Goal: Information Seeking & Learning: Learn about a topic

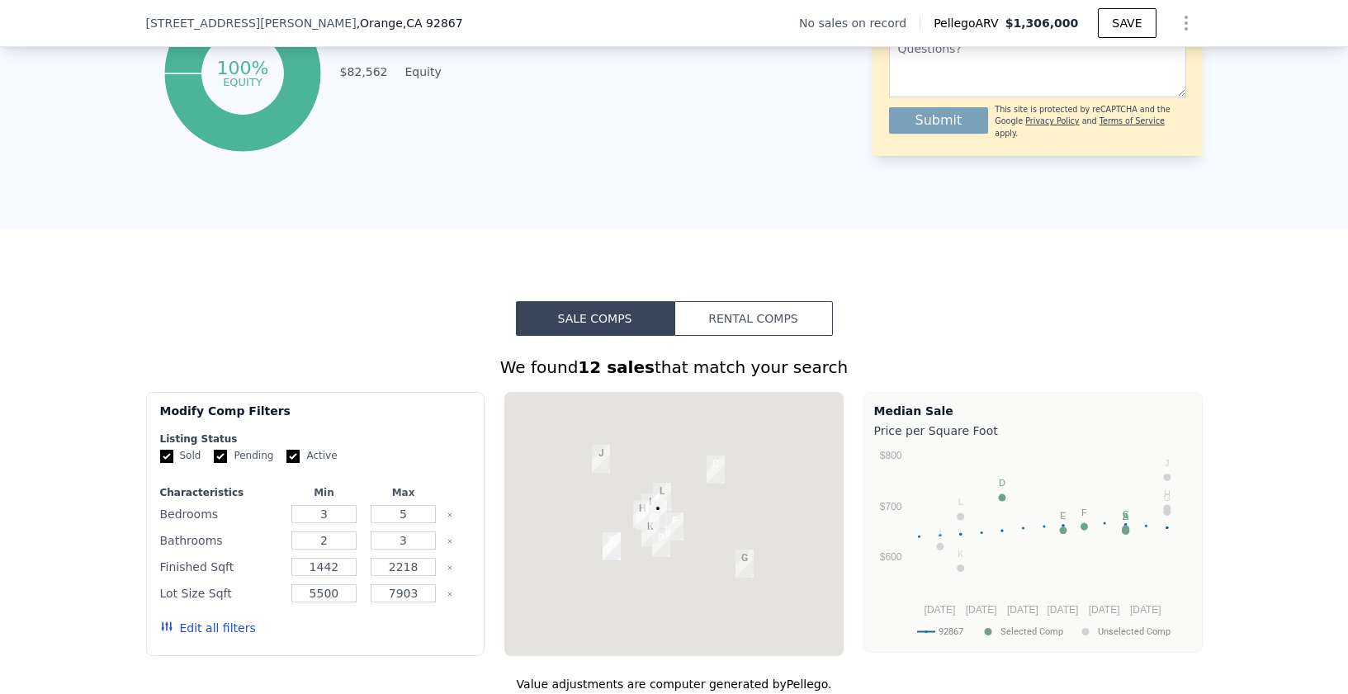
scroll to position [1319, 0]
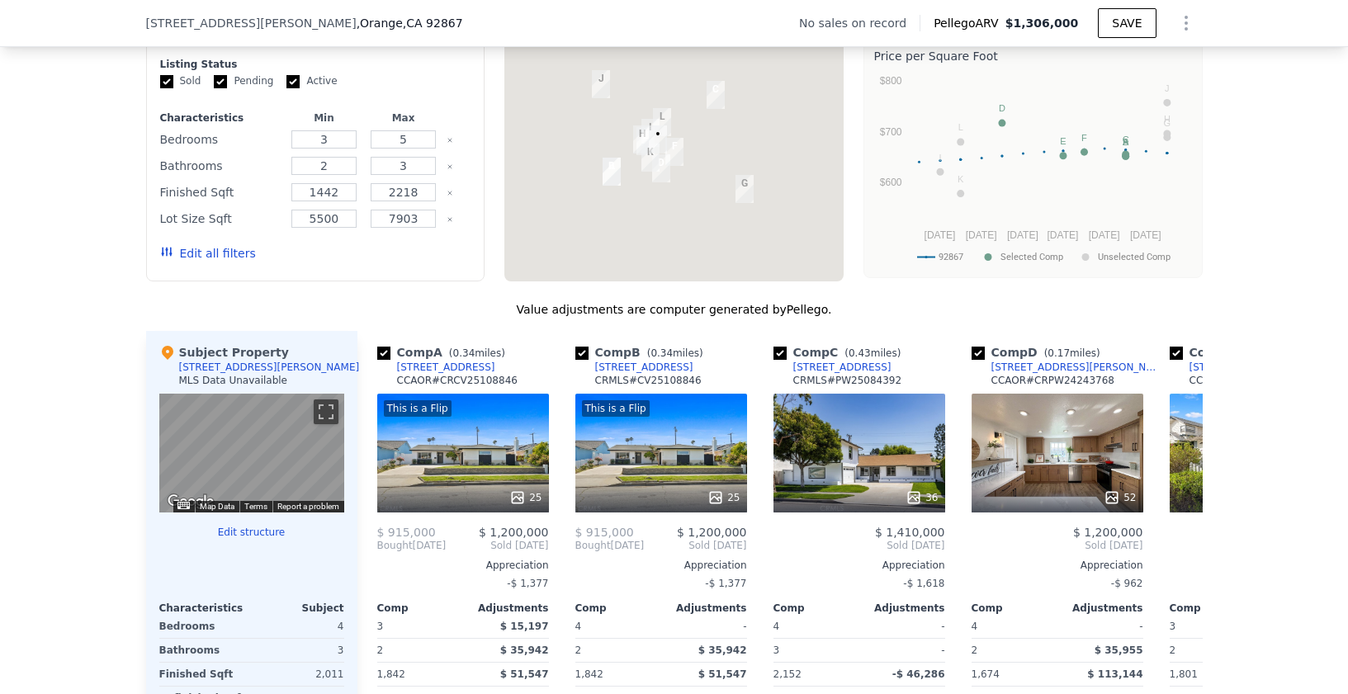
click at [737, 243] on div at bounding box center [674, 149] width 339 height 264
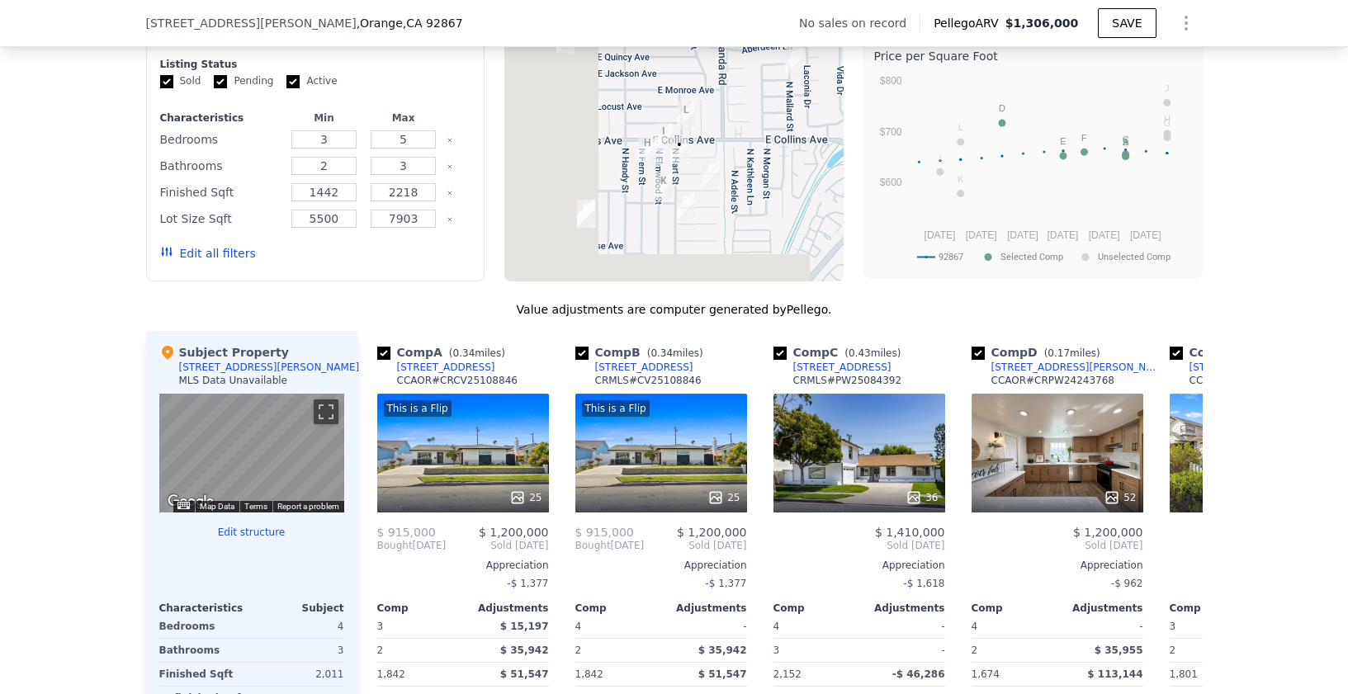
drag, startPoint x: 636, startPoint y: 219, endPoint x: 741, endPoint y: 309, distance: 138.8
click at [741, 309] on div "We found 12 sales that match your search Filters Map Prices Modify Comp Filters…" at bounding box center [674, 436] width 1057 height 911
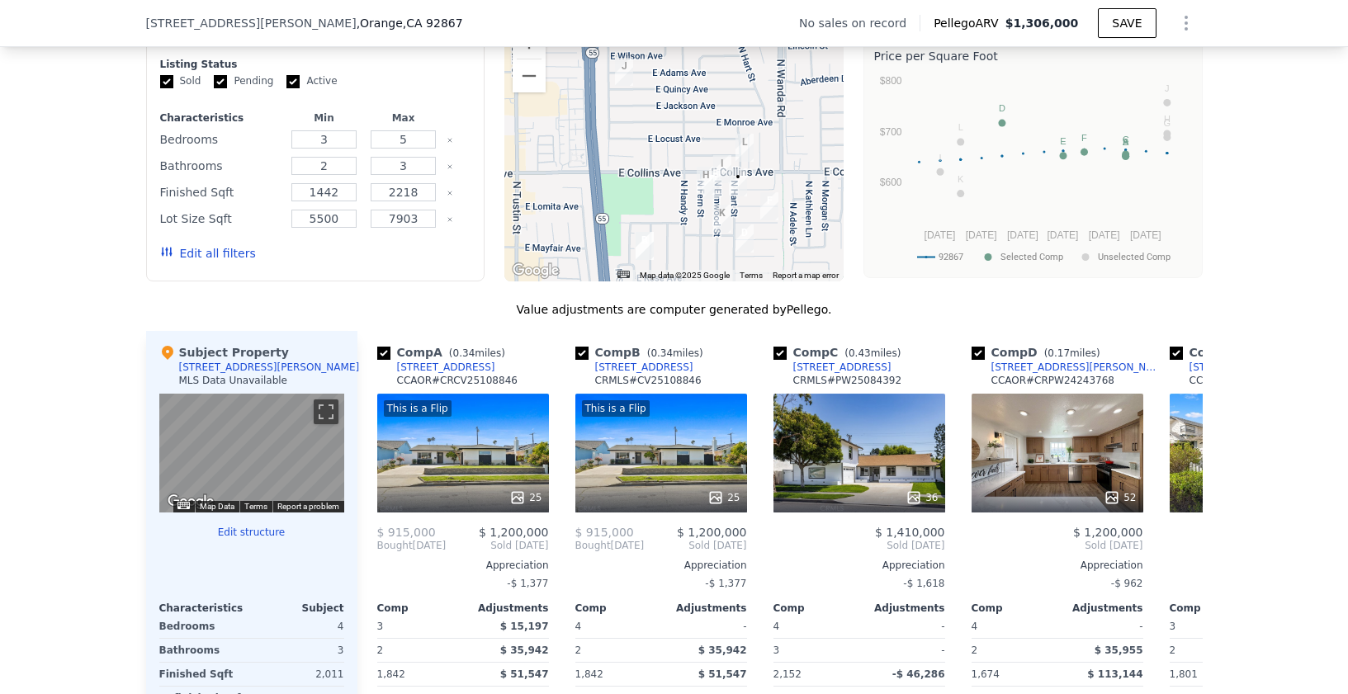
click at [722, 207] on div at bounding box center [674, 149] width 339 height 264
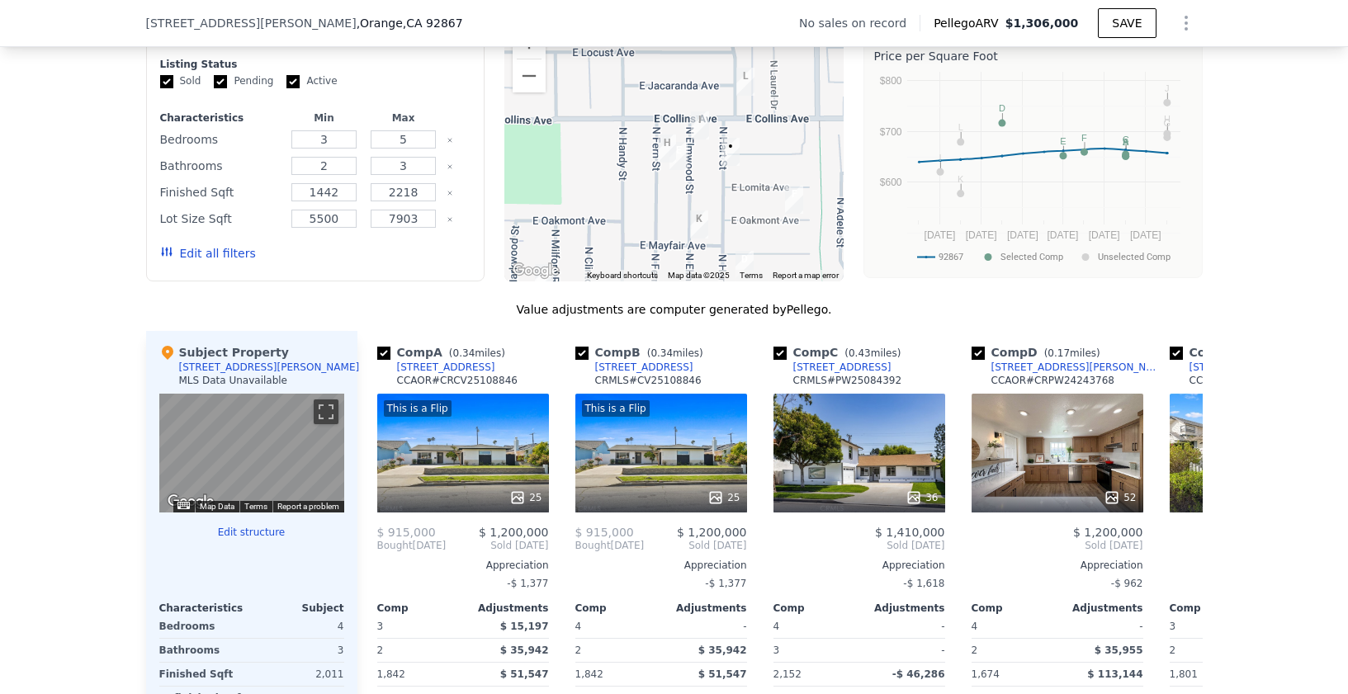
drag, startPoint x: 764, startPoint y: 195, endPoint x: 745, endPoint y: 160, distance: 39.5
click at [745, 160] on div at bounding box center [674, 149] width 339 height 264
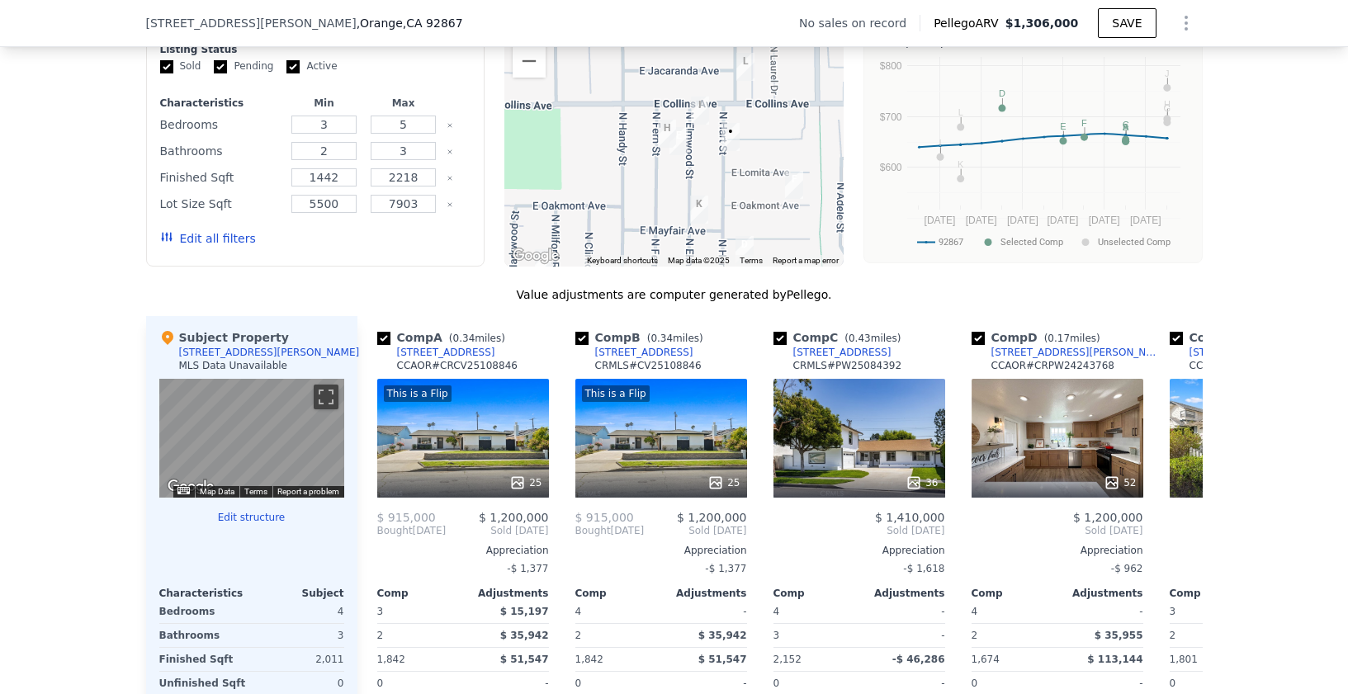
scroll to position [1351, 0]
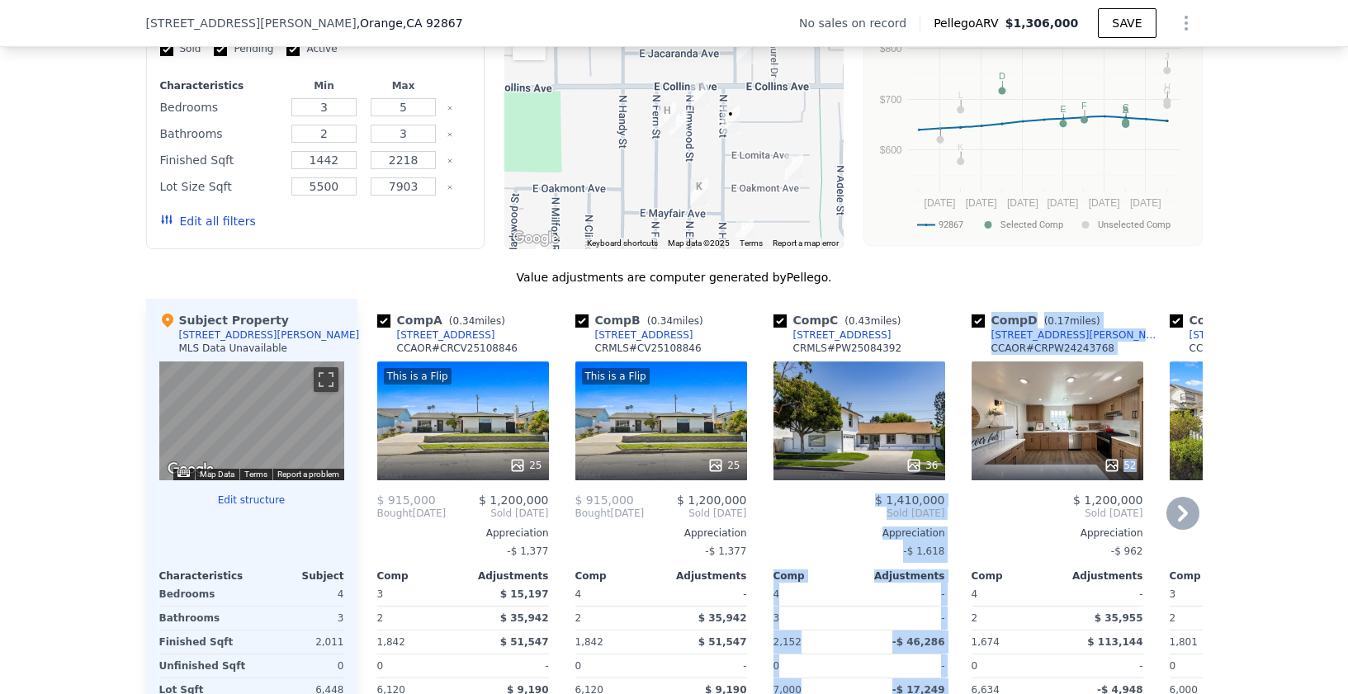
drag, startPoint x: 1081, startPoint y: 444, endPoint x: 875, endPoint y: 419, distance: 207.1
click at [875, 419] on div "Comp A ( 0.34 miles) [STREET_ADDRESS][GEOGRAPHIC_DATA] # CRCV25108846 This is a…" at bounding box center [781, 564] width 846 height 531
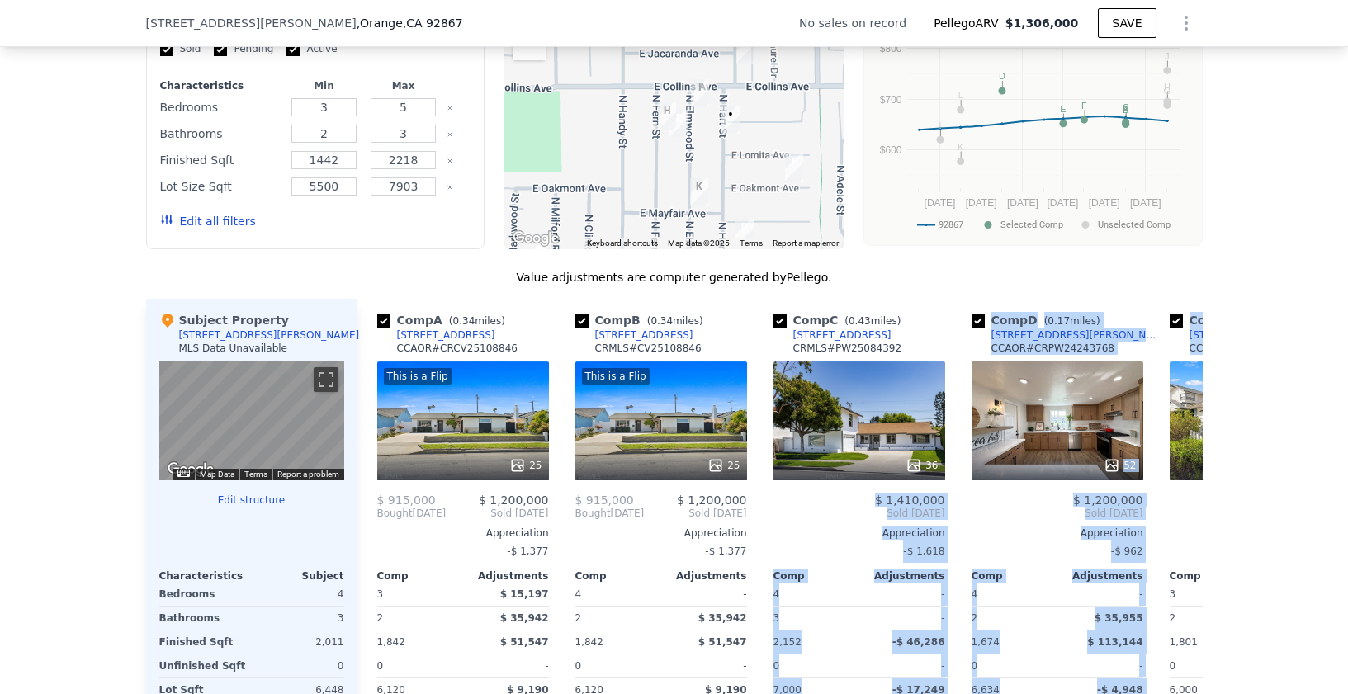
drag, startPoint x: 864, startPoint y: 424, endPoint x: 1206, endPoint y: 440, distance: 343.0
click at [1187, 437] on div "Comp A ( 0.34 miles) [STREET_ADDRESS][GEOGRAPHIC_DATA] # CRCV25108846 This is a…" at bounding box center [781, 564] width 846 height 531
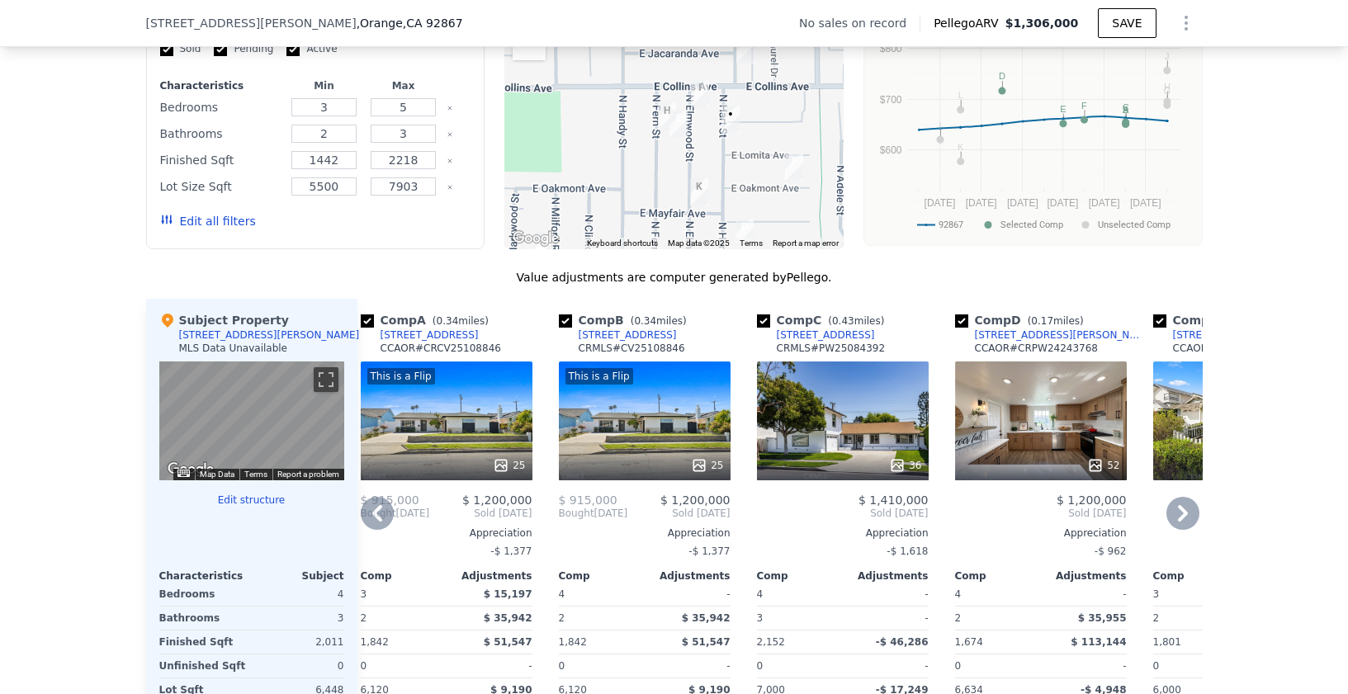
click at [1182, 528] on icon at bounding box center [1183, 513] width 33 height 33
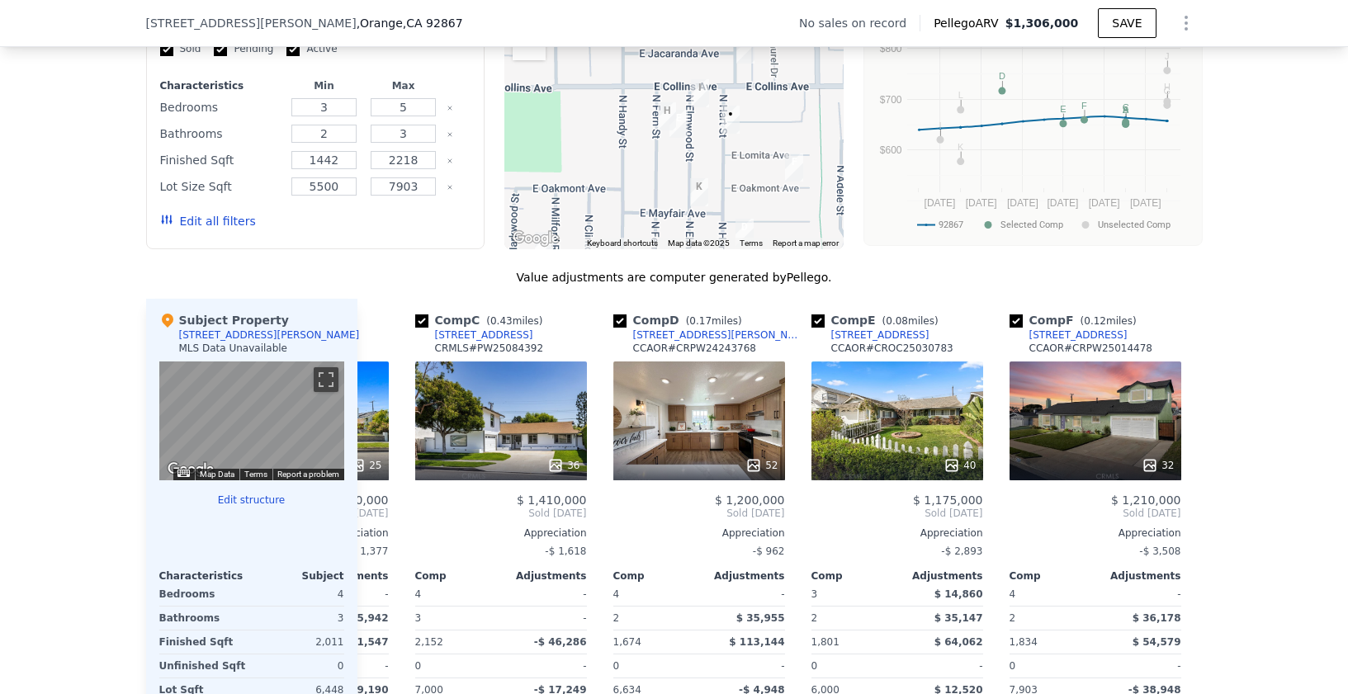
scroll to position [0, 413]
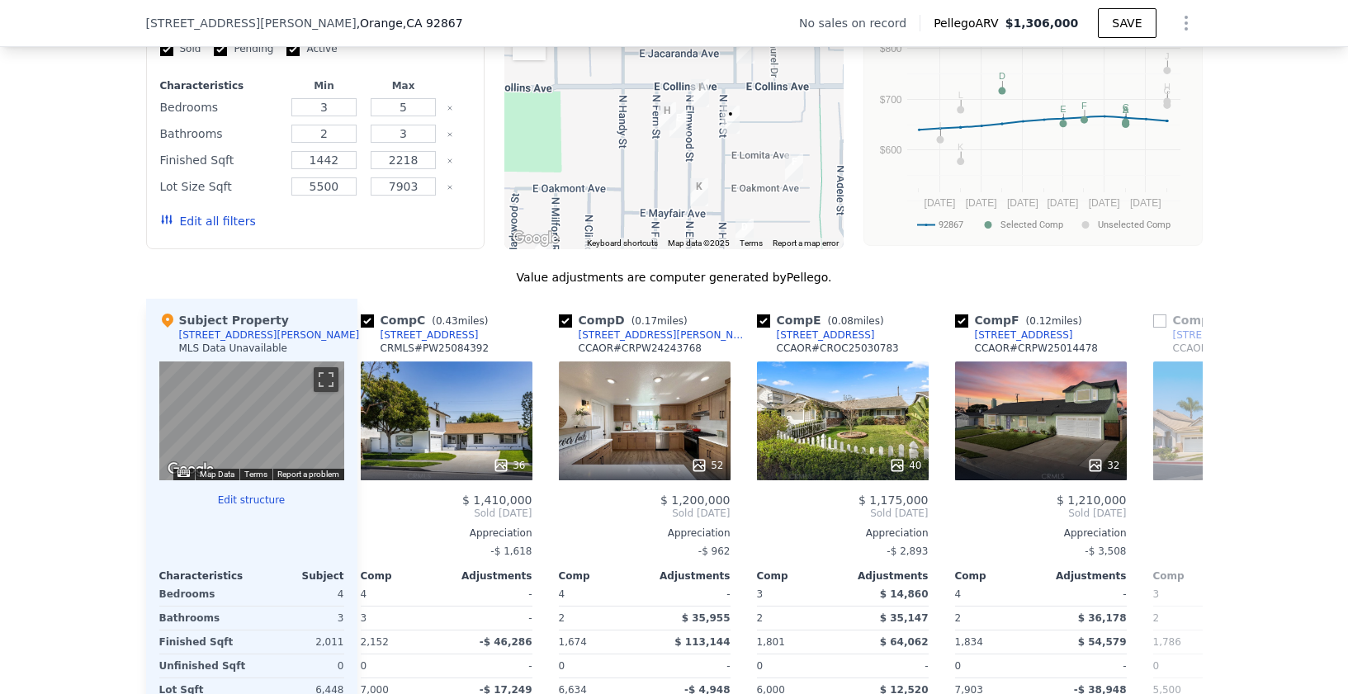
click at [1269, 522] on div "We found 12 sales that match your search Filters Map Prices Modify Comp Filters…" at bounding box center [674, 394] width 1348 height 931
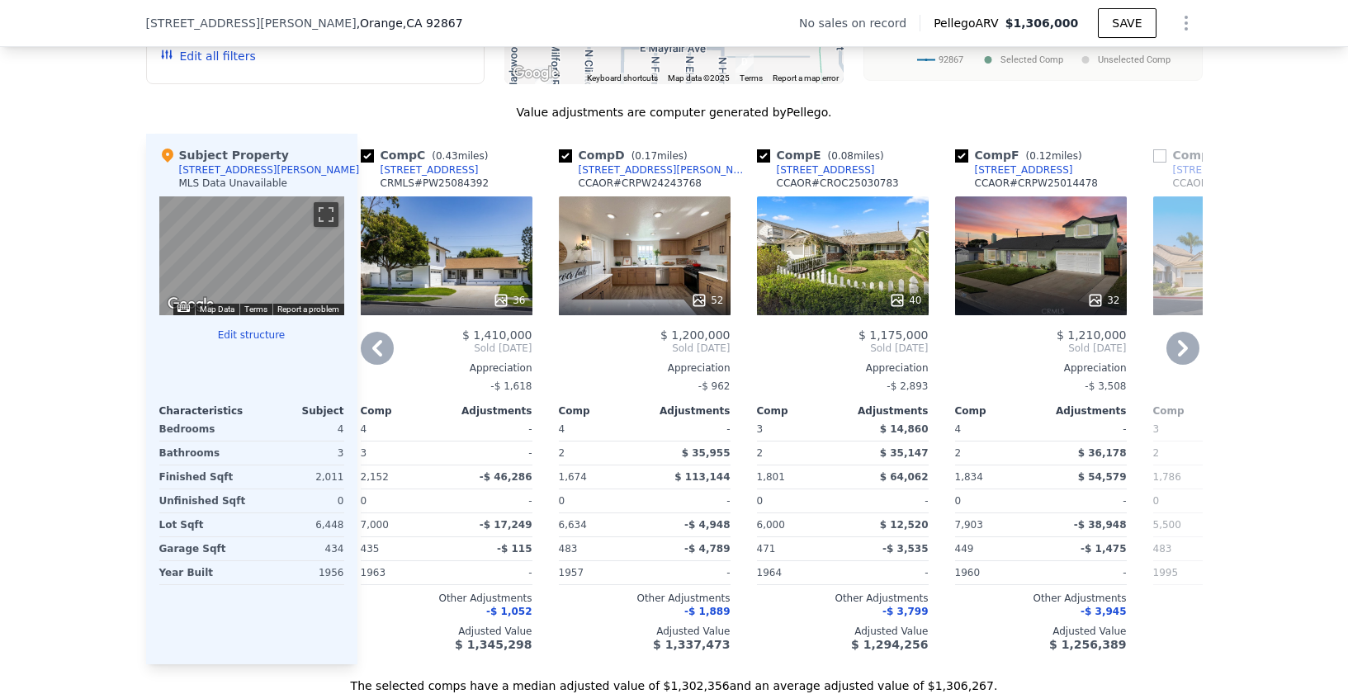
scroll to position [1574, 0]
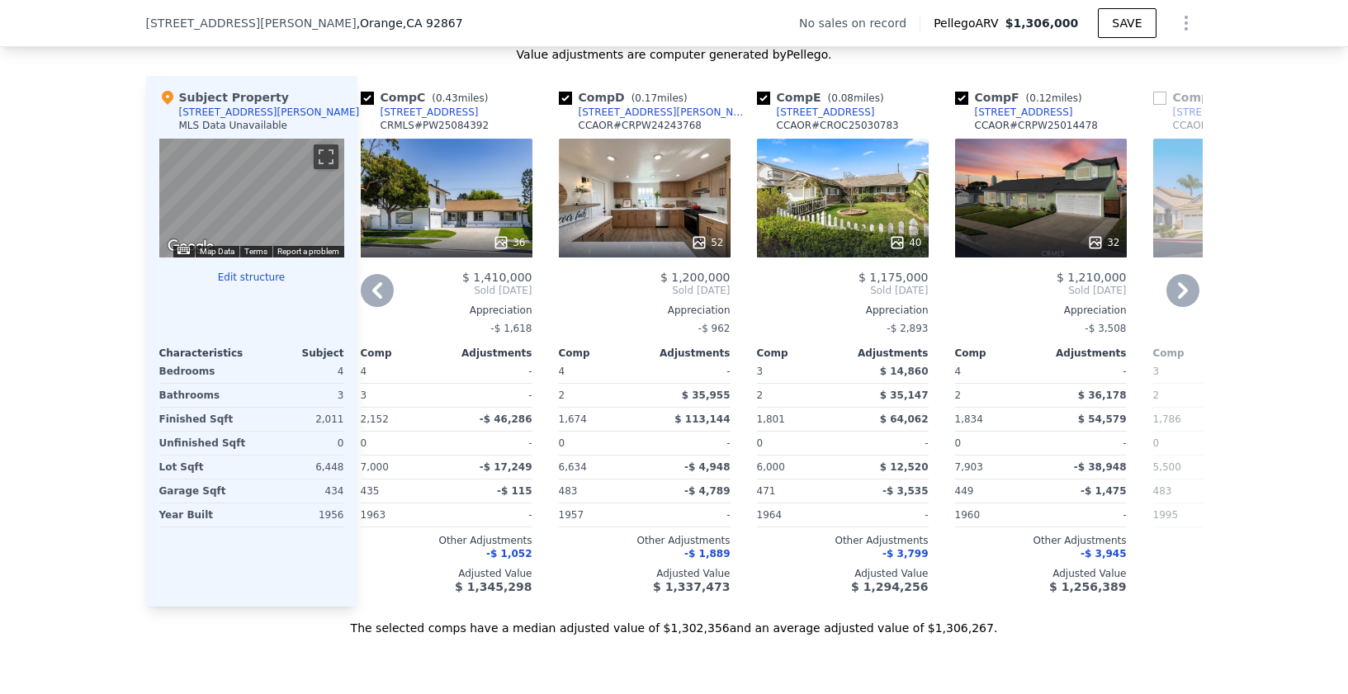
click at [1275, 507] on div "We found 12 sales that match your search Filters Map Prices Modify Comp Filters…" at bounding box center [674, 171] width 1348 height 931
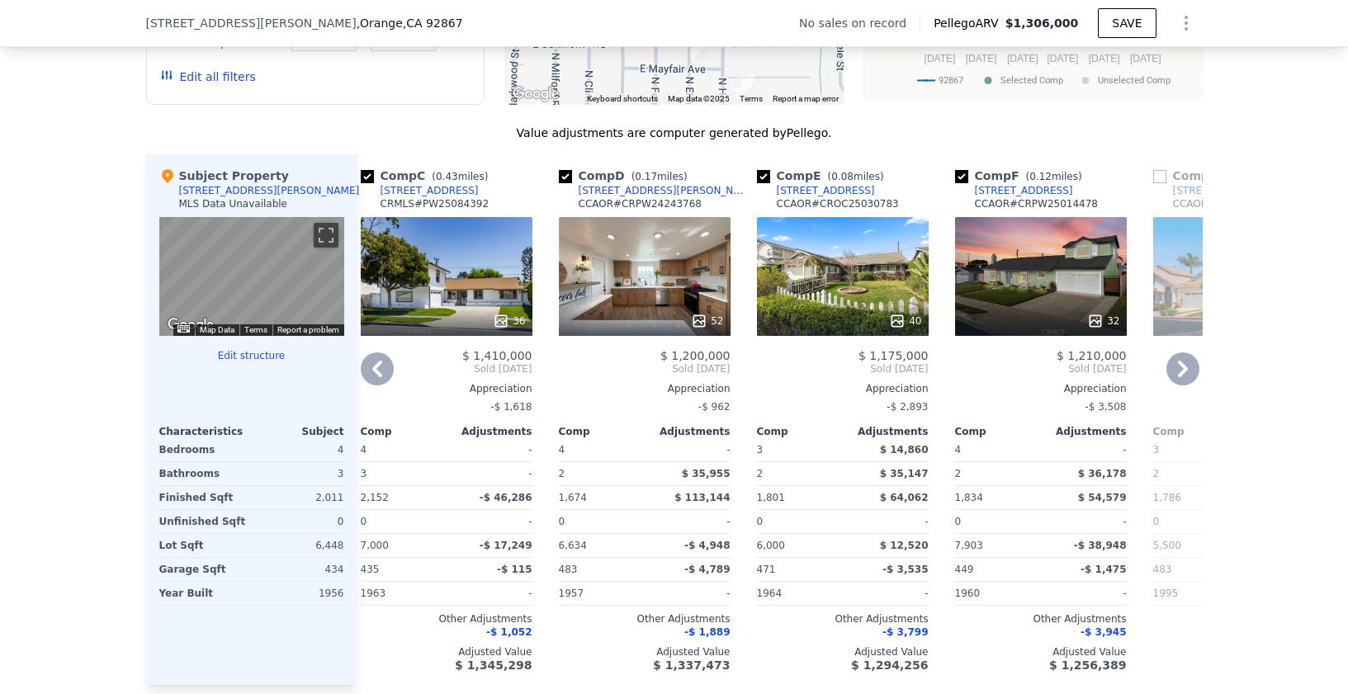
scroll to position [1578, 0]
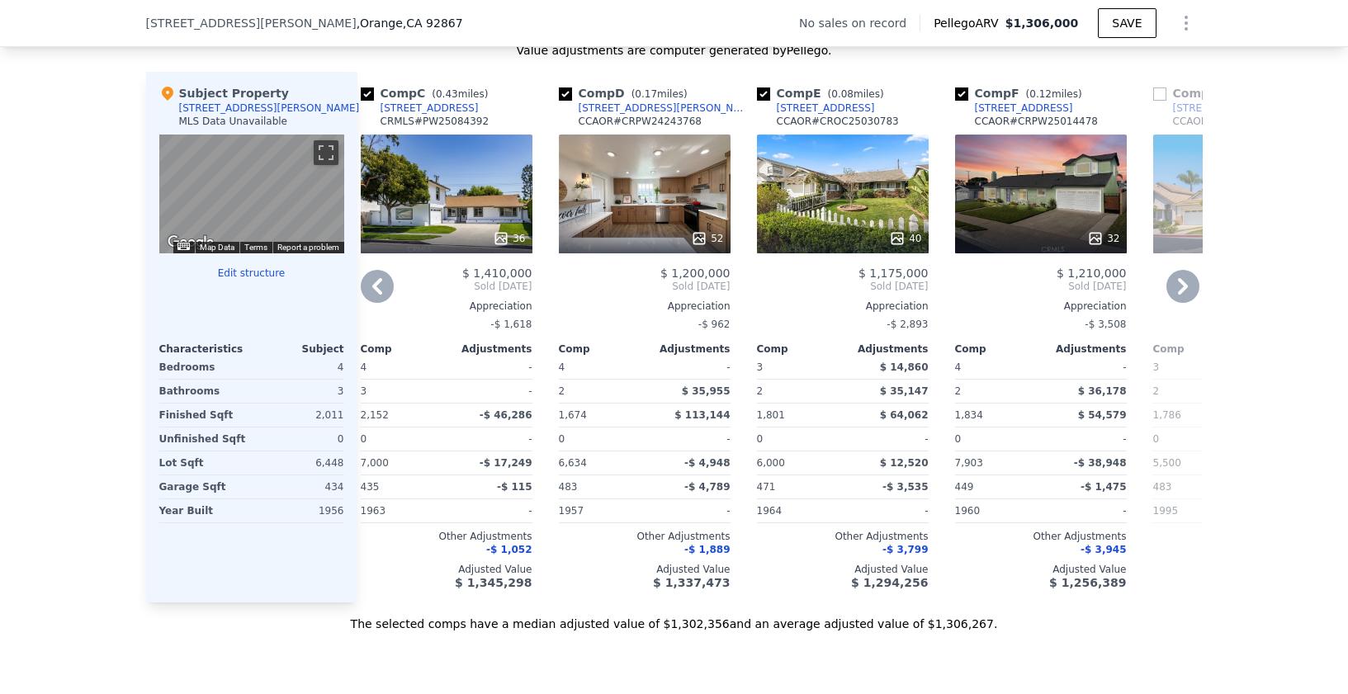
click at [1073, 212] on div "32" at bounding box center [1041, 194] width 172 height 119
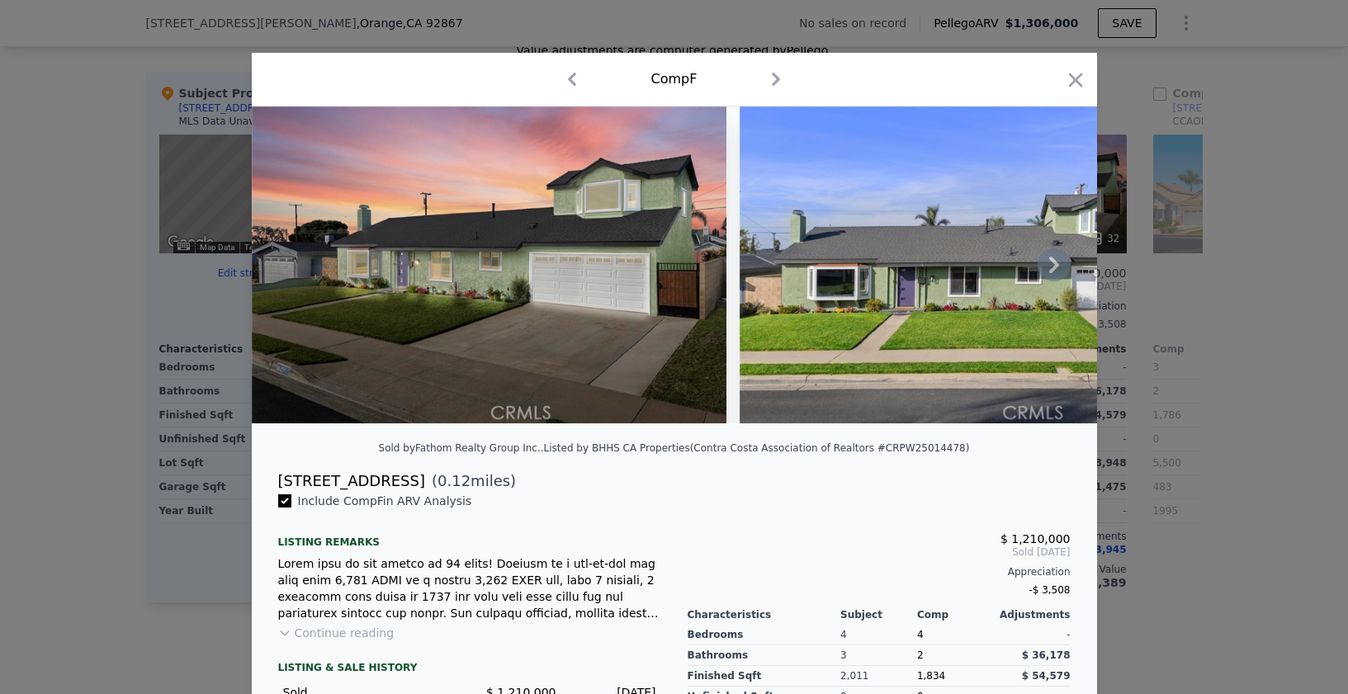
click at [1043, 270] on icon at bounding box center [1054, 265] width 33 height 33
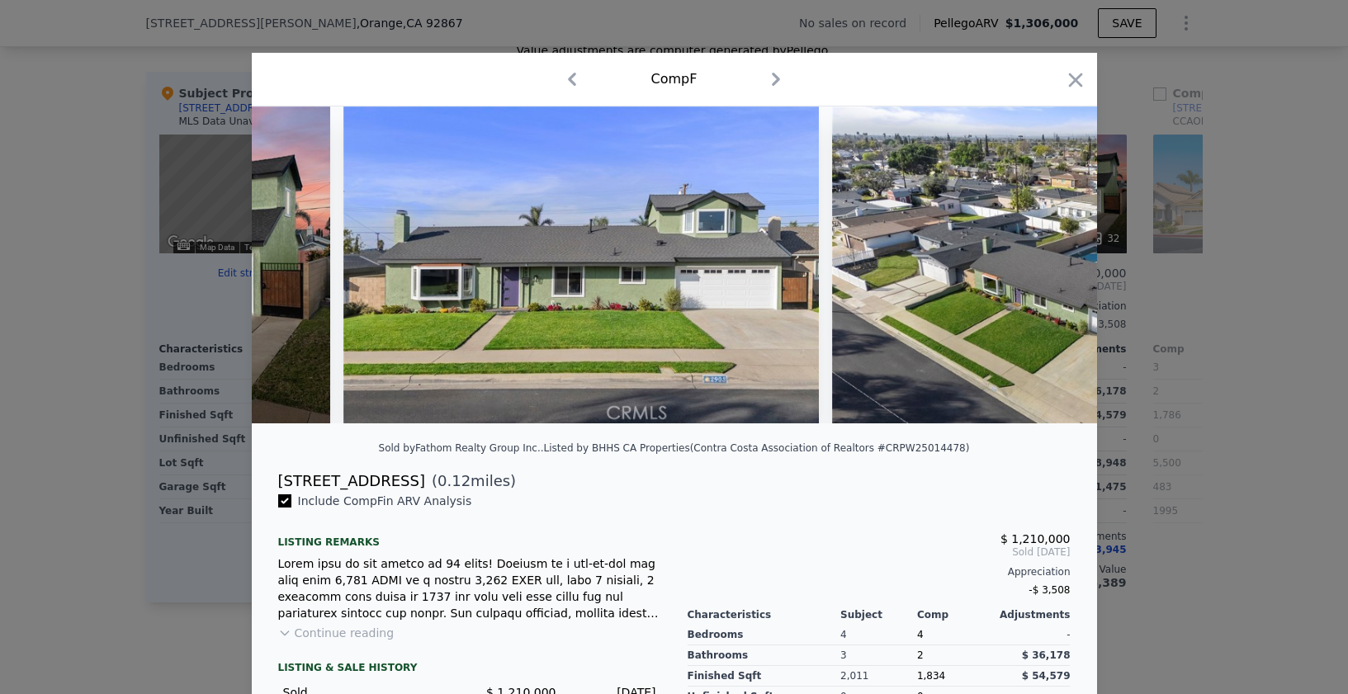
click at [1043, 270] on img at bounding box center [1070, 265] width 476 height 317
click at [1056, 270] on icon at bounding box center [1054, 265] width 33 height 33
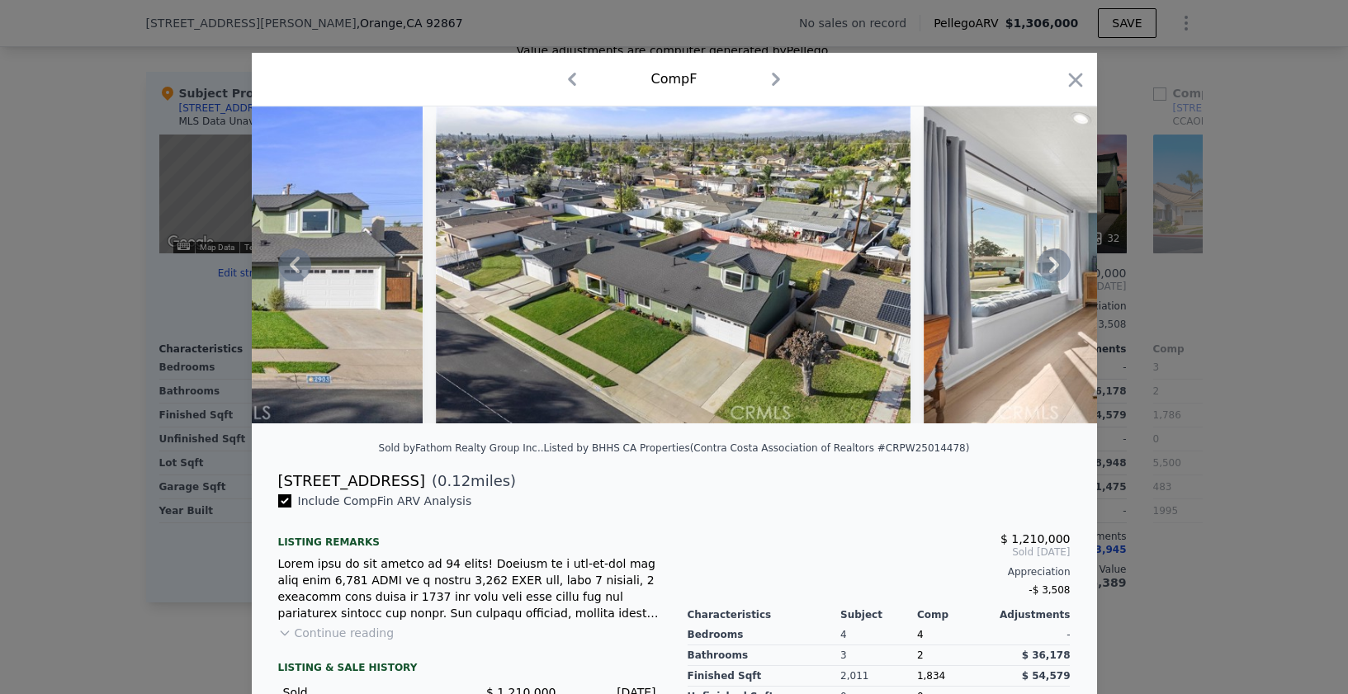
click at [1054, 270] on icon at bounding box center [1054, 265] width 33 height 33
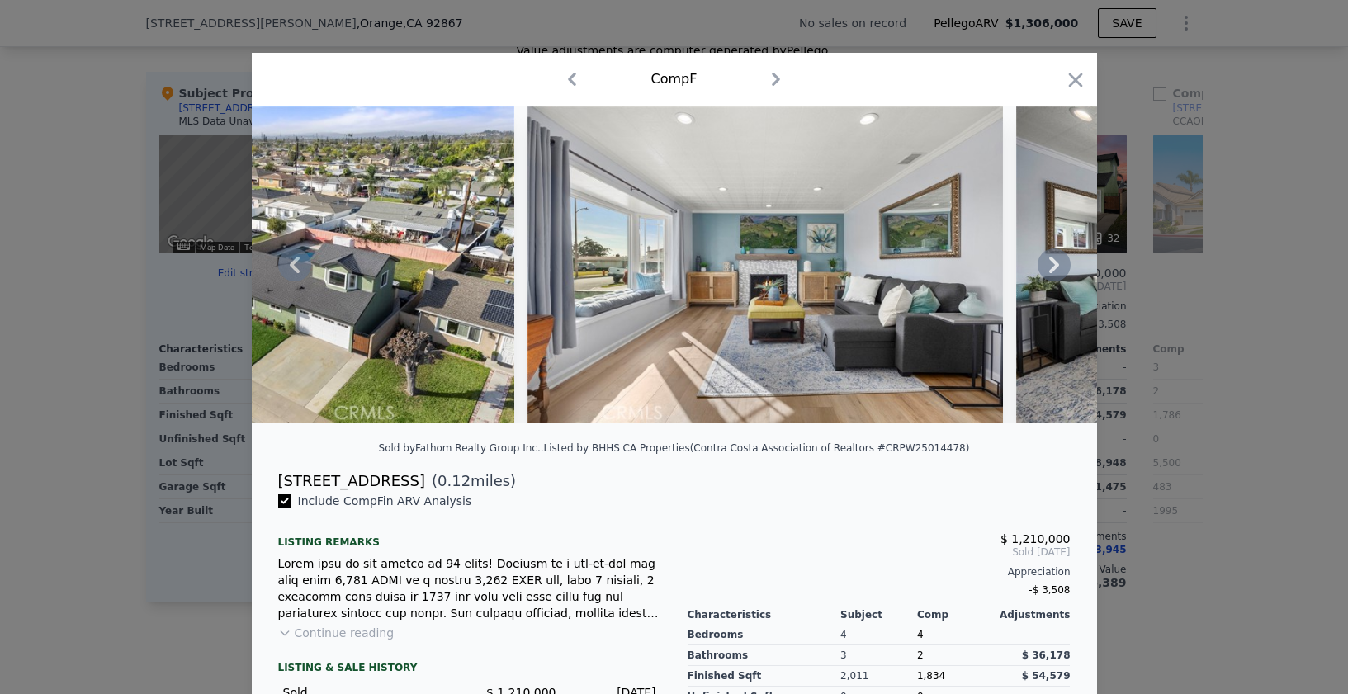
click at [1053, 270] on icon at bounding box center [1054, 265] width 33 height 33
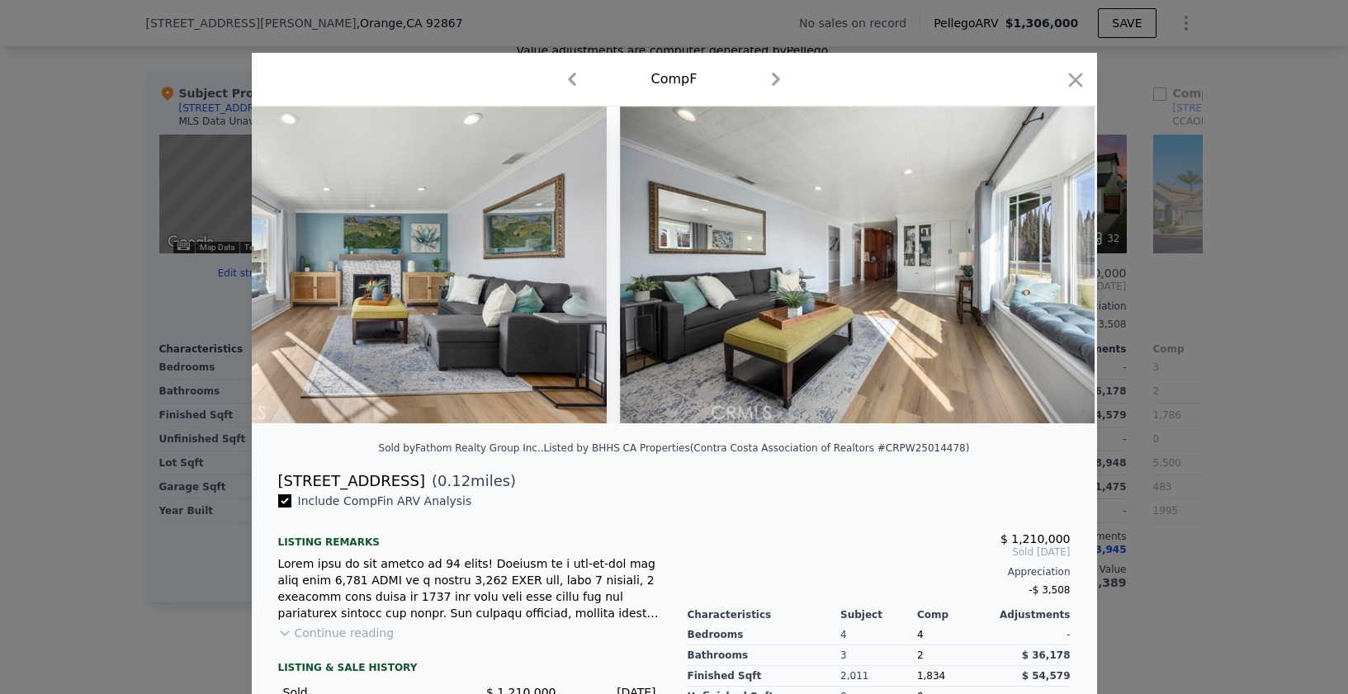
click at [1053, 270] on img at bounding box center [858, 265] width 476 height 317
click at [1048, 271] on icon at bounding box center [1054, 265] width 33 height 33
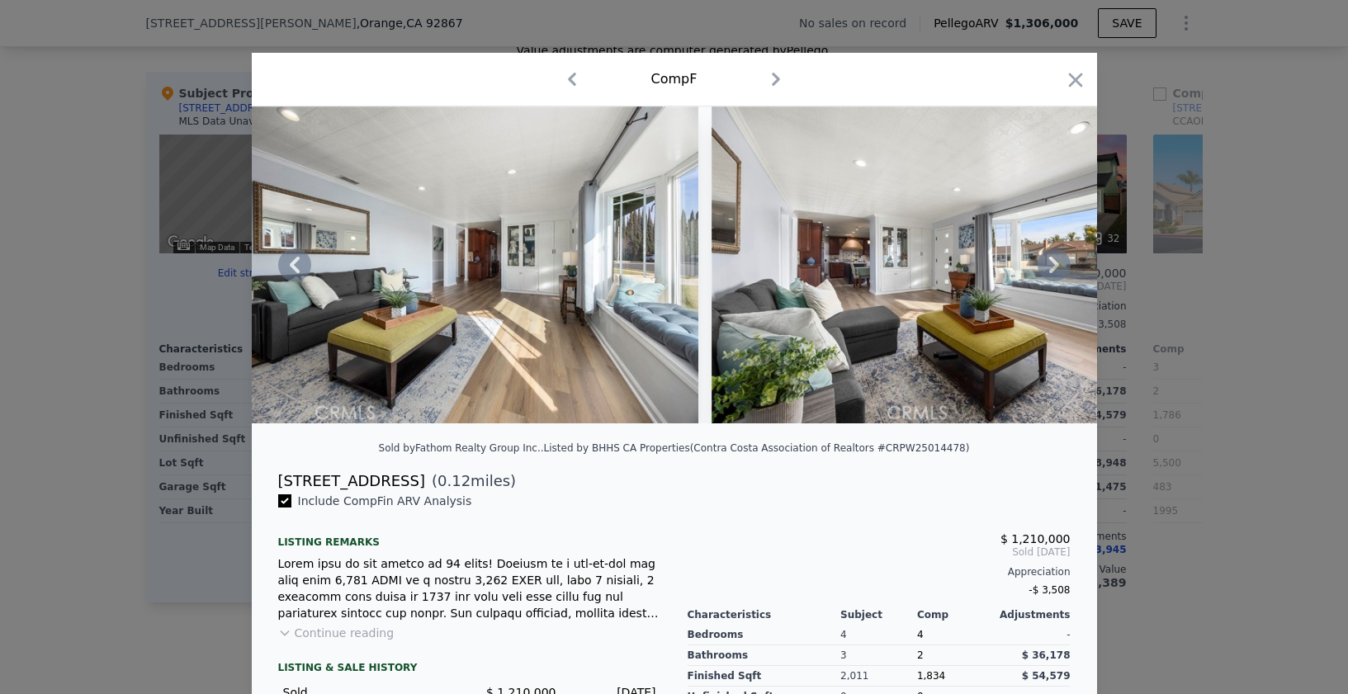
click at [1048, 271] on icon at bounding box center [1054, 265] width 33 height 33
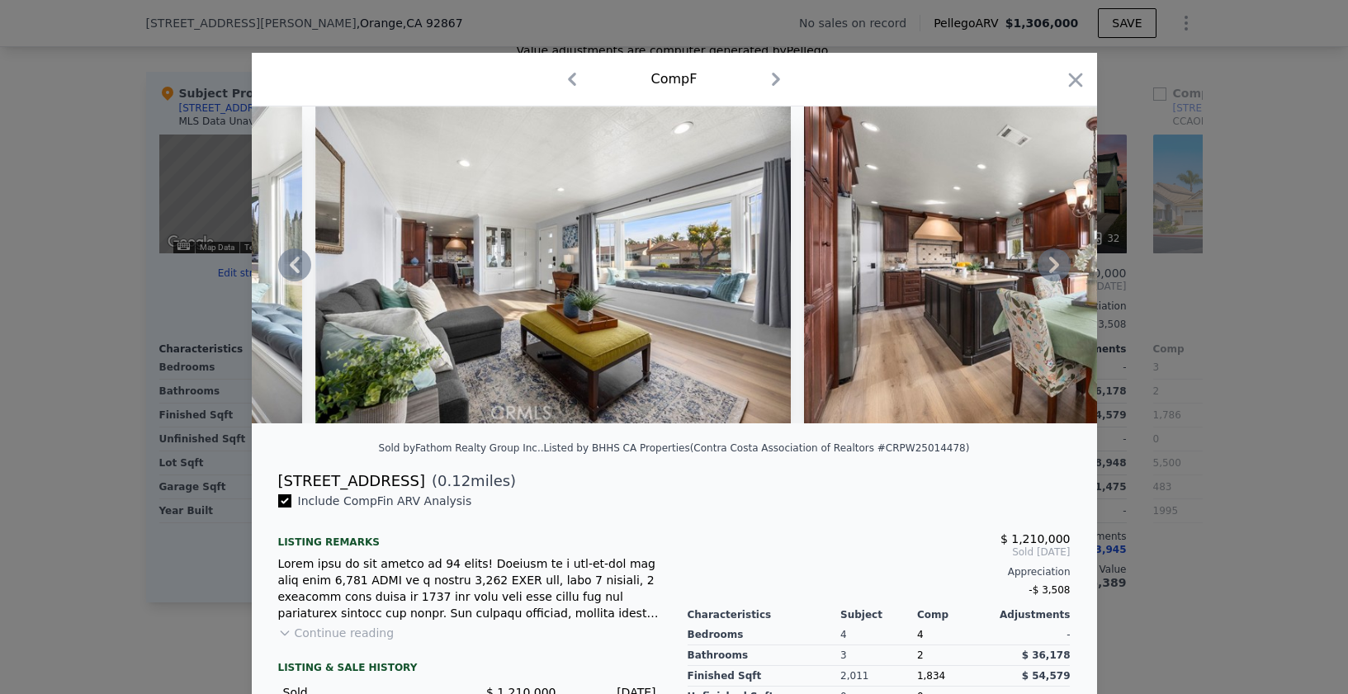
click at [1048, 271] on icon at bounding box center [1054, 265] width 33 height 33
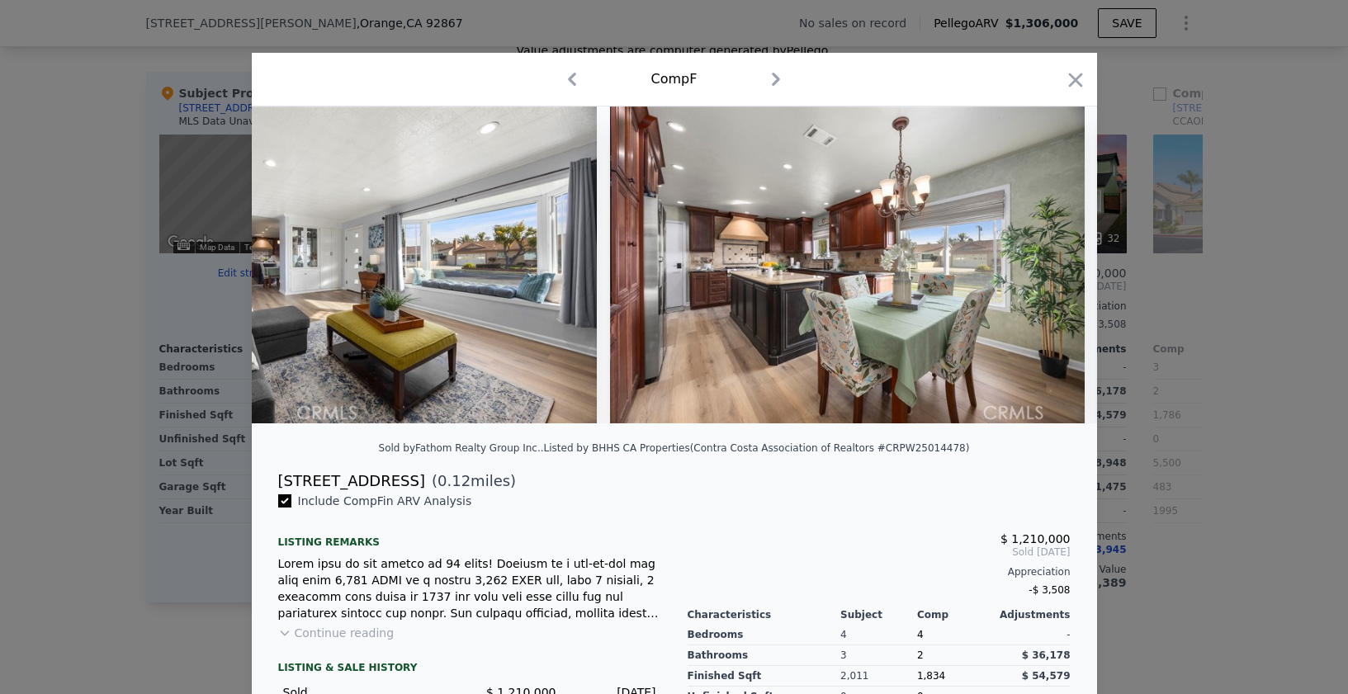
scroll to position [0, 2774]
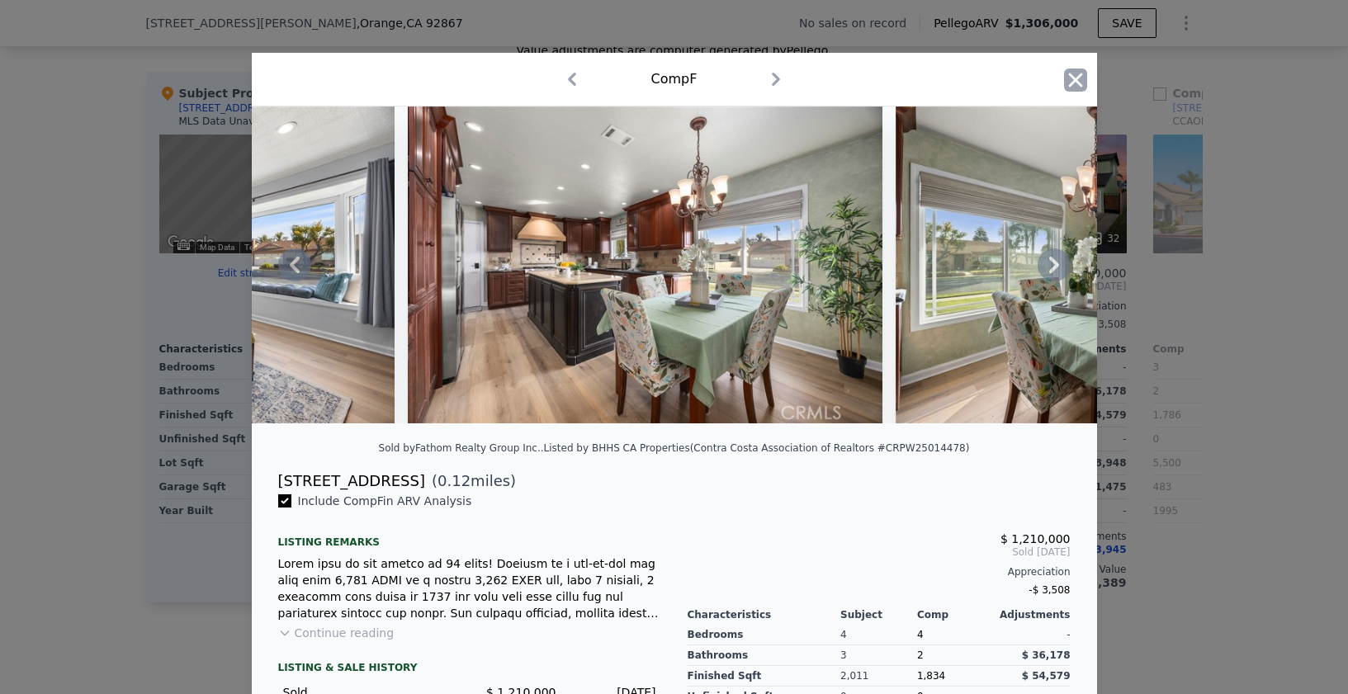
click at [1064, 80] on icon "button" at bounding box center [1075, 80] width 23 height 23
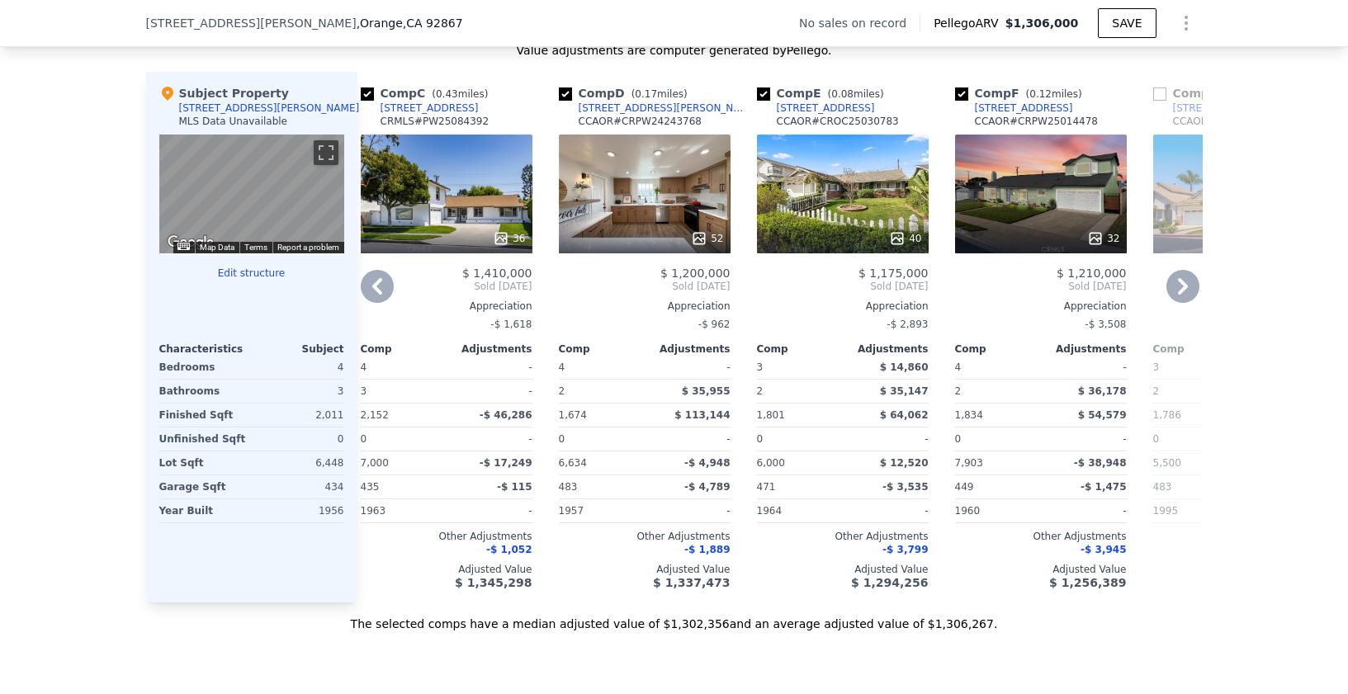
click at [860, 172] on div "40" at bounding box center [843, 194] width 172 height 119
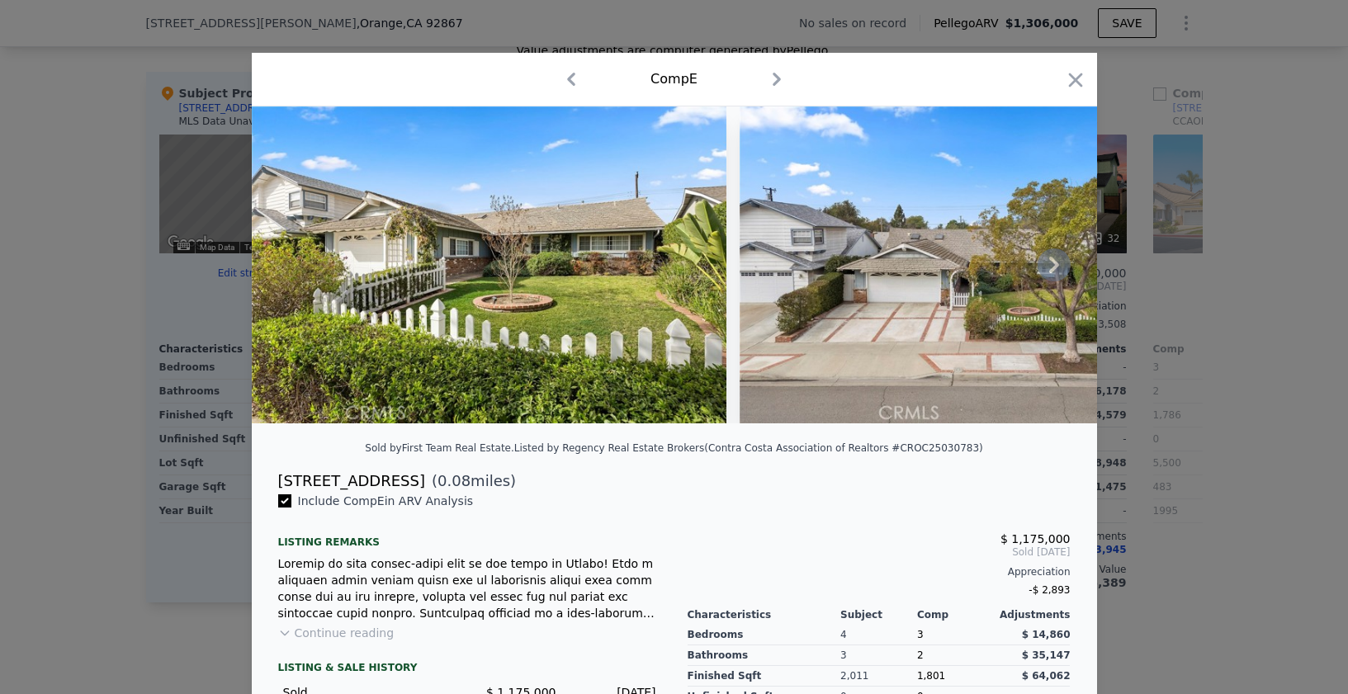
click at [1047, 262] on icon at bounding box center [1054, 265] width 33 height 33
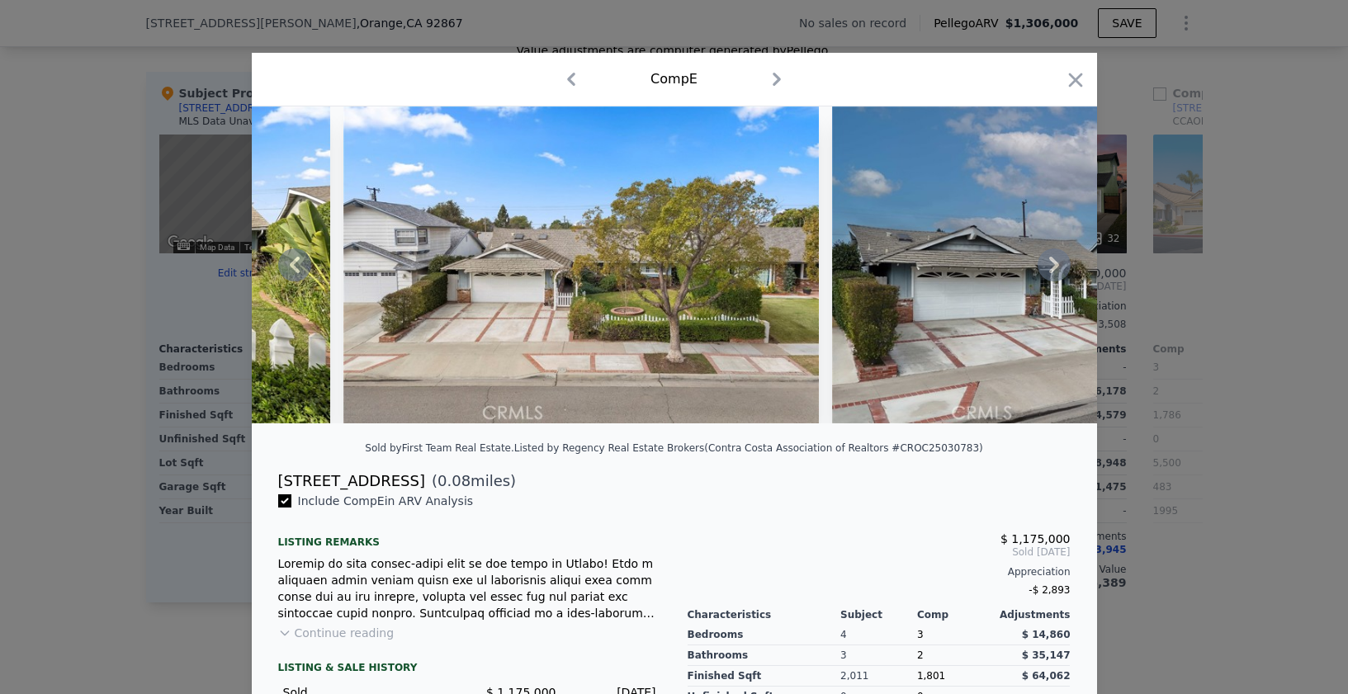
click at [1049, 272] on icon at bounding box center [1054, 265] width 10 height 17
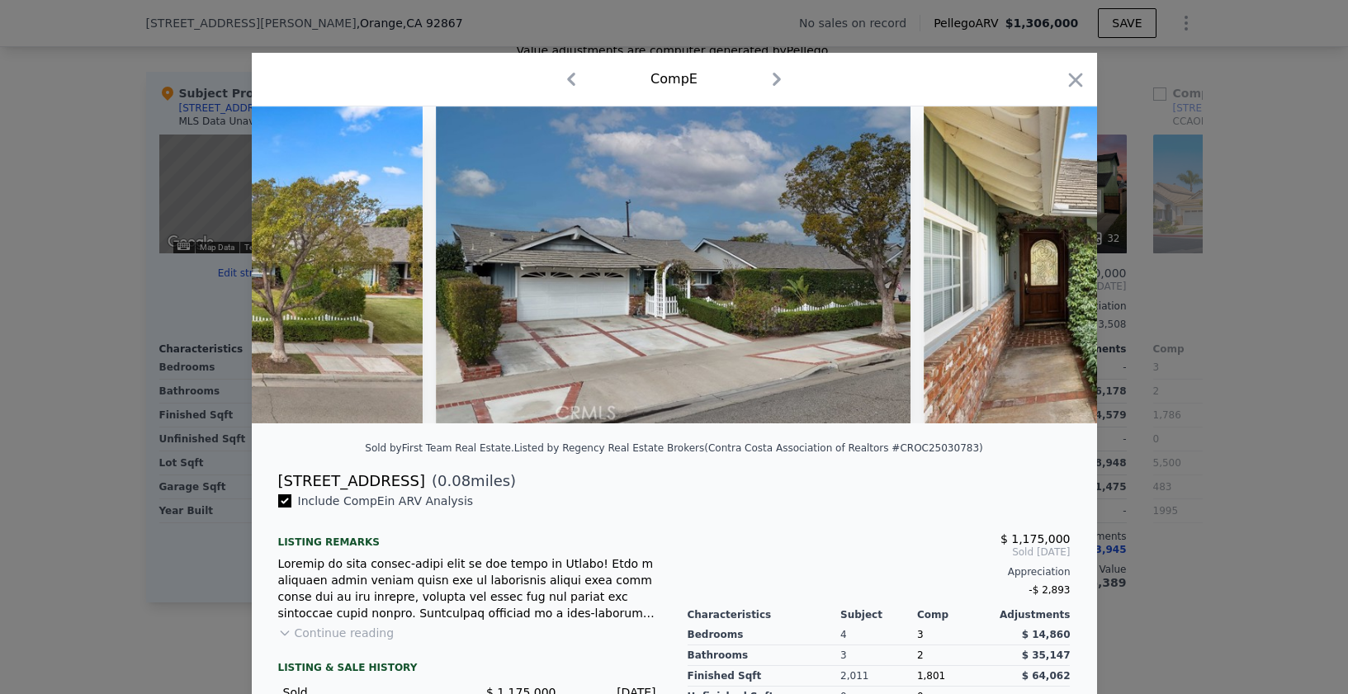
click at [1049, 273] on img at bounding box center [1162, 265] width 476 height 317
click at [1042, 272] on icon at bounding box center [1054, 265] width 33 height 33
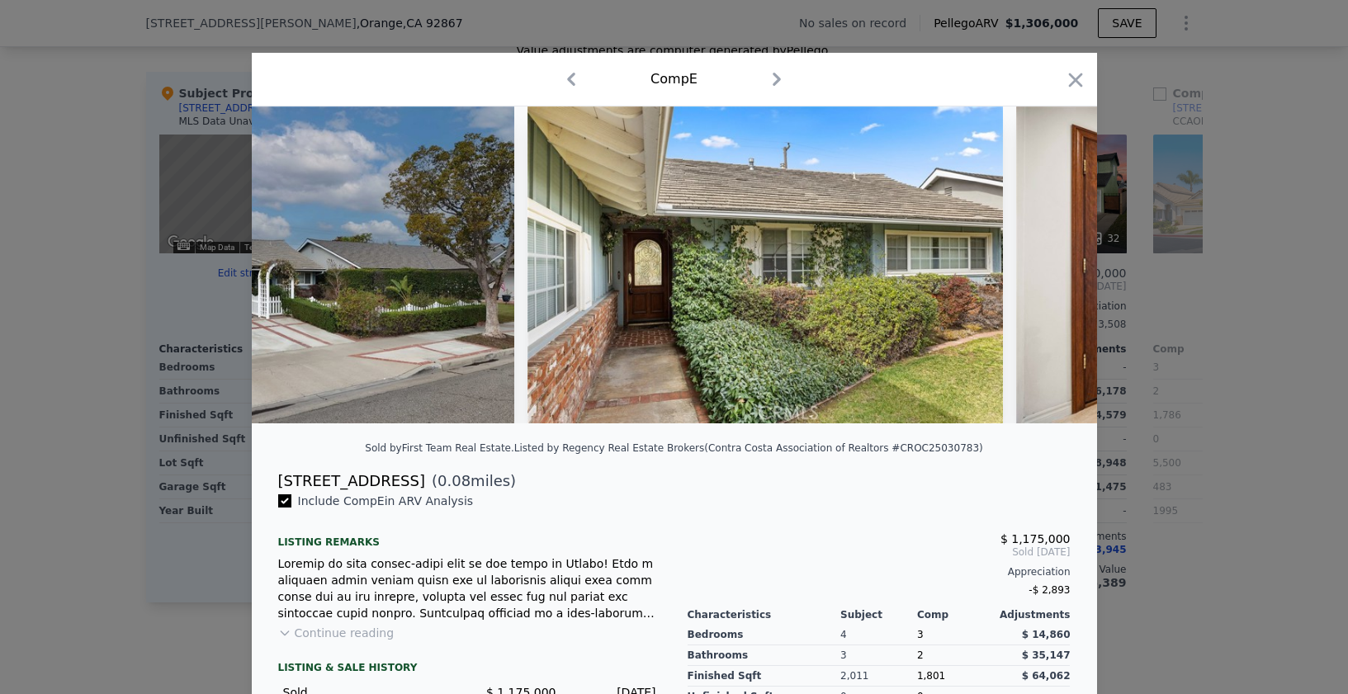
click at [1042, 272] on img at bounding box center [1254, 265] width 476 height 317
click at [1043, 267] on icon at bounding box center [1054, 265] width 33 height 33
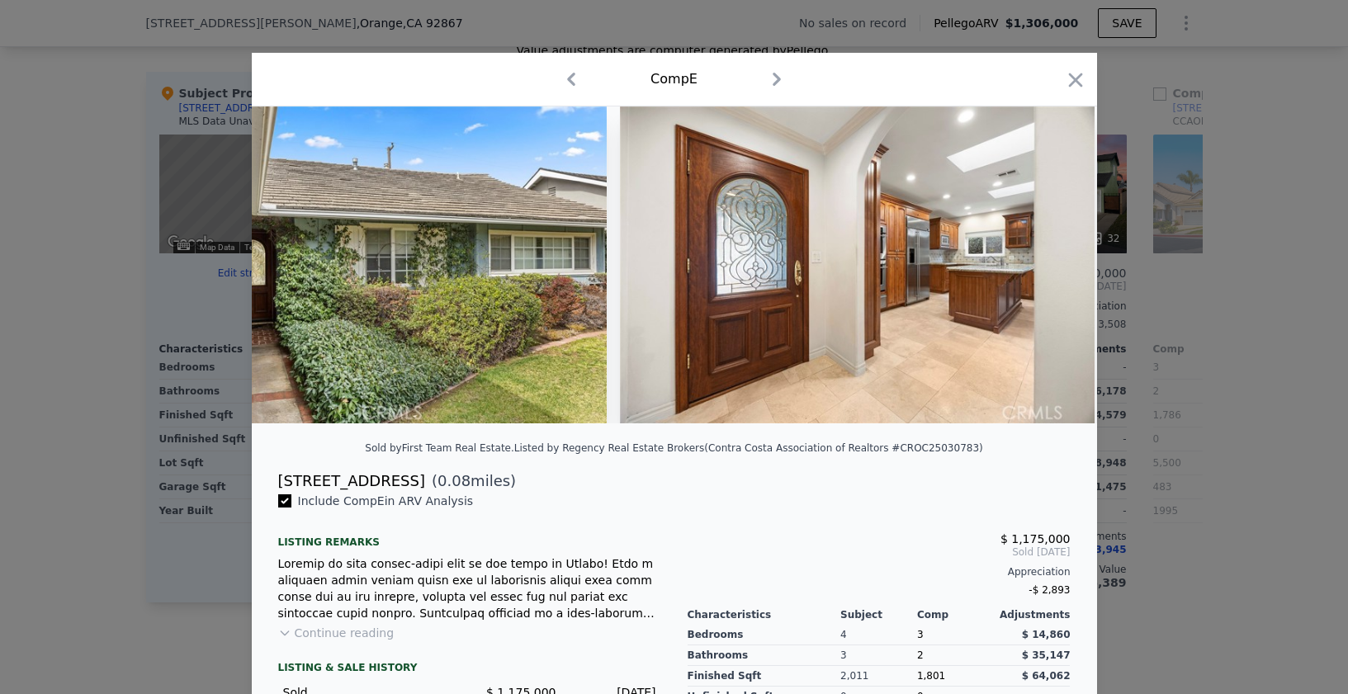
click at [1043, 267] on img at bounding box center [858, 265] width 476 height 317
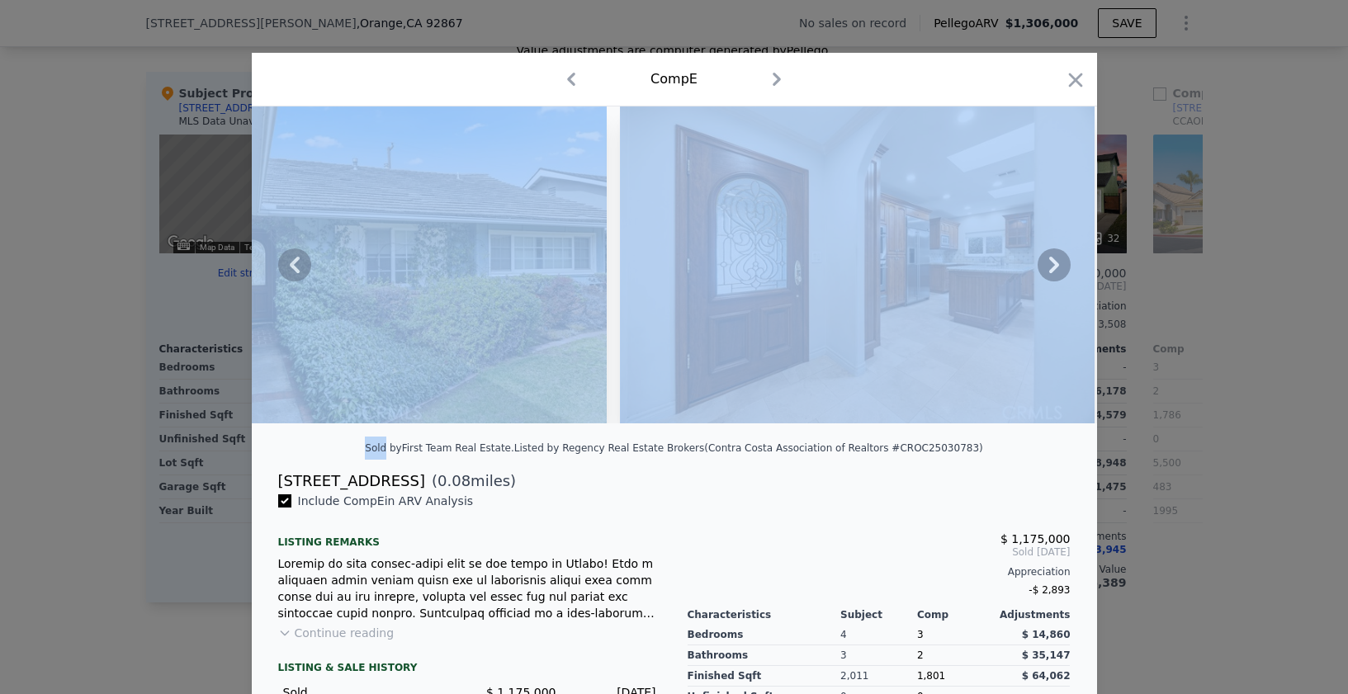
click at [1043, 267] on icon at bounding box center [1054, 265] width 33 height 33
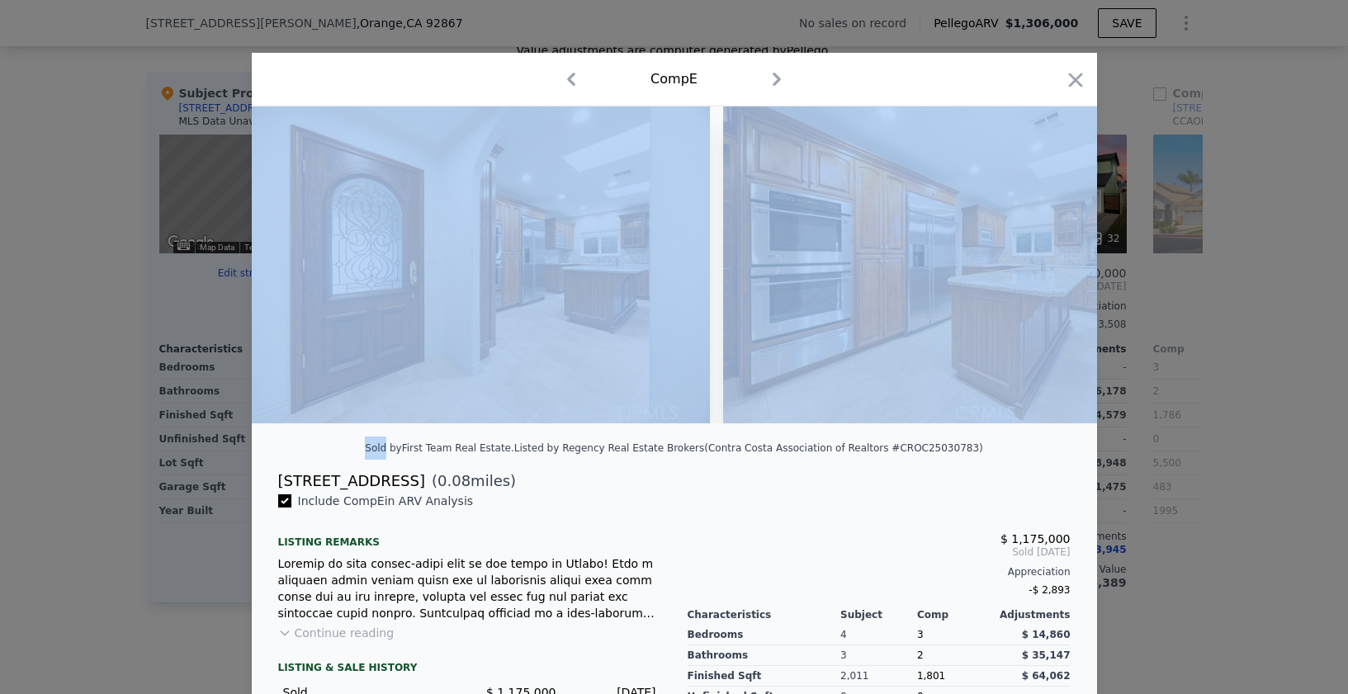
scroll to position [0, 1982]
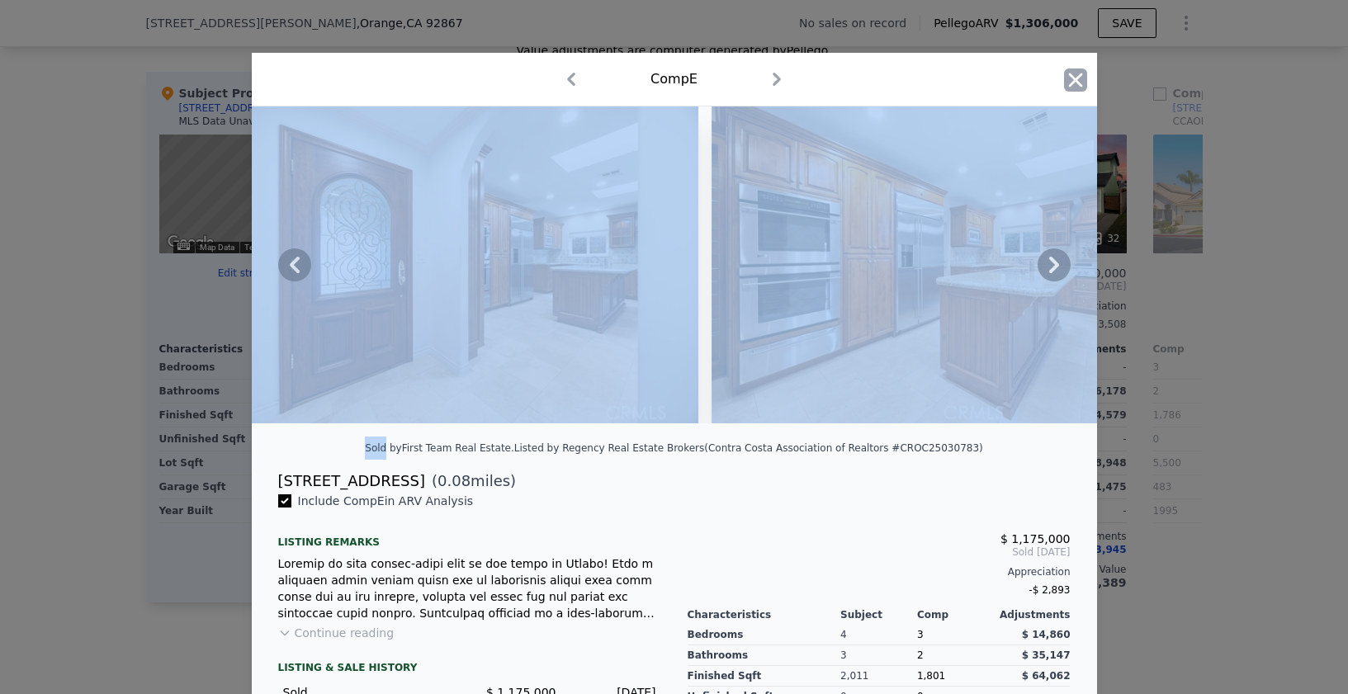
click at [1068, 75] on icon "button" at bounding box center [1075, 80] width 14 height 14
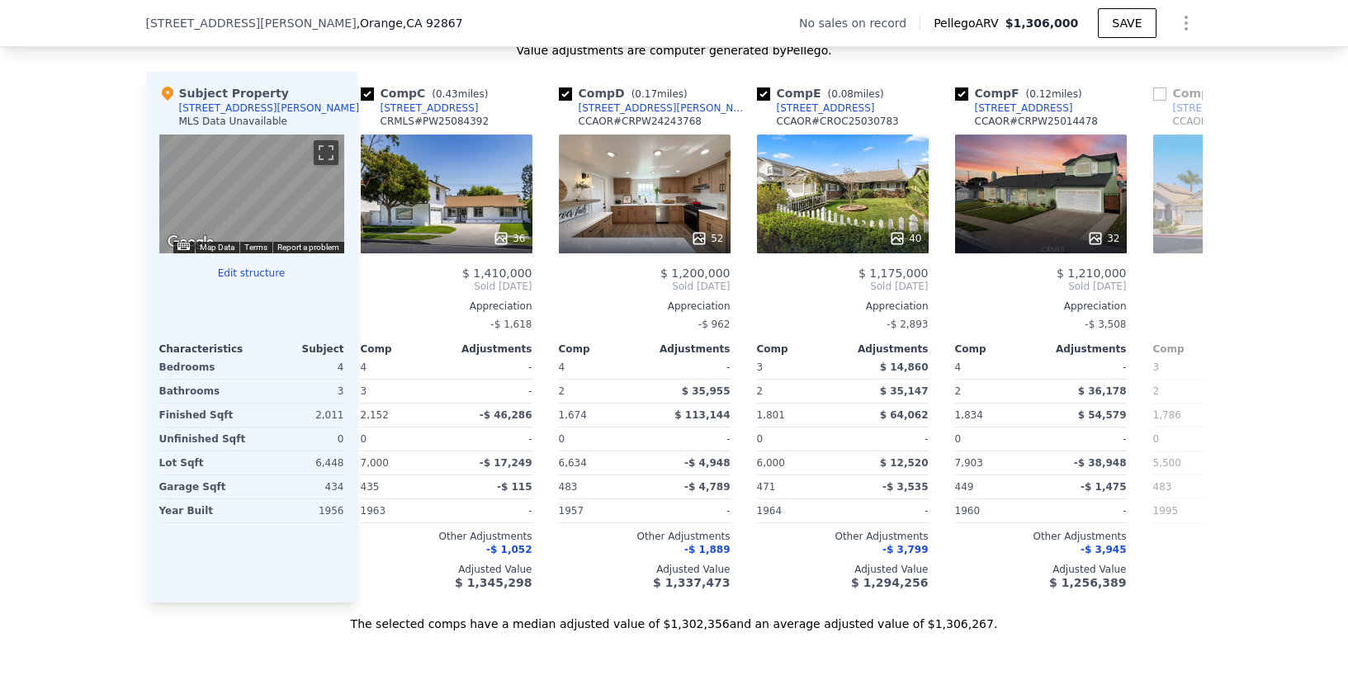
click at [1295, 396] on div "We found 12 sales that match your search Filters Map Prices Modify Comp Filters…" at bounding box center [674, 167] width 1348 height 931
click at [1177, 303] on icon at bounding box center [1183, 286] width 33 height 33
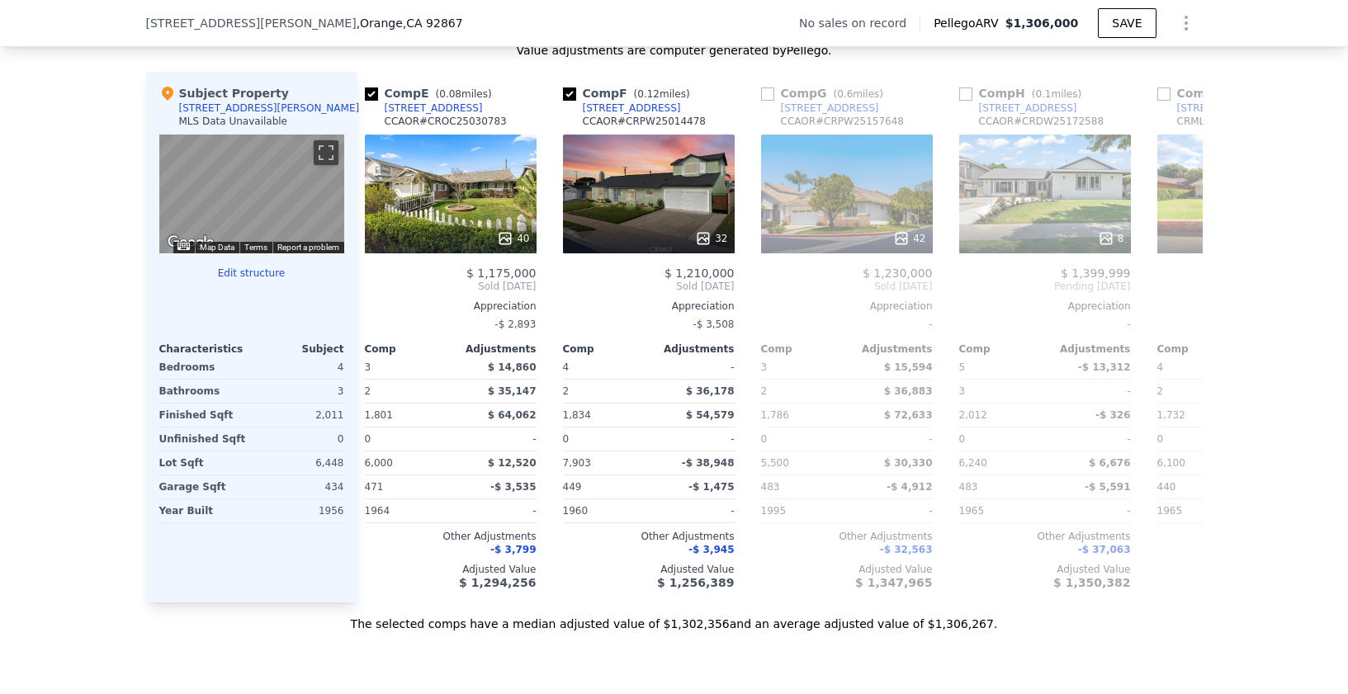
scroll to position [0, 809]
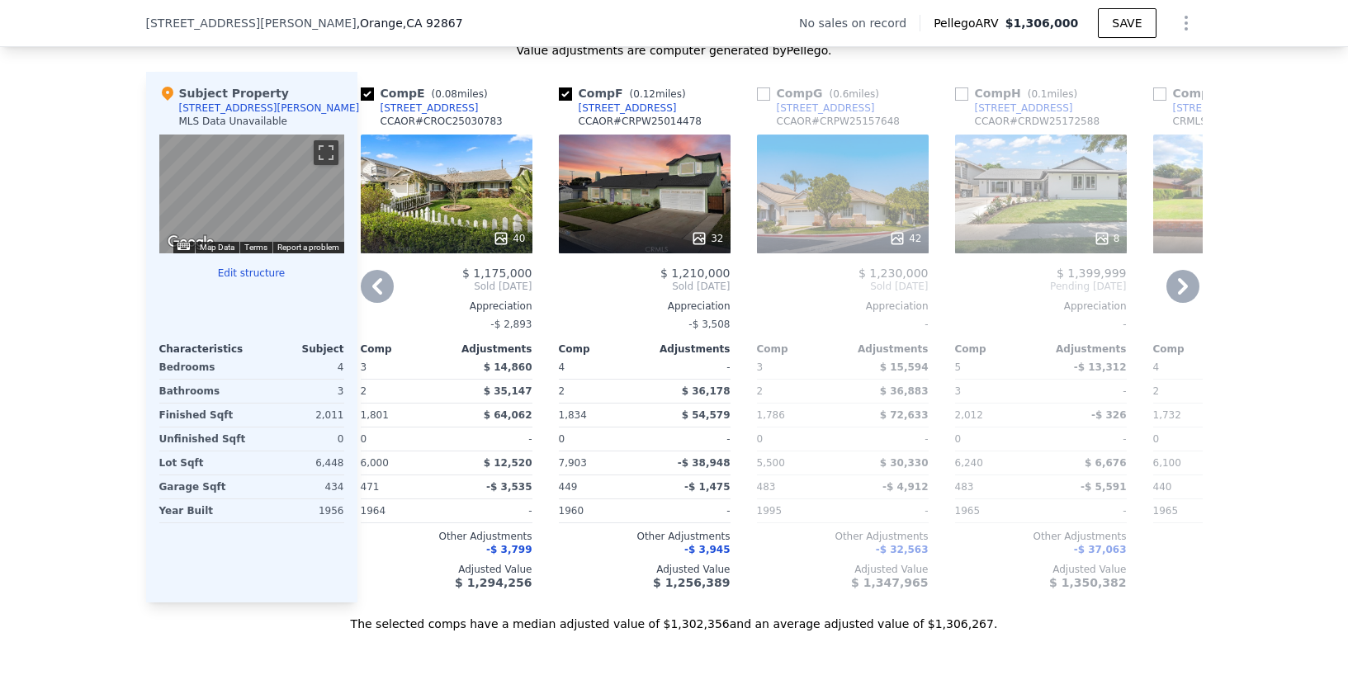
click at [1273, 309] on div "We found 12 sales that match your search Filters Map Prices Modify Comp Filters…" at bounding box center [674, 167] width 1348 height 931
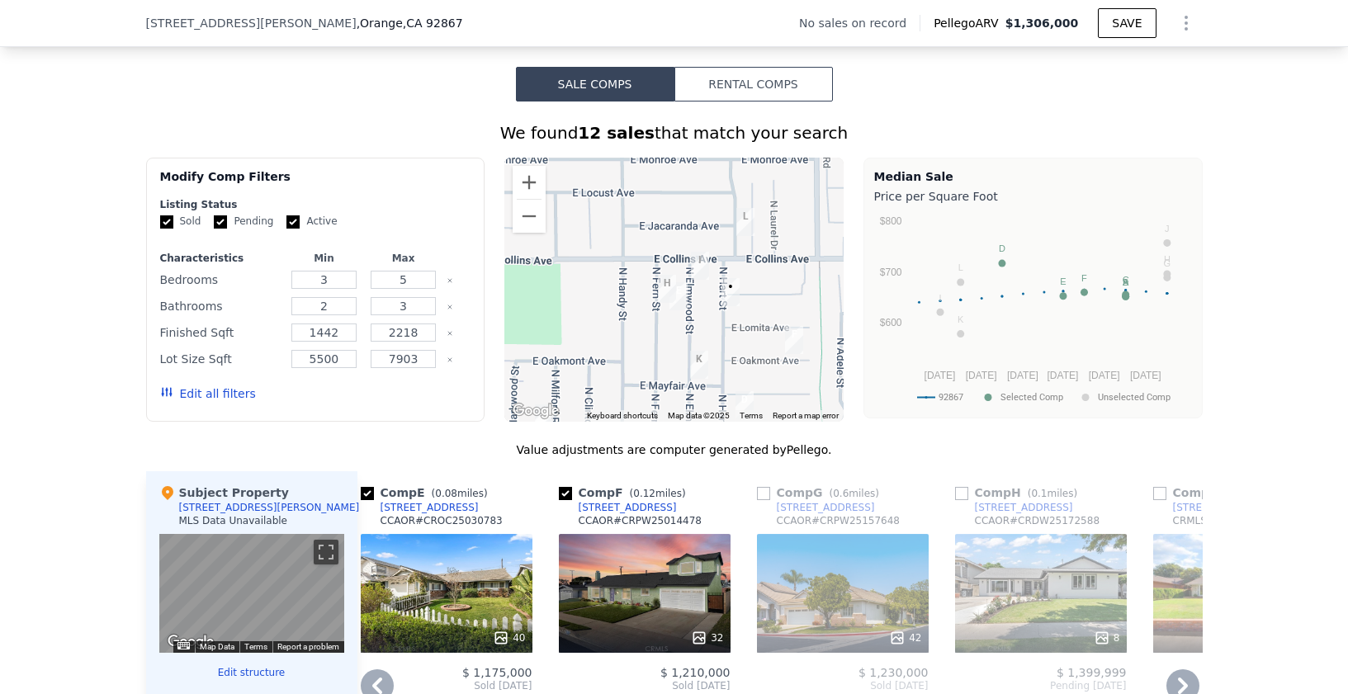
scroll to position [1186, 0]
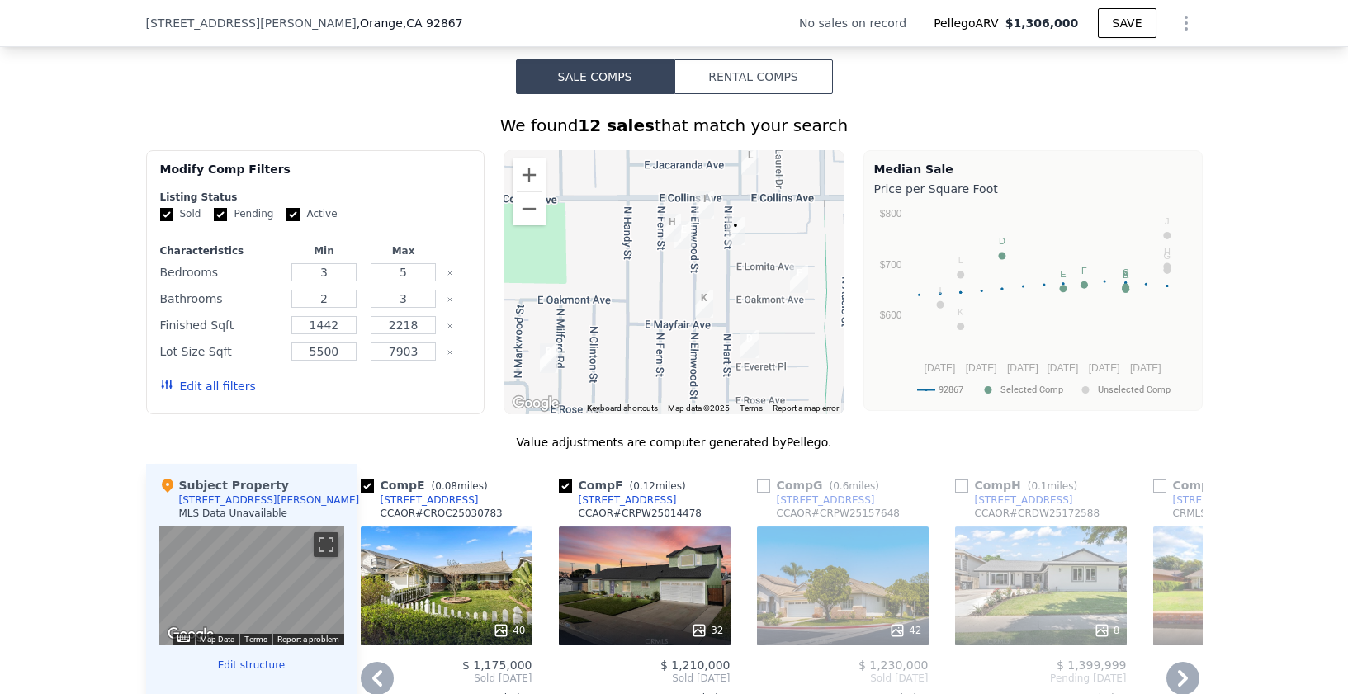
drag, startPoint x: 686, startPoint y: 351, endPoint x: 692, endPoint y: 294, distance: 57.3
click at [692, 294] on div at bounding box center [674, 282] width 339 height 264
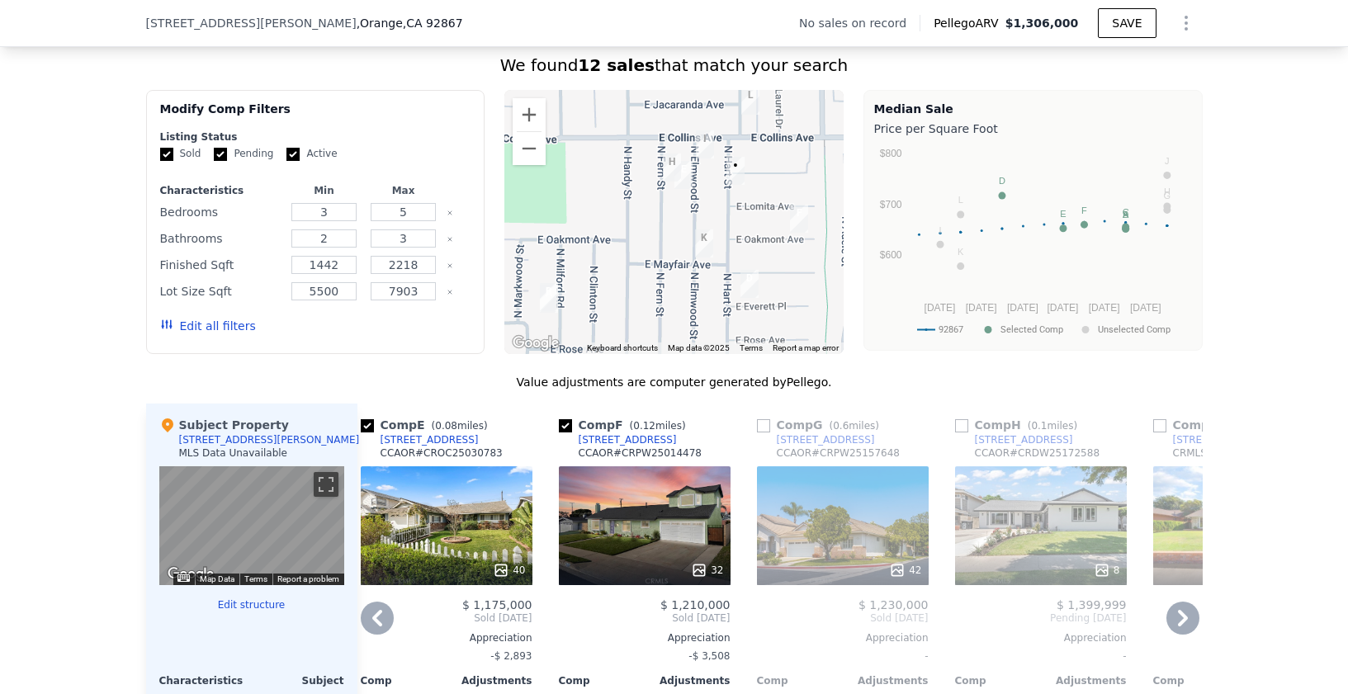
scroll to position [1290, 0]
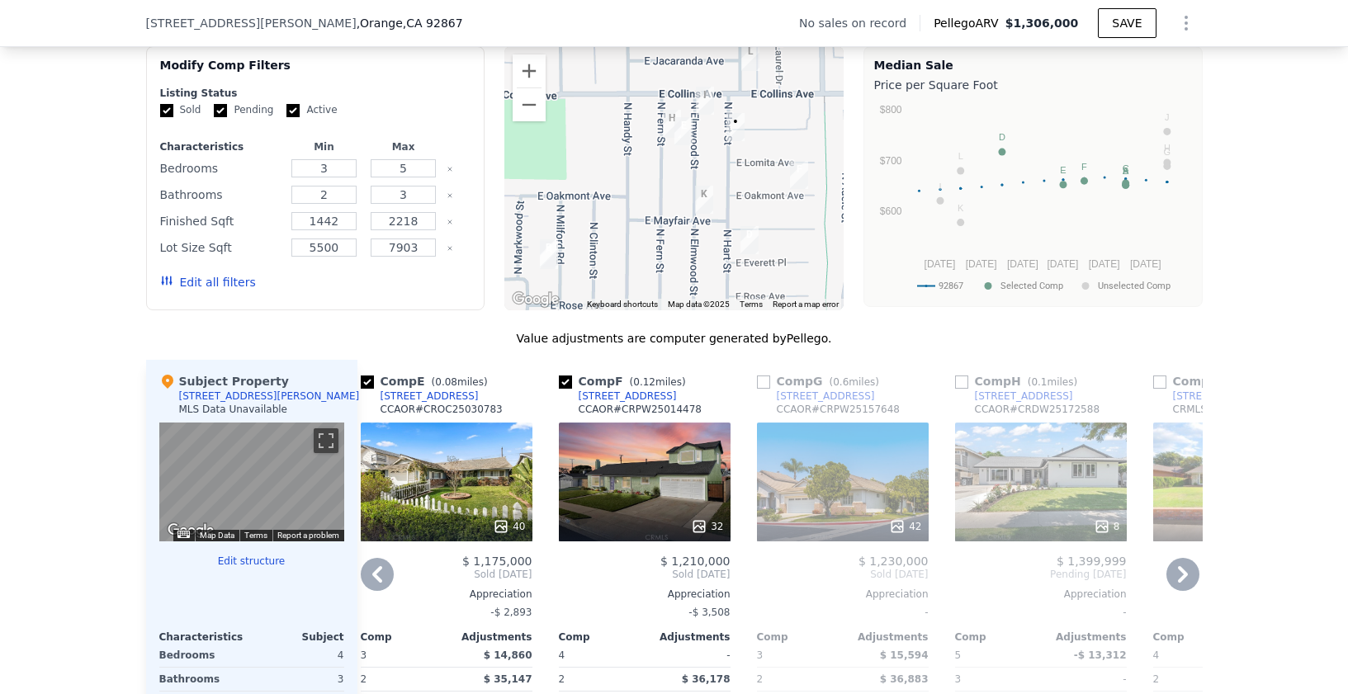
click at [377, 585] on icon at bounding box center [377, 574] width 33 height 33
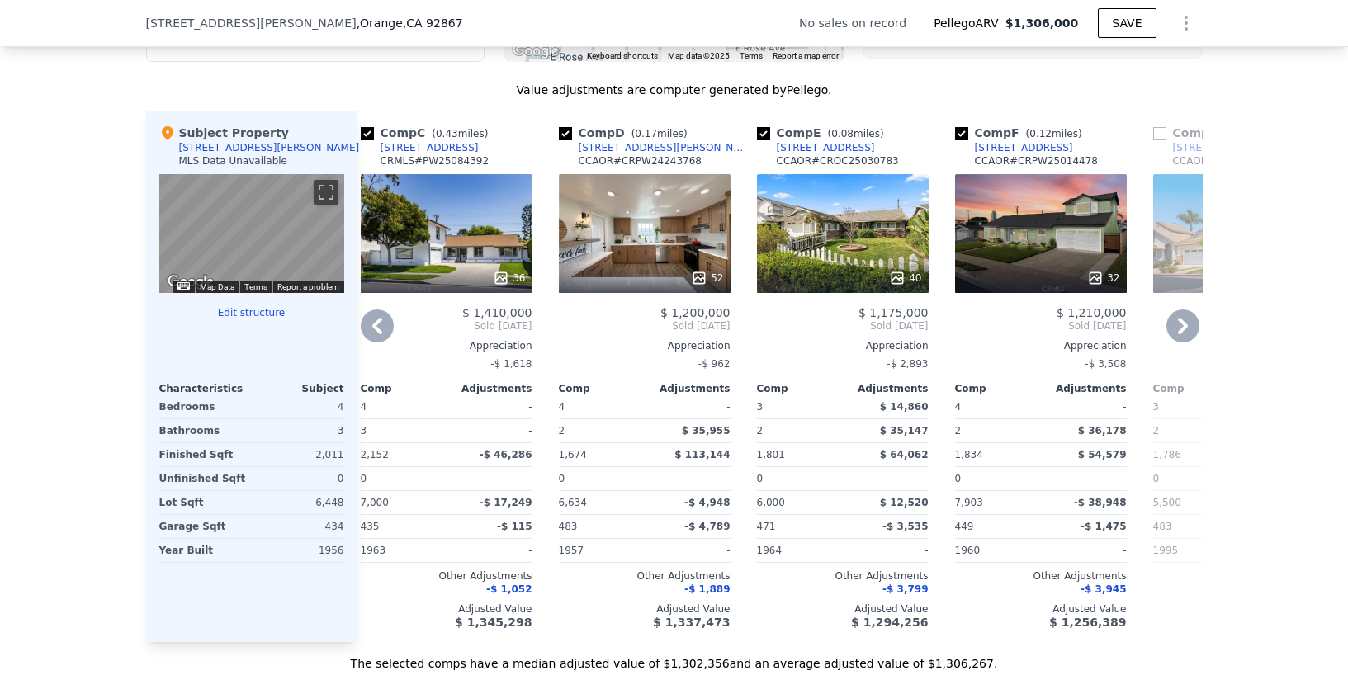
scroll to position [1542, 0]
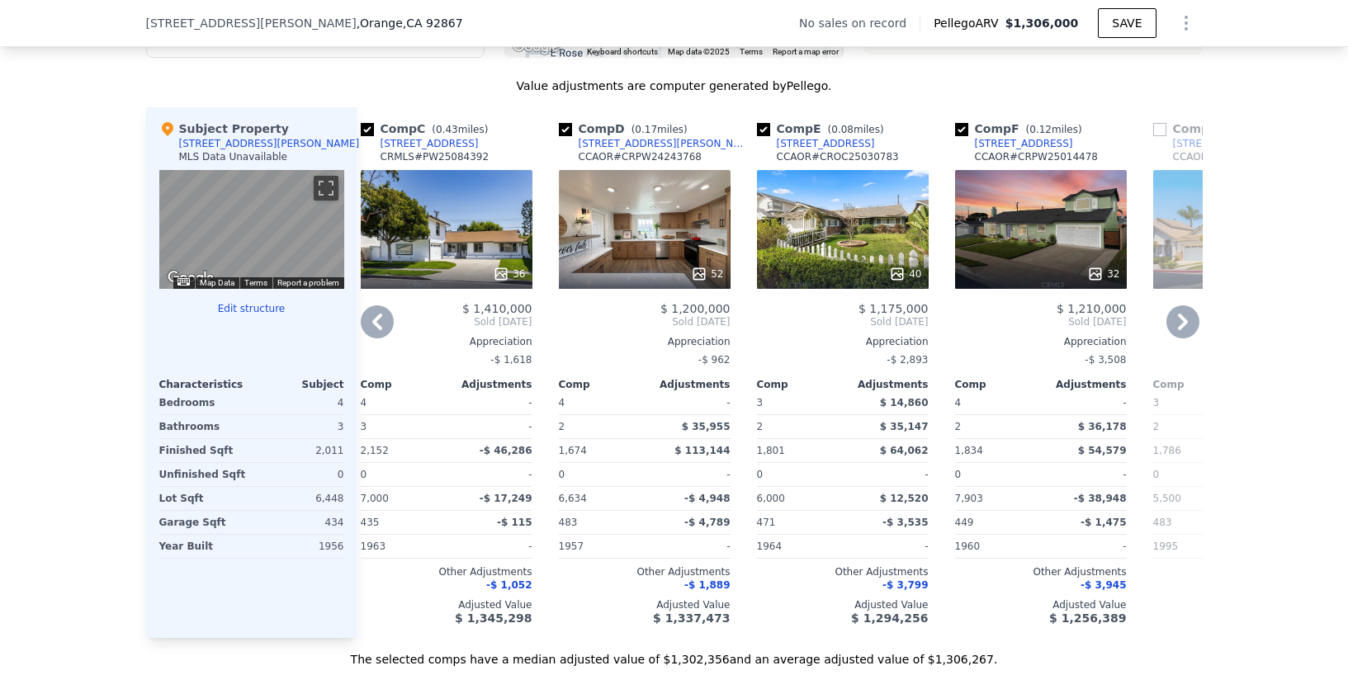
click at [645, 254] on div "52" at bounding box center [645, 229] width 172 height 119
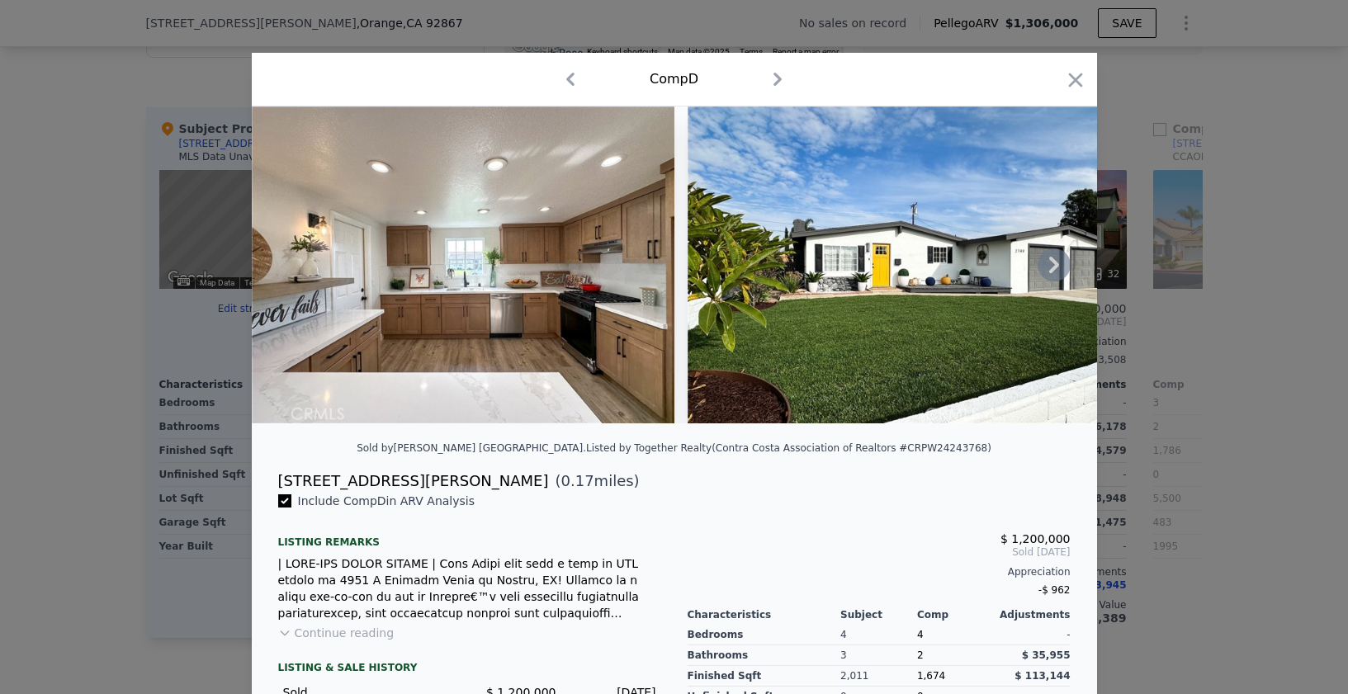
click at [1038, 265] on icon at bounding box center [1054, 265] width 33 height 33
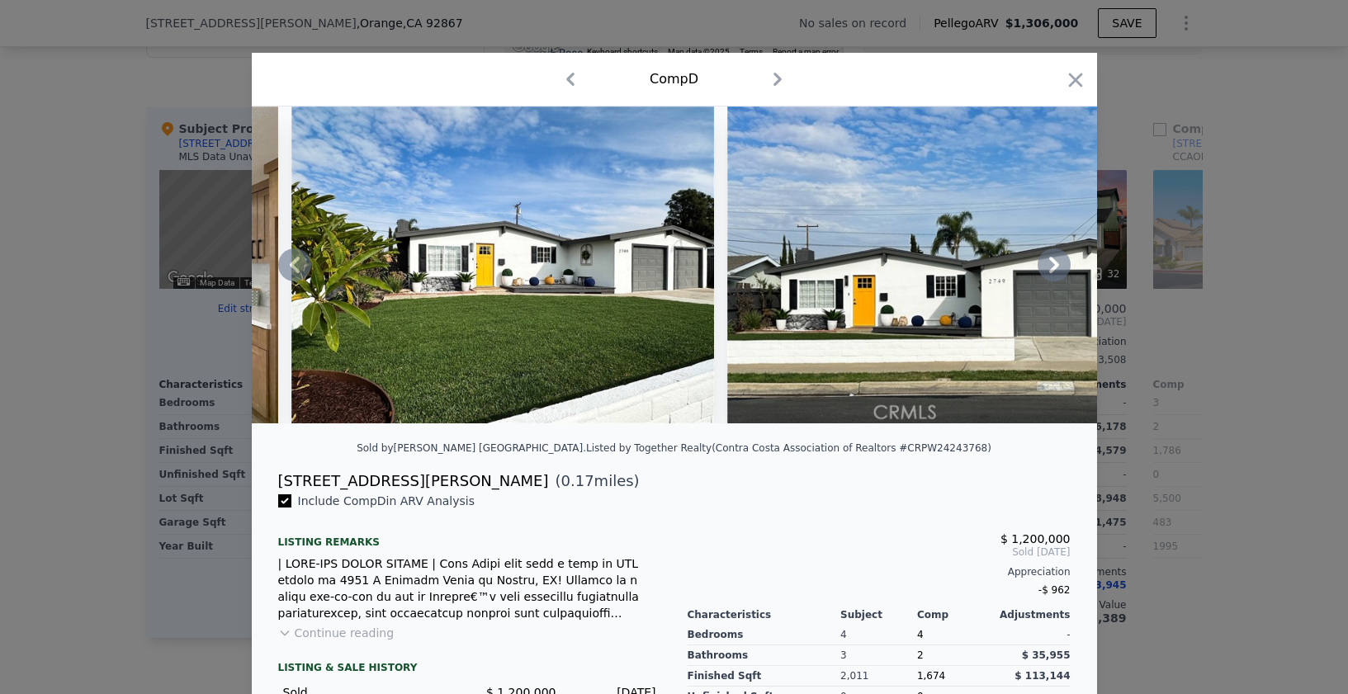
click at [1049, 273] on icon at bounding box center [1054, 265] width 10 height 17
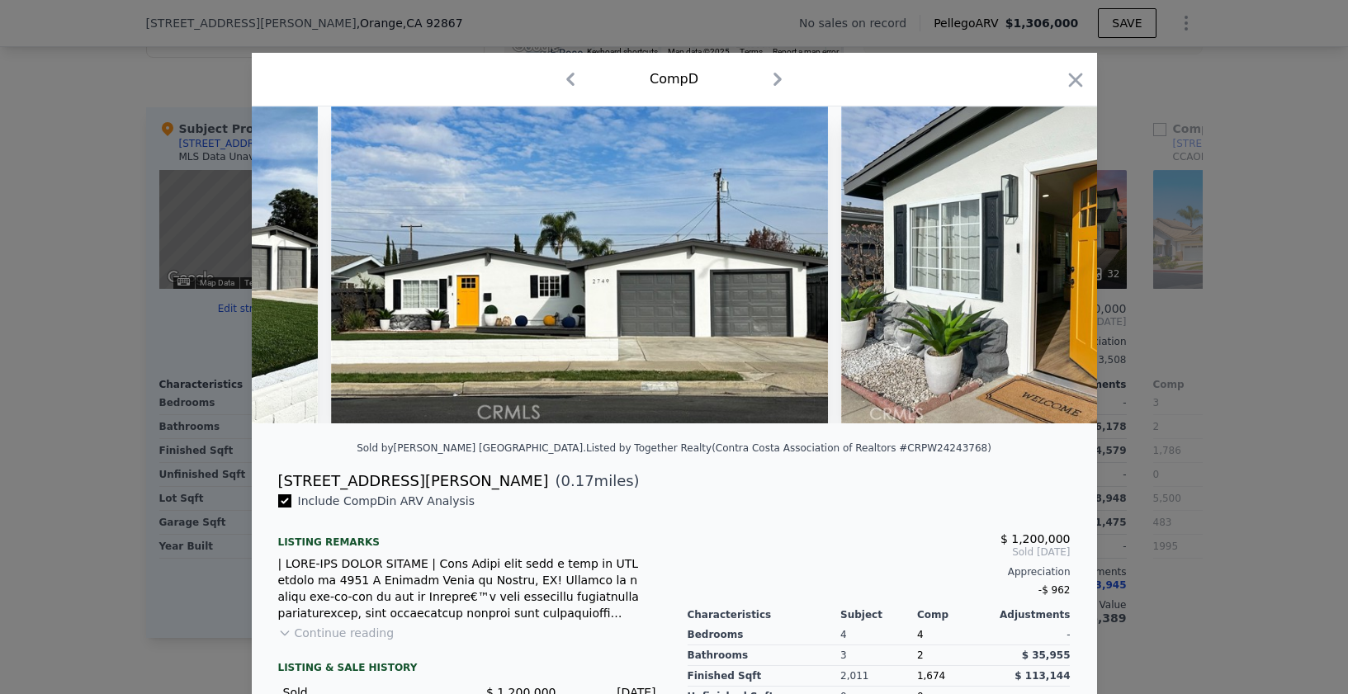
click at [1045, 274] on img at bounding box center [1052, 265] width 423 height 317
click at [1049, 272] on icon at bounding box center [1054, 265] width 10 height 17
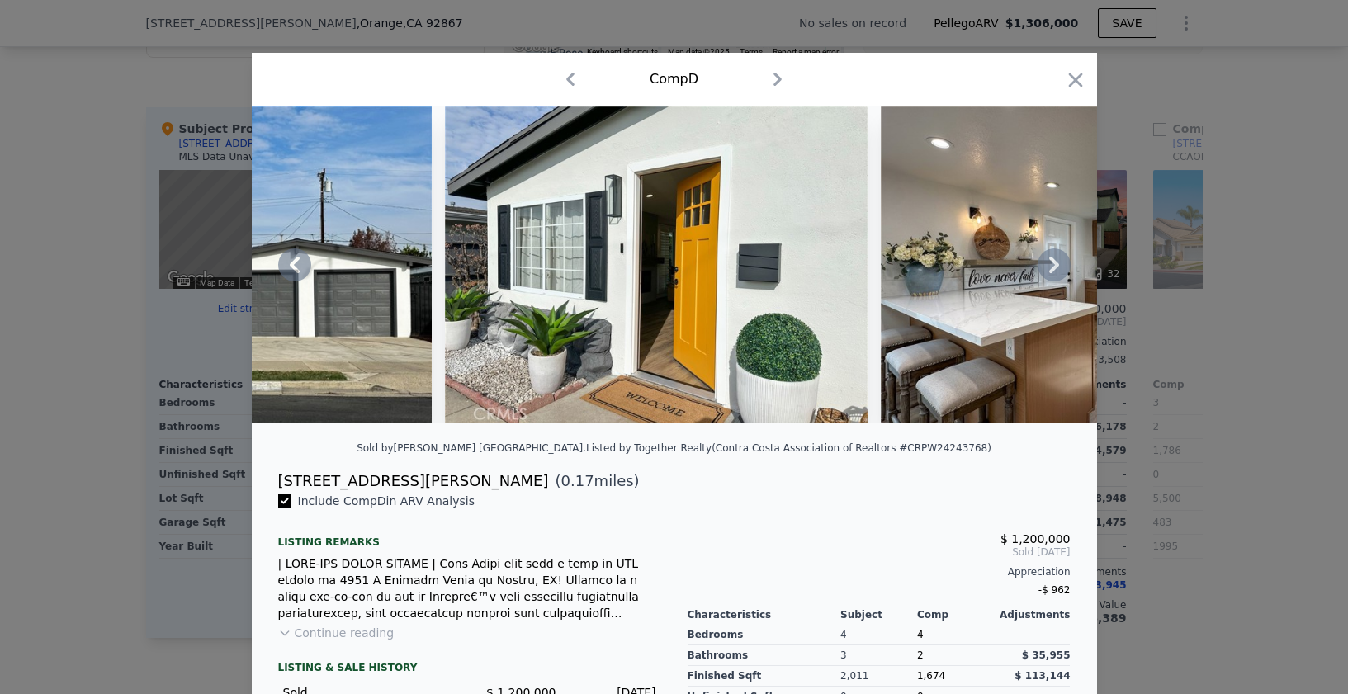
click at [1049, 268] on icon at bounding box center [1054, 265] width 10 height 17
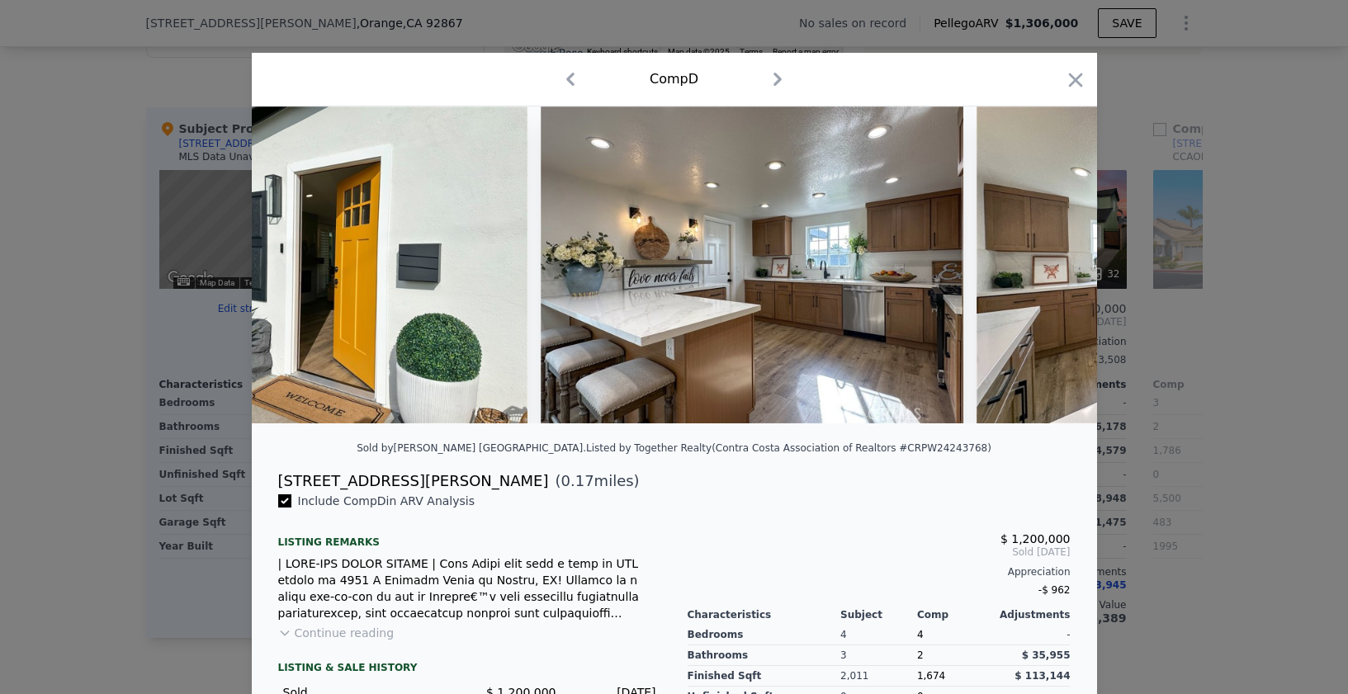
scroll to position [0, 1585]
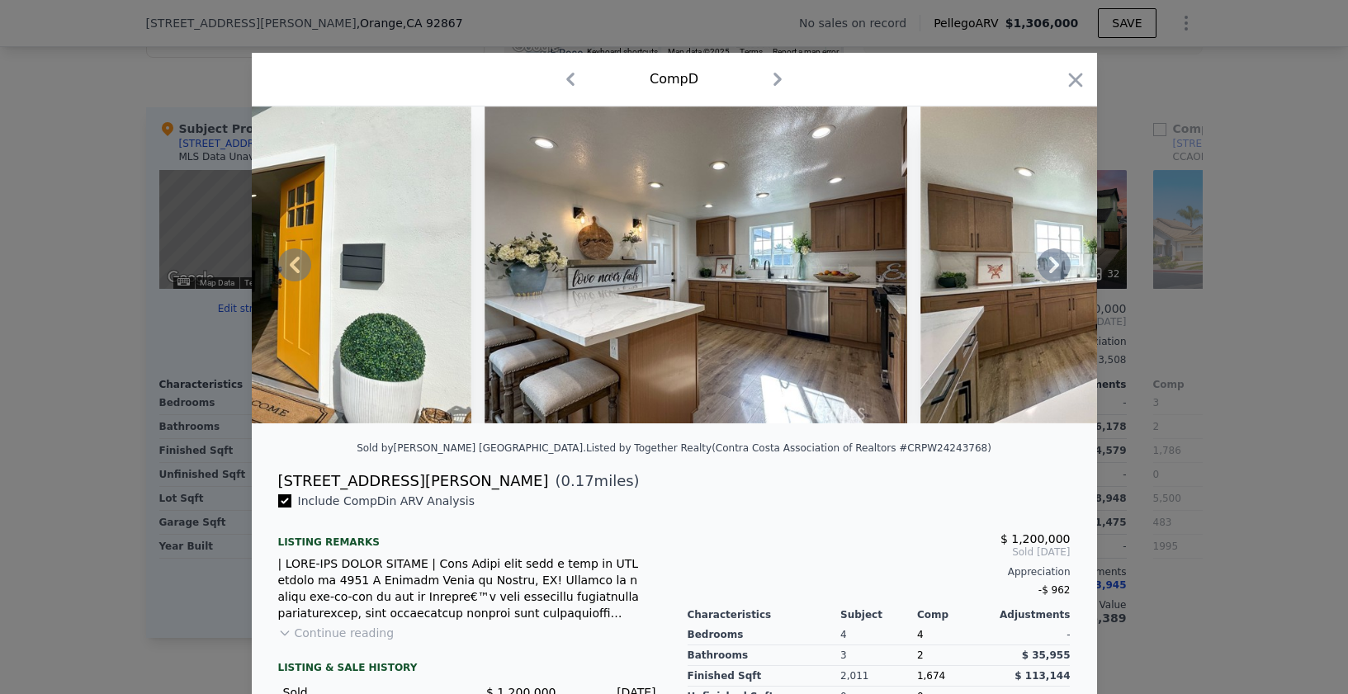
click at [1048, 270] on icon at bounding box center [1054, 265] width 33 height 33
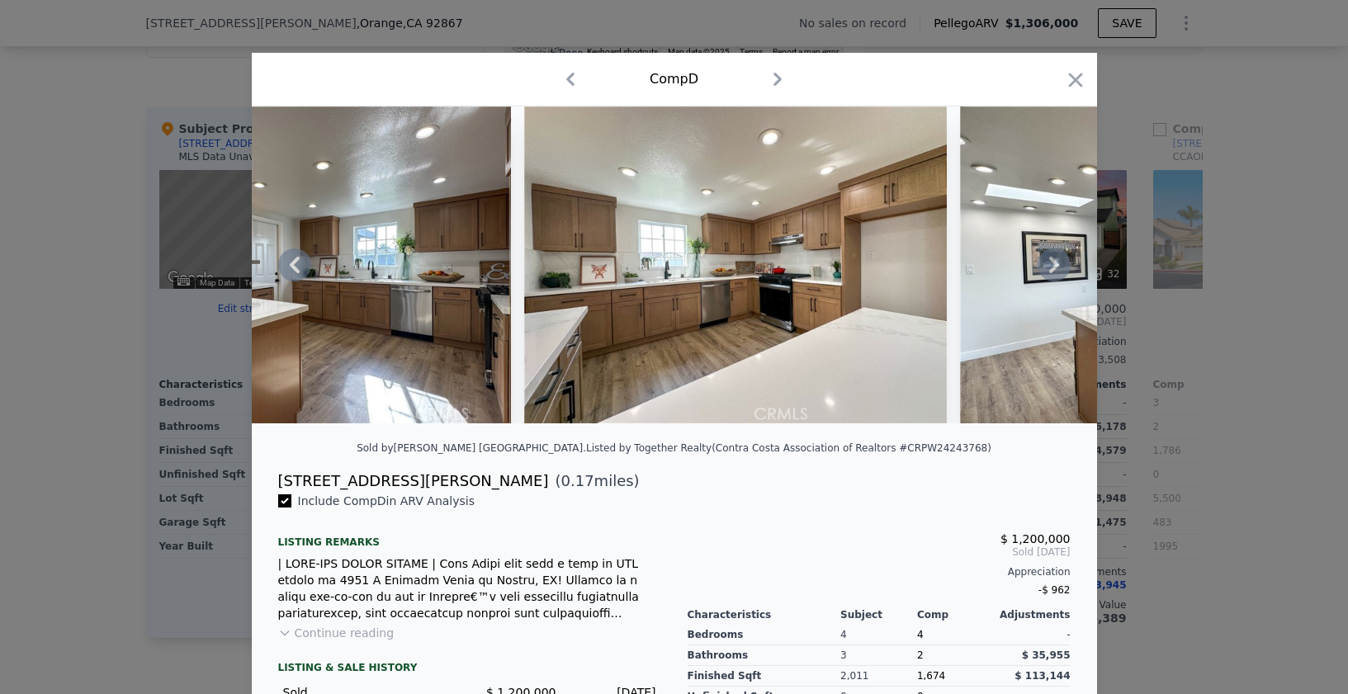
click at [1048, 270] on icon at bounding box center [1054, 265] width 33 height 33
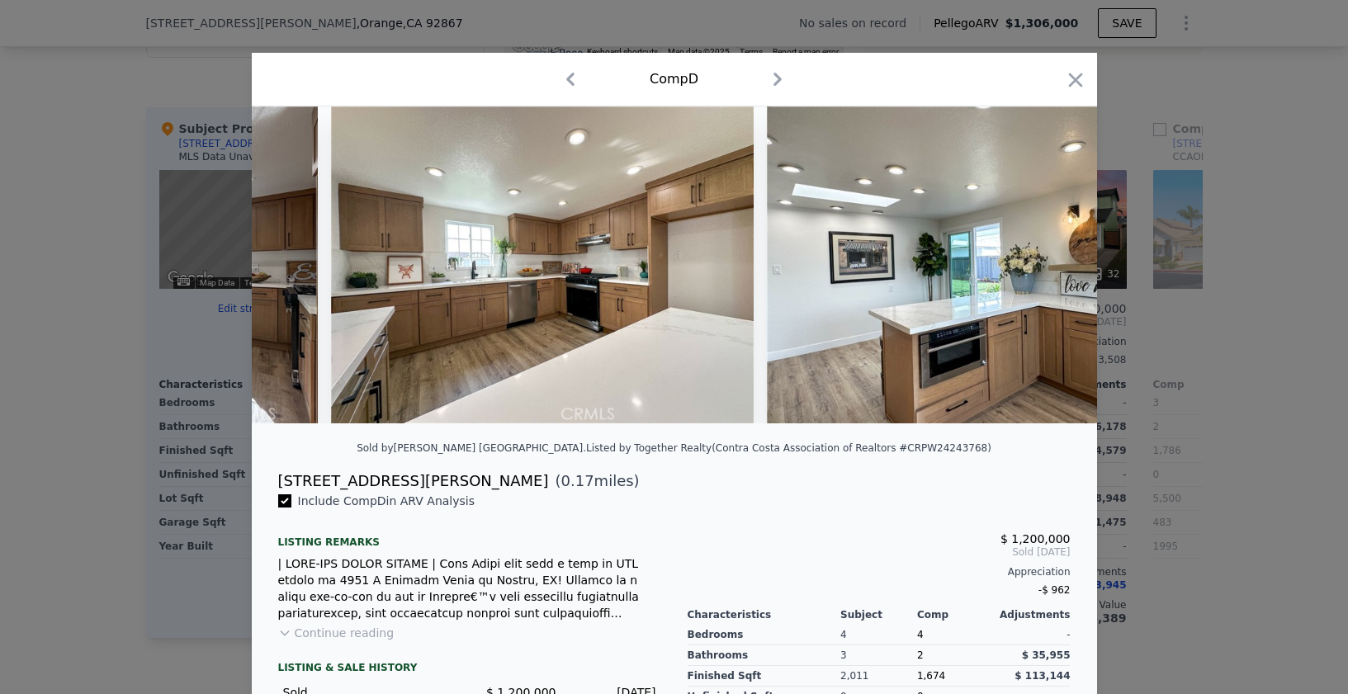
scroll to position [0, 2378]
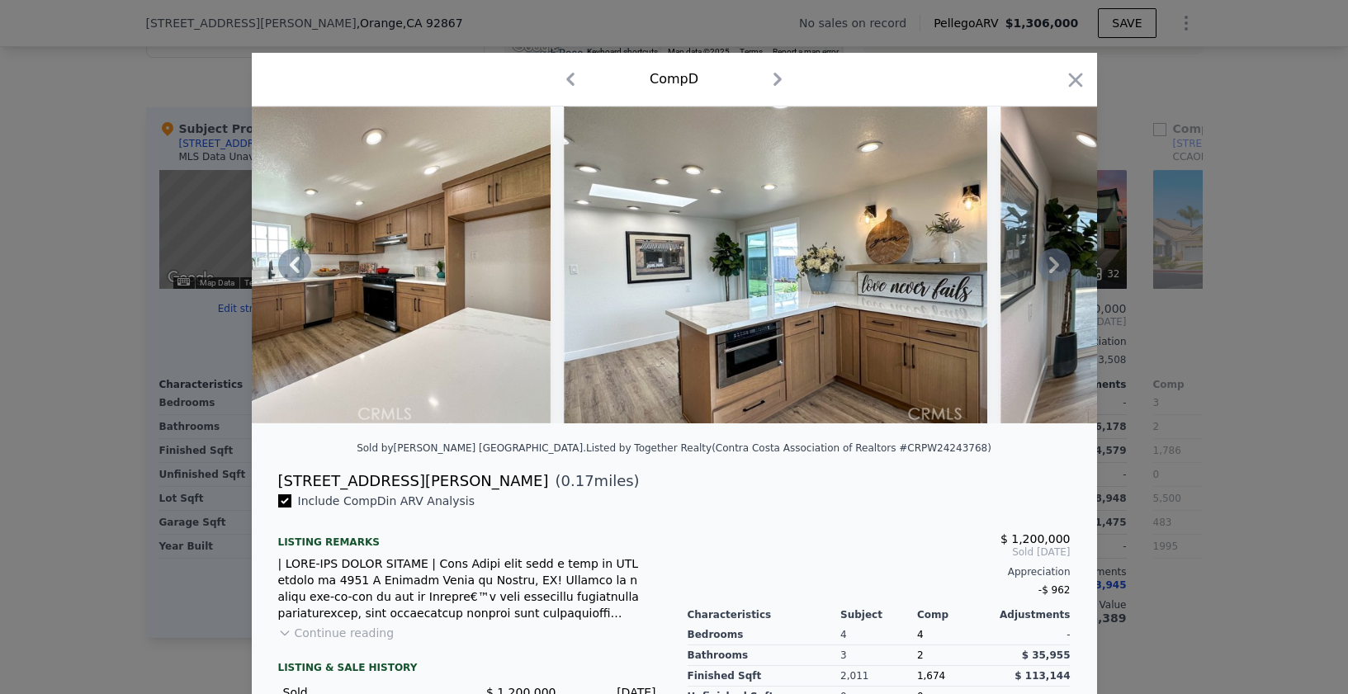
click at [1048, 270] on div at bounding box center [675, 265] width 846 height 317
click at [1048, 271] on icon at bounding box center [1054, 265] width 33 height 33
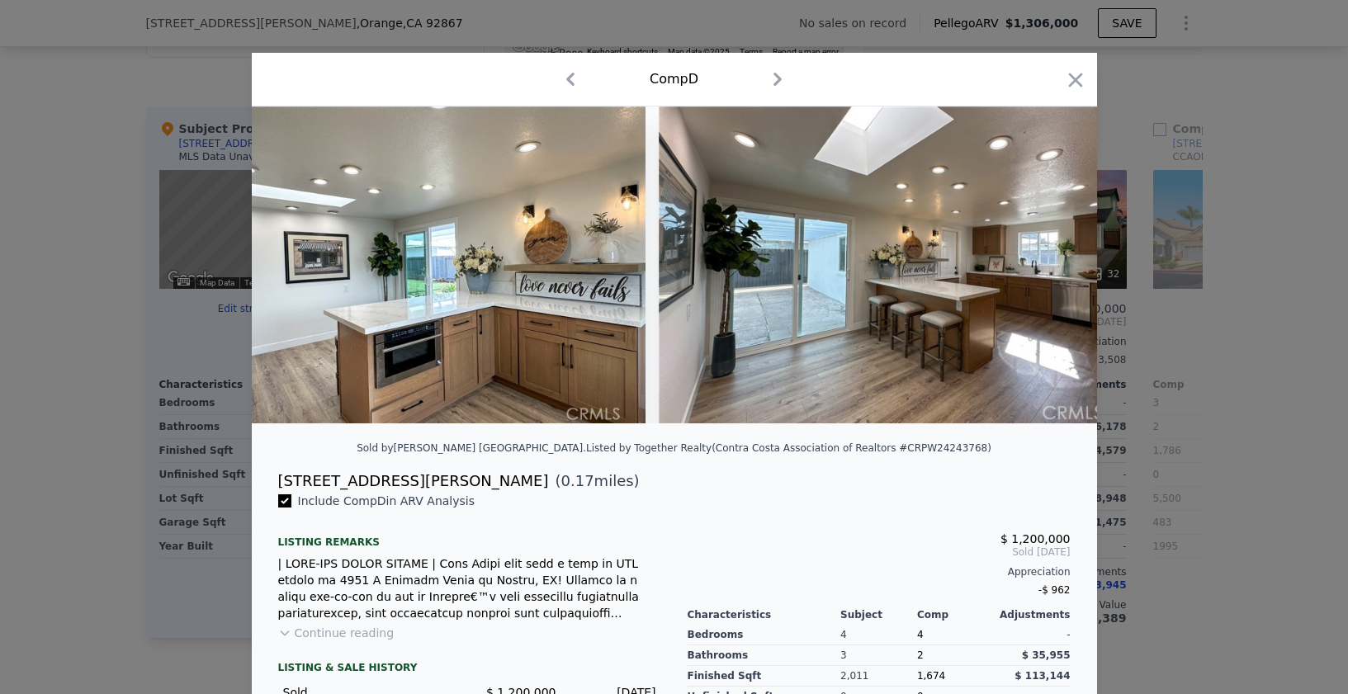
scroll to position [0, 2774]
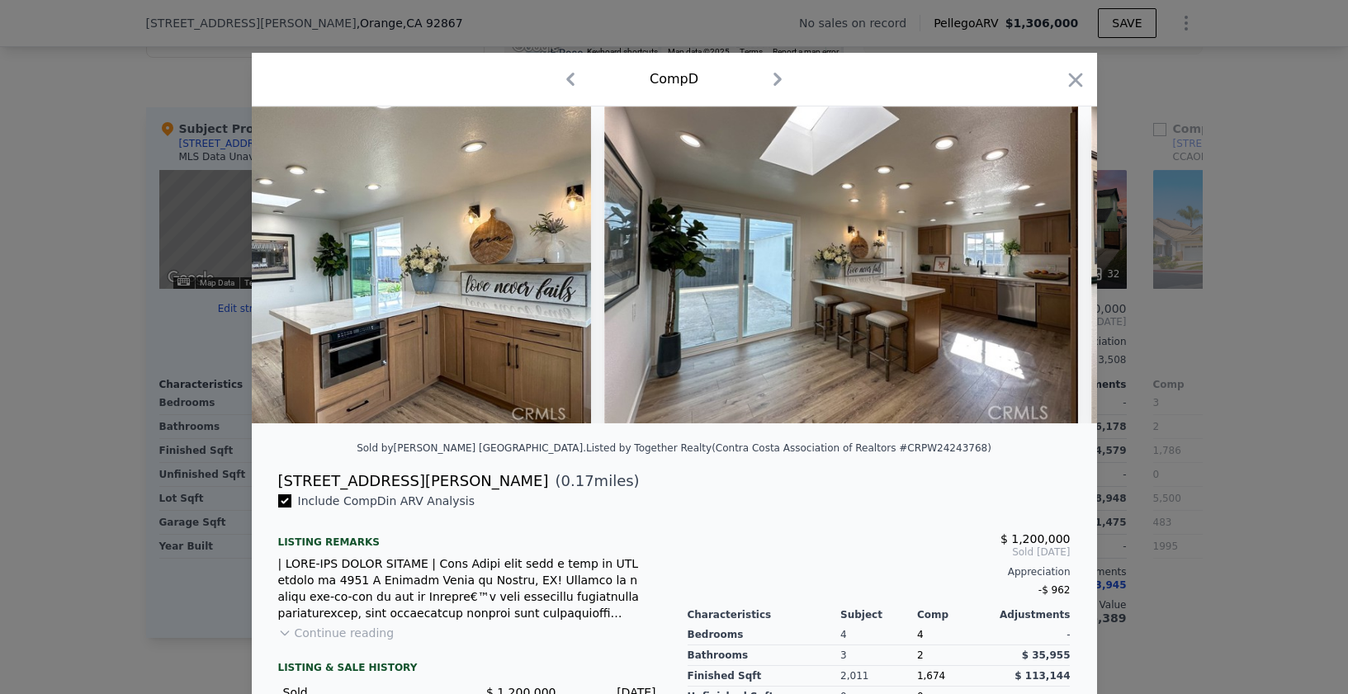
click at [1048, 271] on div at bounding box center [675, 265] width 846 height 317
click at [1049, 271] on icon at bounding box center [1054, 265] width 10 height 17
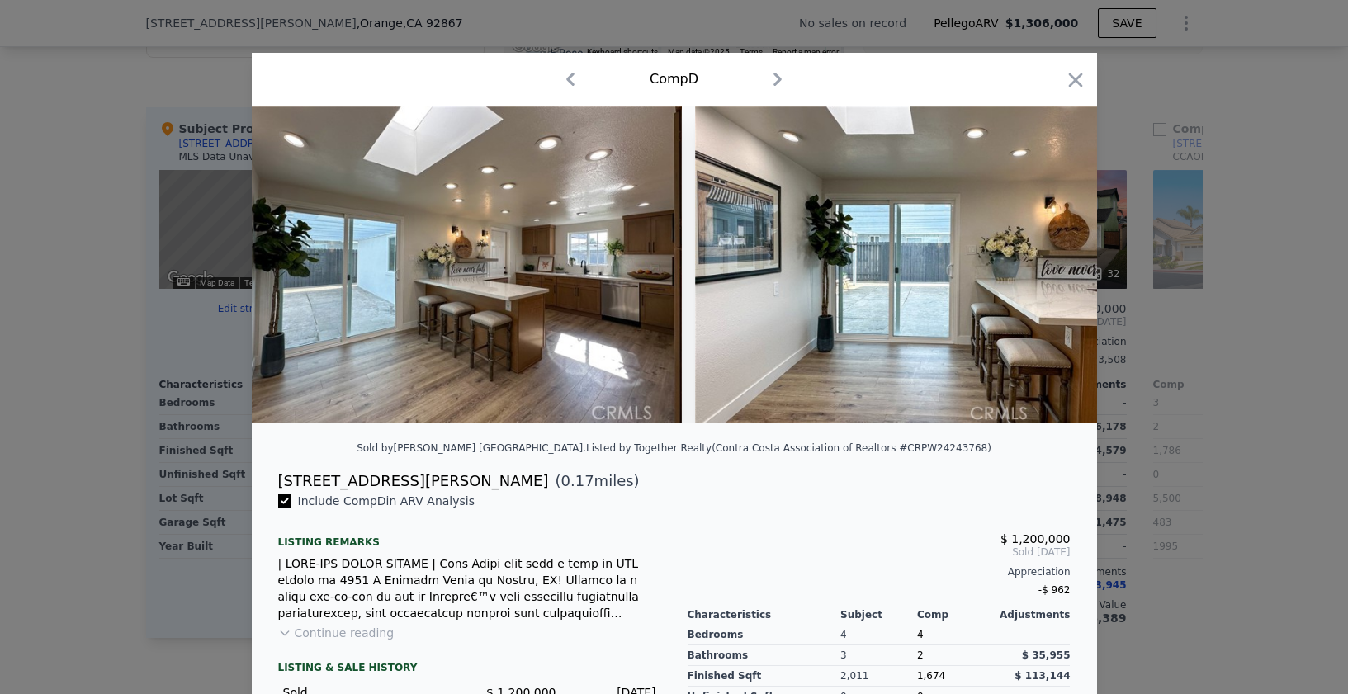
click at [1048, 271] on div at bounding box center [675, 265] width 846 height 317
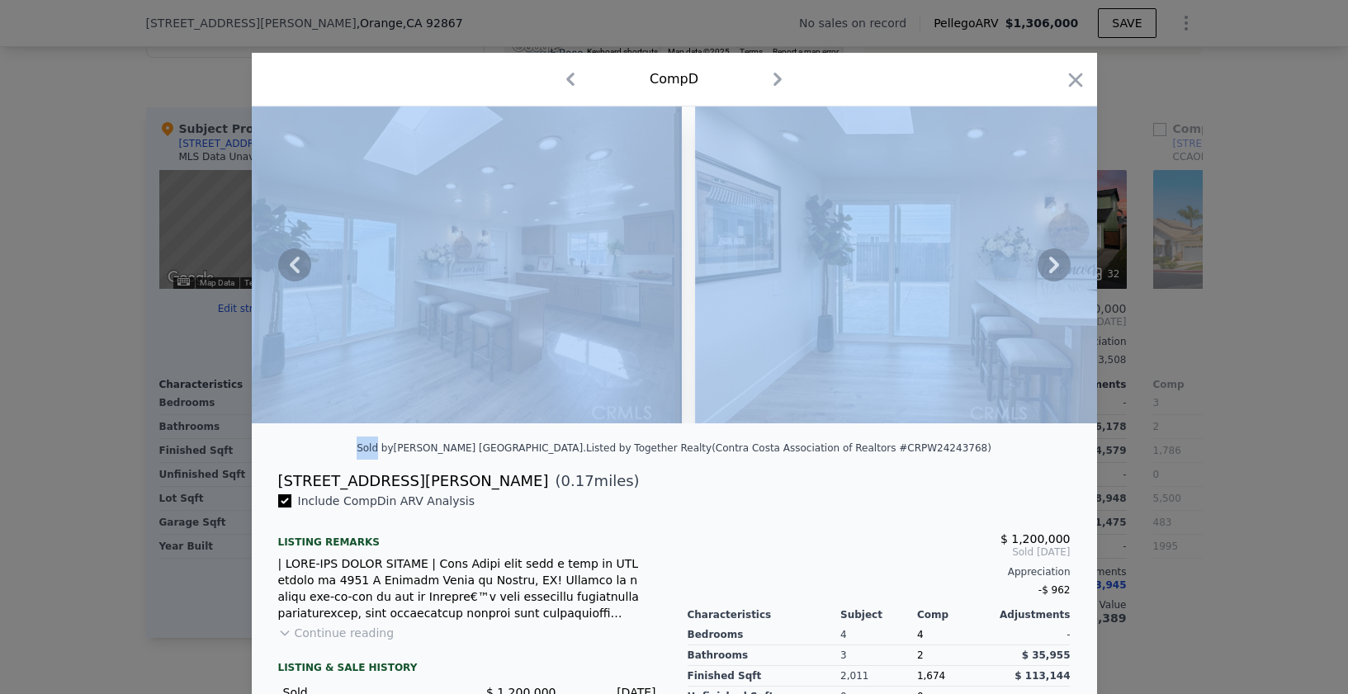
click at [1049, 271] on icon at bounding box center [1054, 265] width 10 height 17
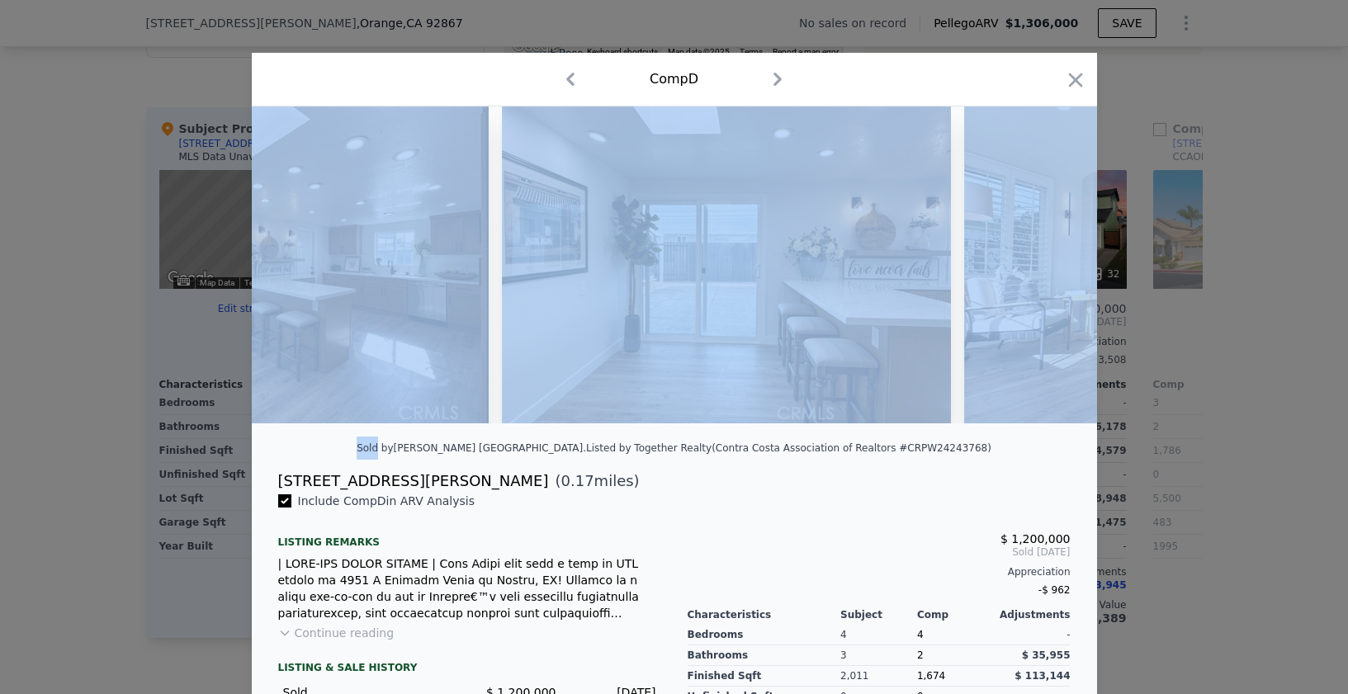
scroll to position [0, 3567]
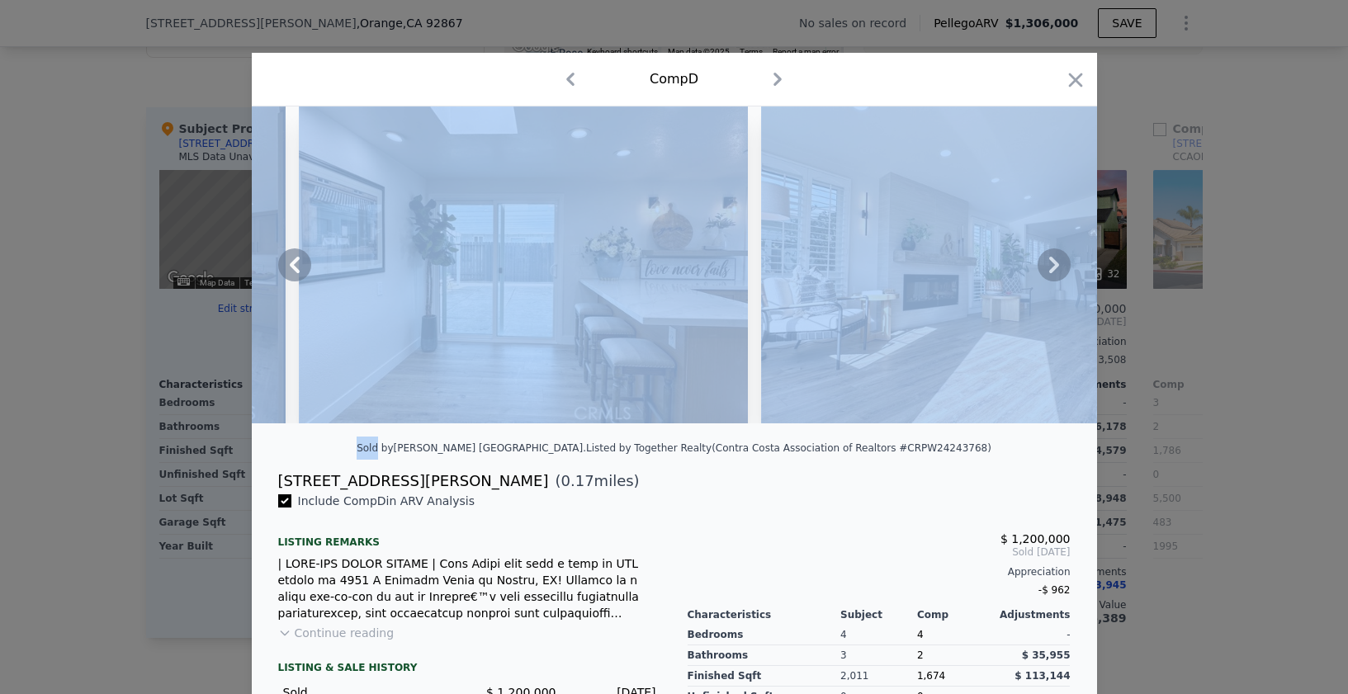
click at [1048, 271] on div at bounding box center [675, 265] width 846 height 317
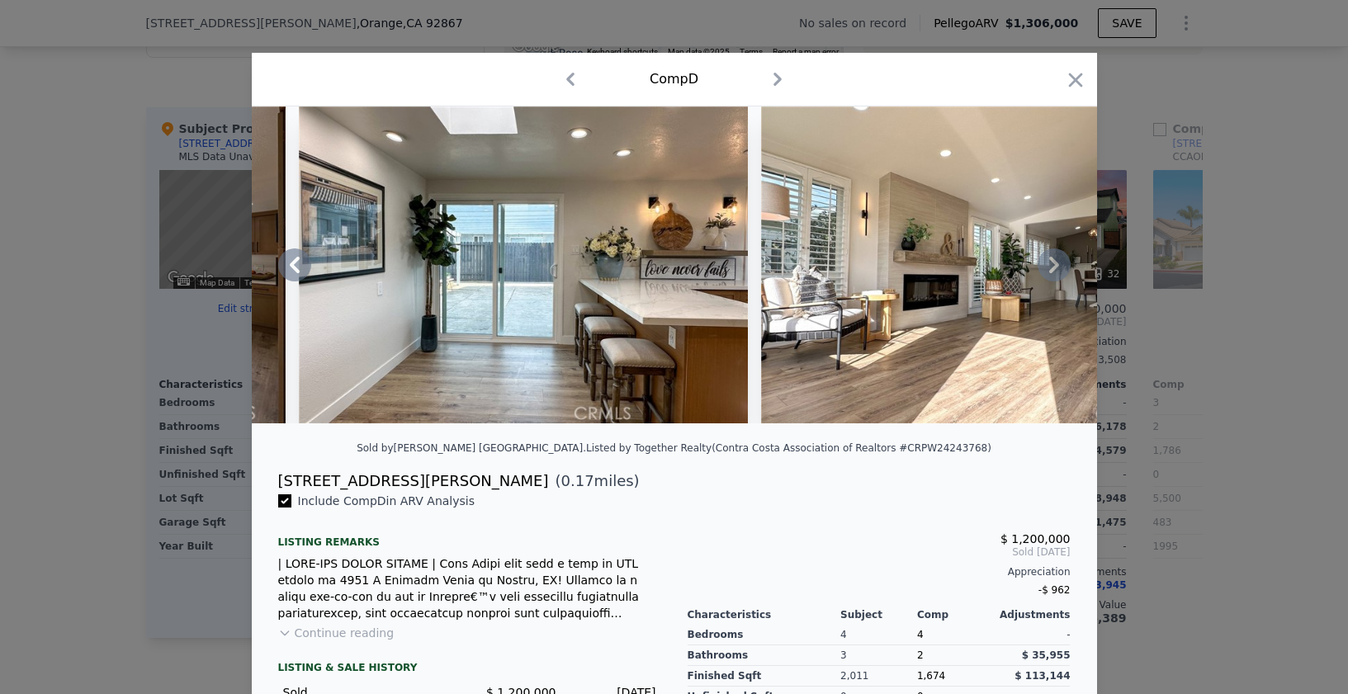
click at [1001, 470] on div "Sold by [PERSON_NAME] [GEOGRAPHIC_DATA] . Listed by Together Realty (Contra Cos…" at bounding box center [675, 453] width 846 height 33
click at [1050, 270] on icon at bounding box center [1054, 265] width 10 height 17
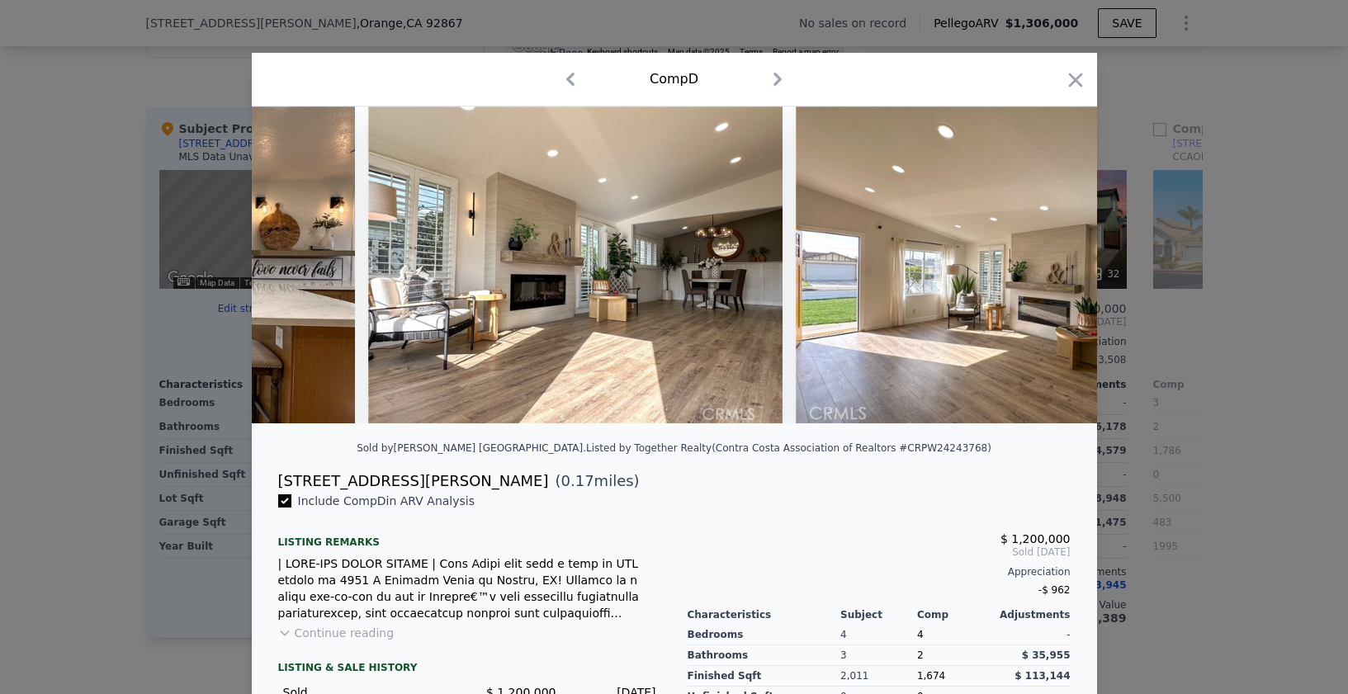
scroll to position [0, 3963]
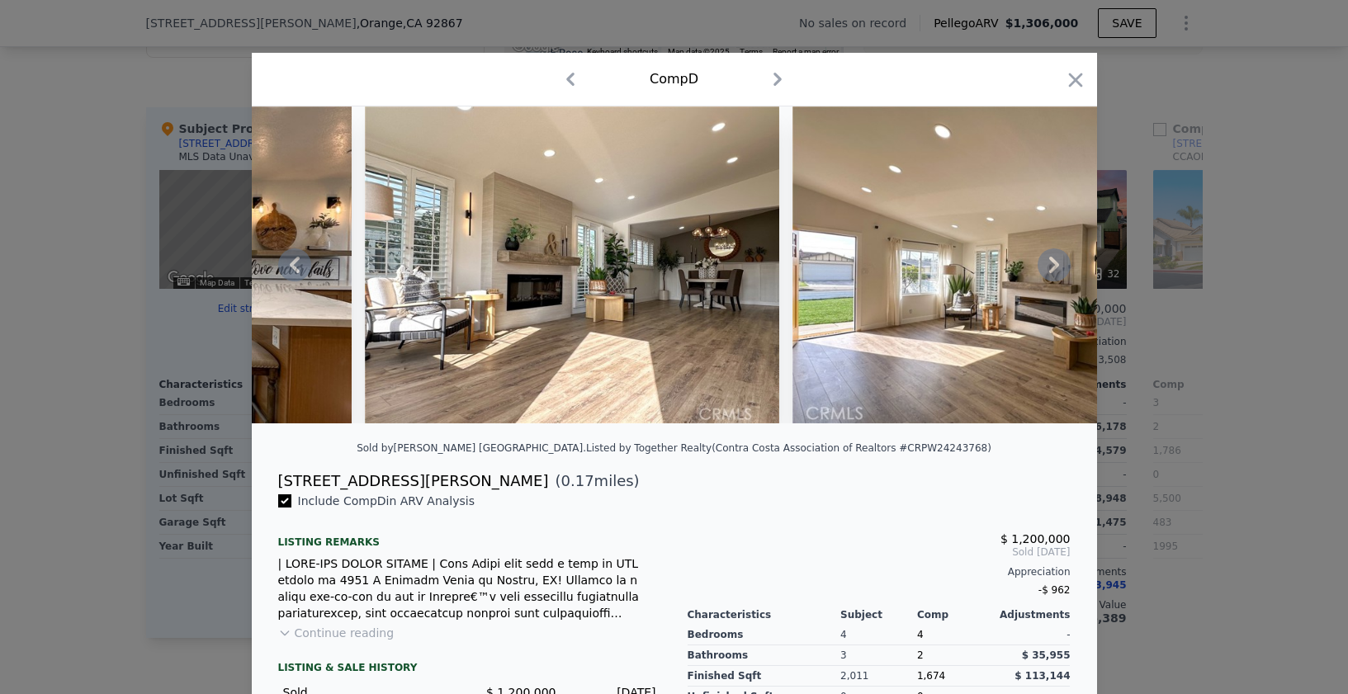
click at [1050, 278] on icon at bounding box center [1054, 265] width 33 height 33
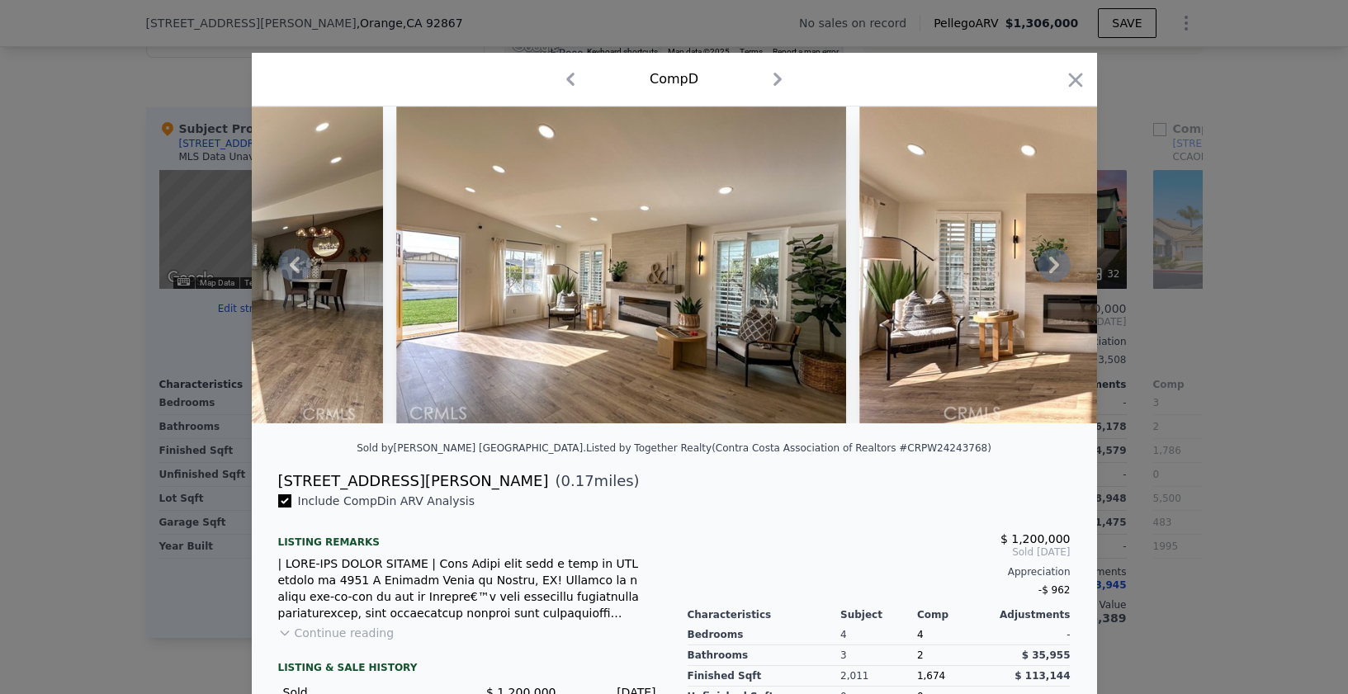
click at [1049, 271] on icon at bounding box center [1054, 265] width 10 height 17
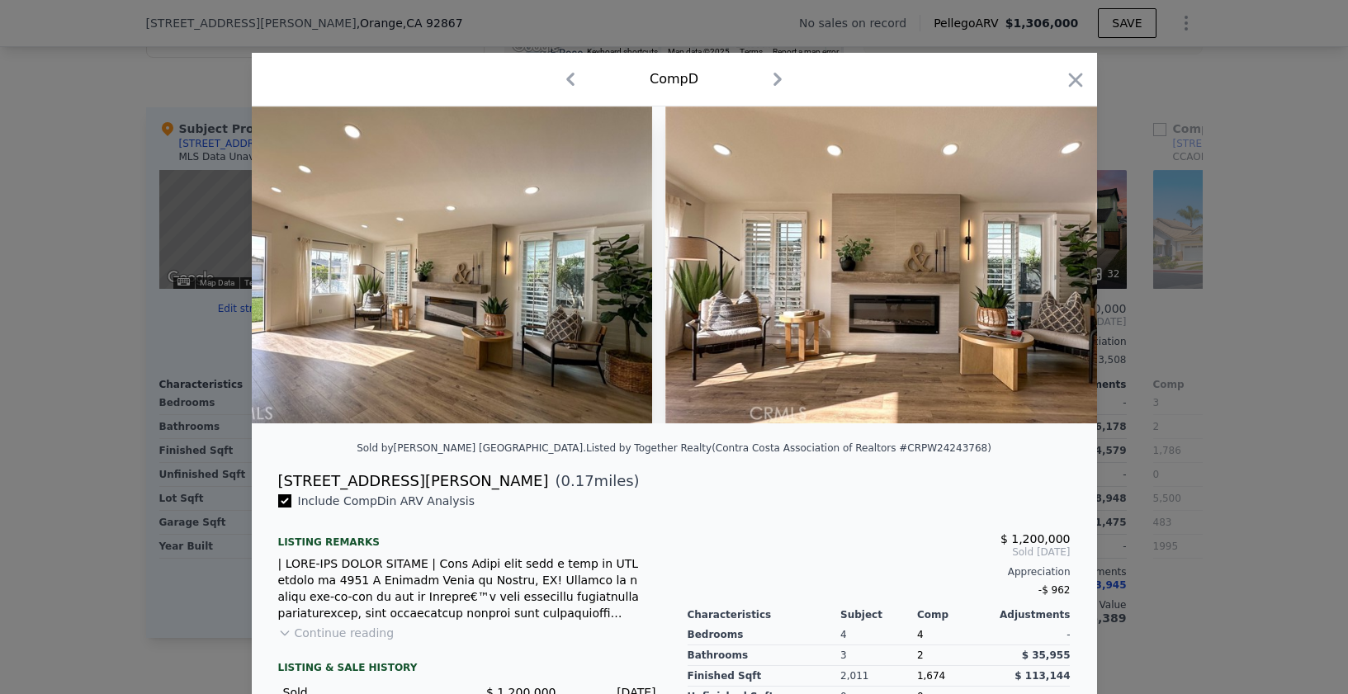
scroll to position [0, 4756]
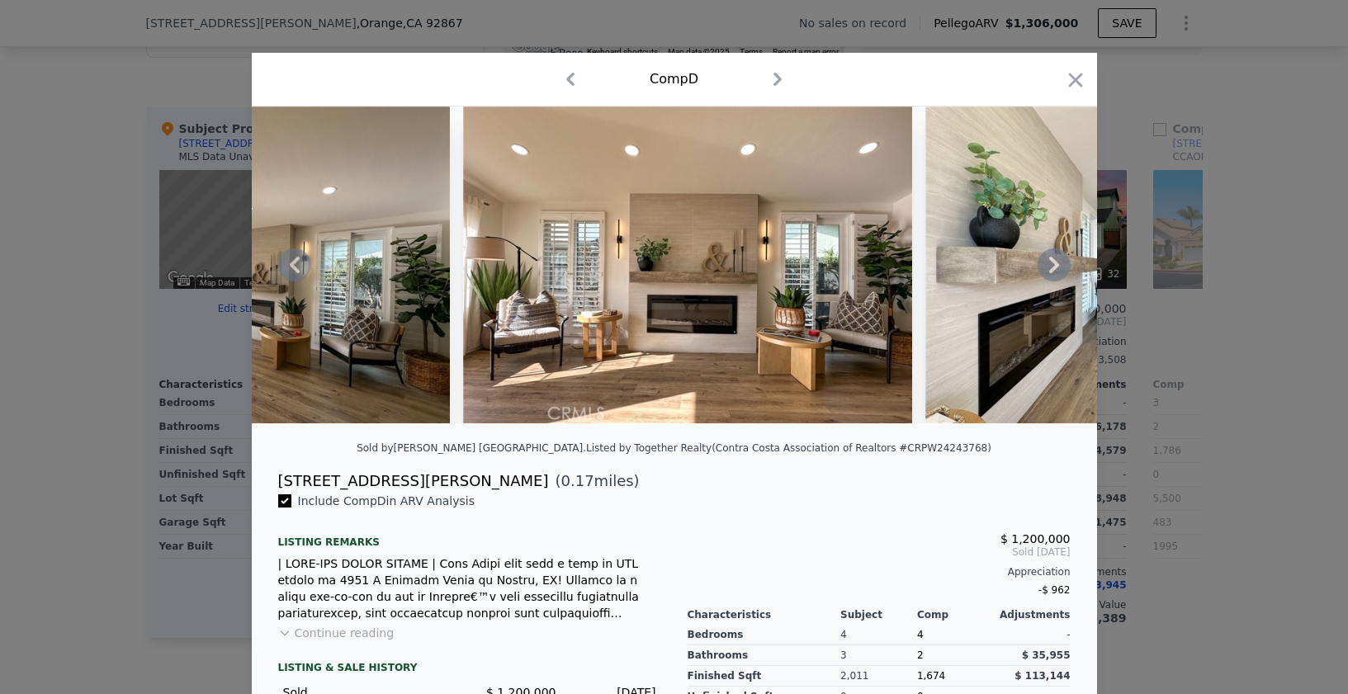
click at [1049, 266] on icon at bounding box center [1054, 265] width 10 height 17
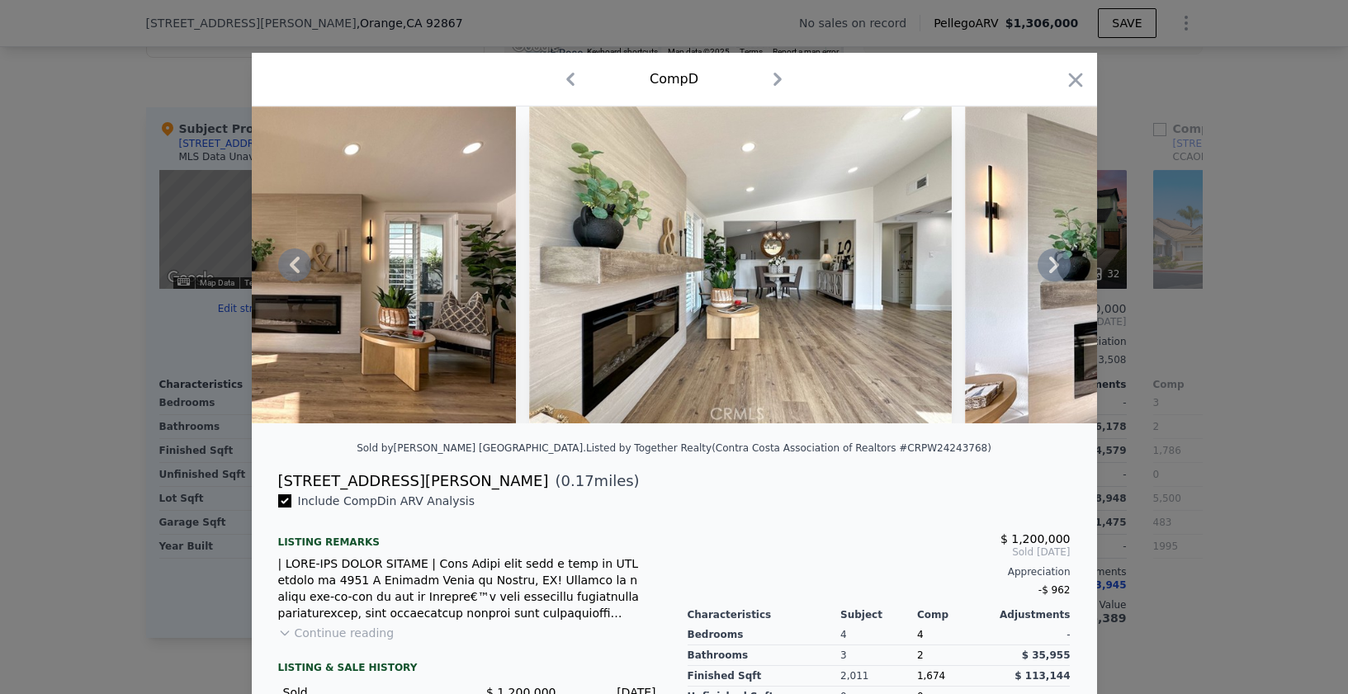
click at [1040, 272] on icon at bounding box center [1054, 265] width 33 height 33
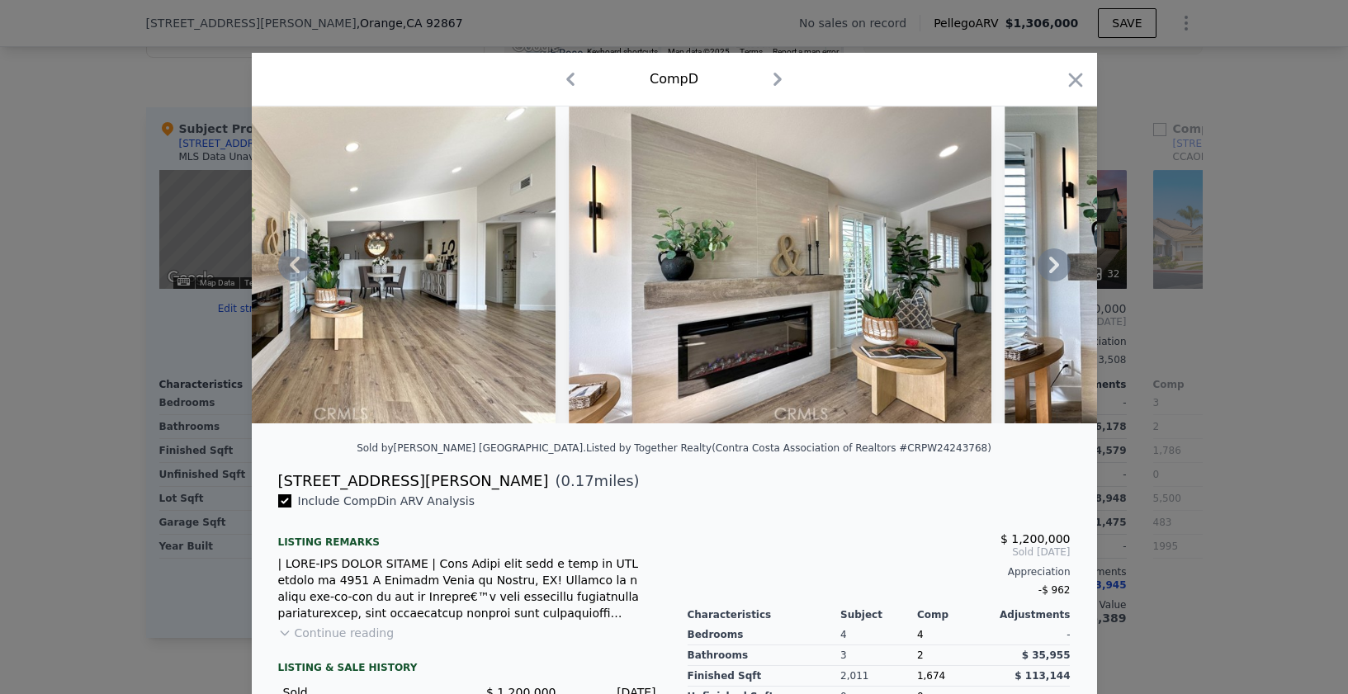
click at [1047, 279] on icon at bounding box center [1054, 265] width 33 height 33
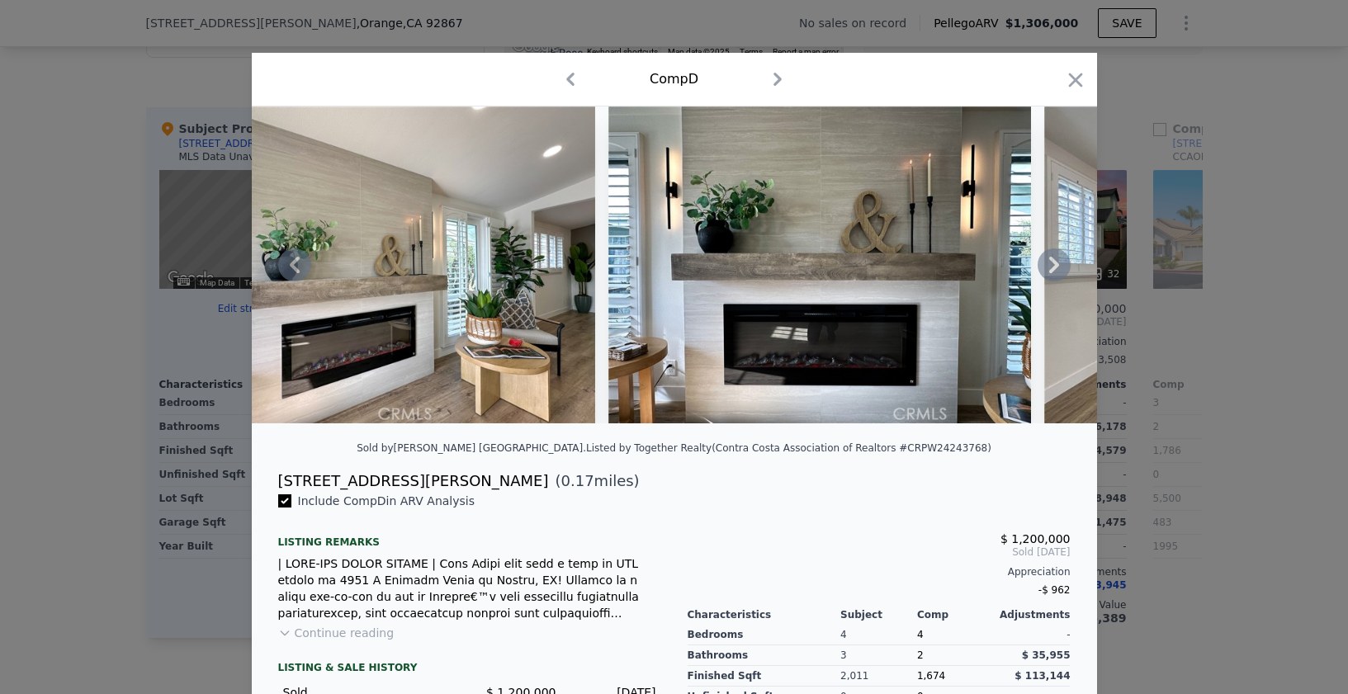
click at [1050, 265] on icon at bounding box center [1054, 265] width 33 height 33
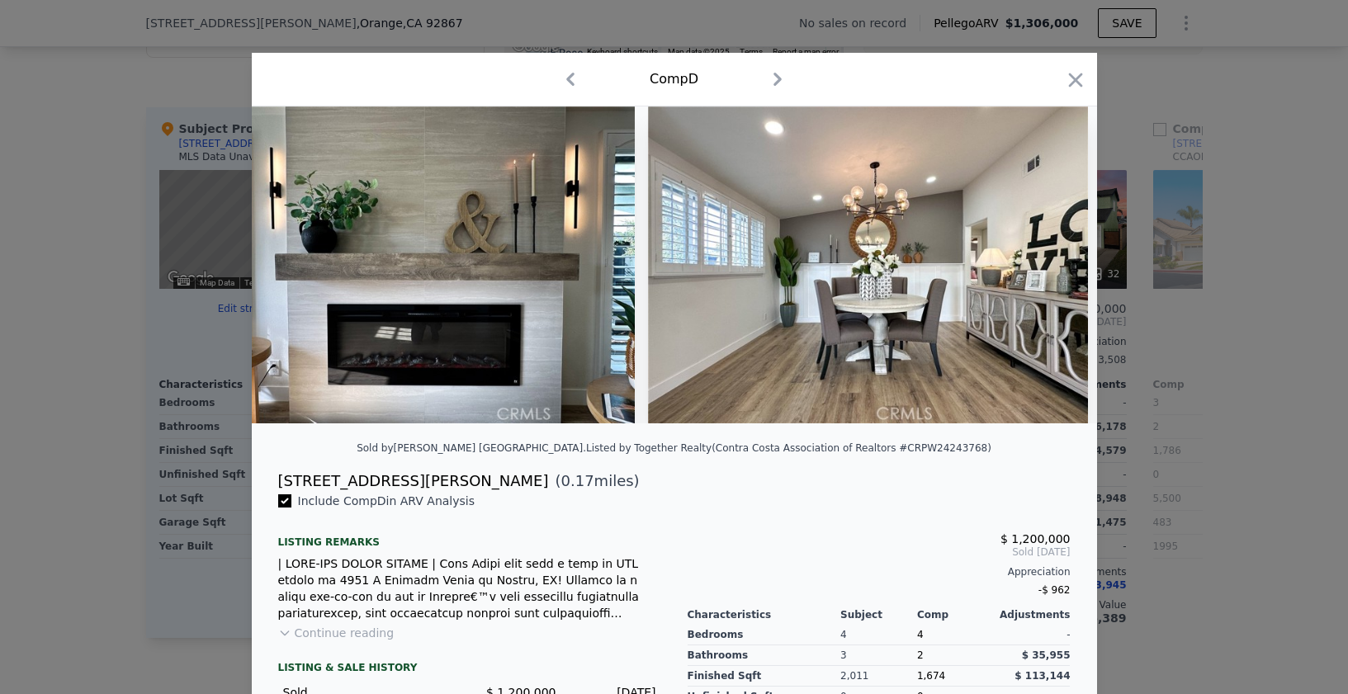
click at [1050, 265] on div at bounding box center [675, 265] width 846 height 317
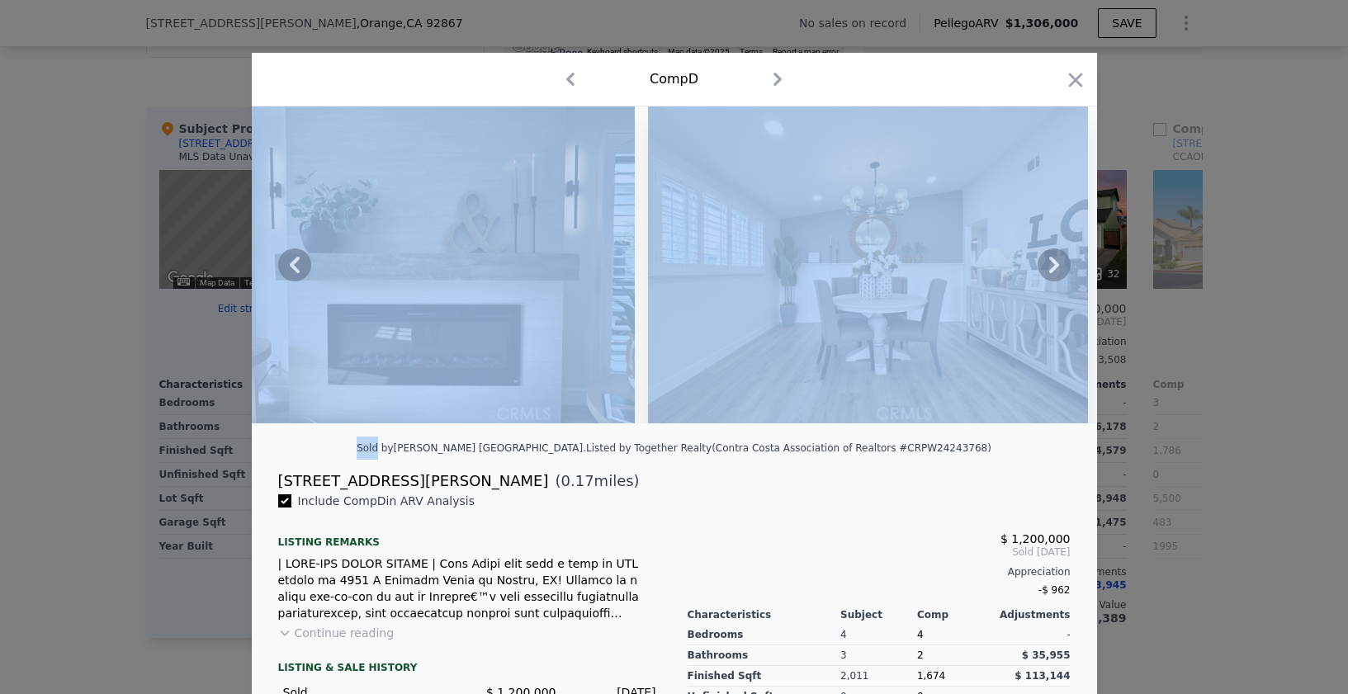
click at [1050, 265] on icon at bounding box center [1054, 265] width 33 height 33
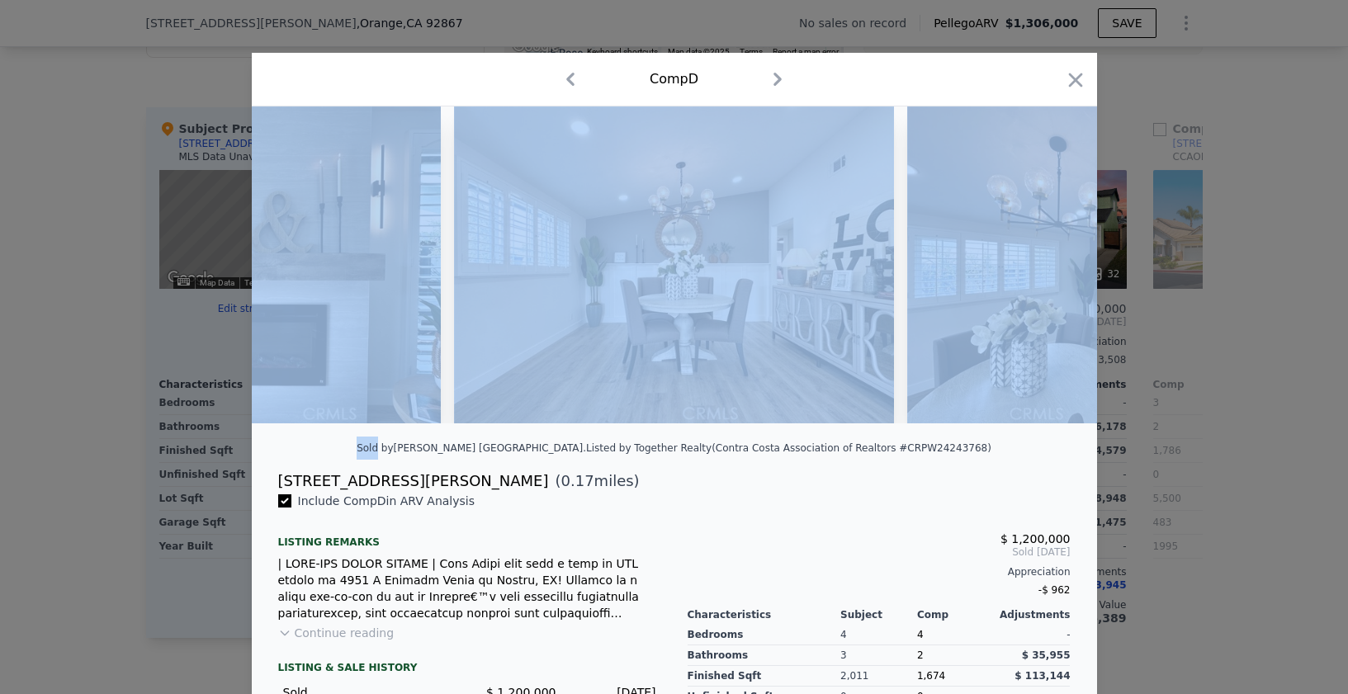
scroll to position [0, 6738]
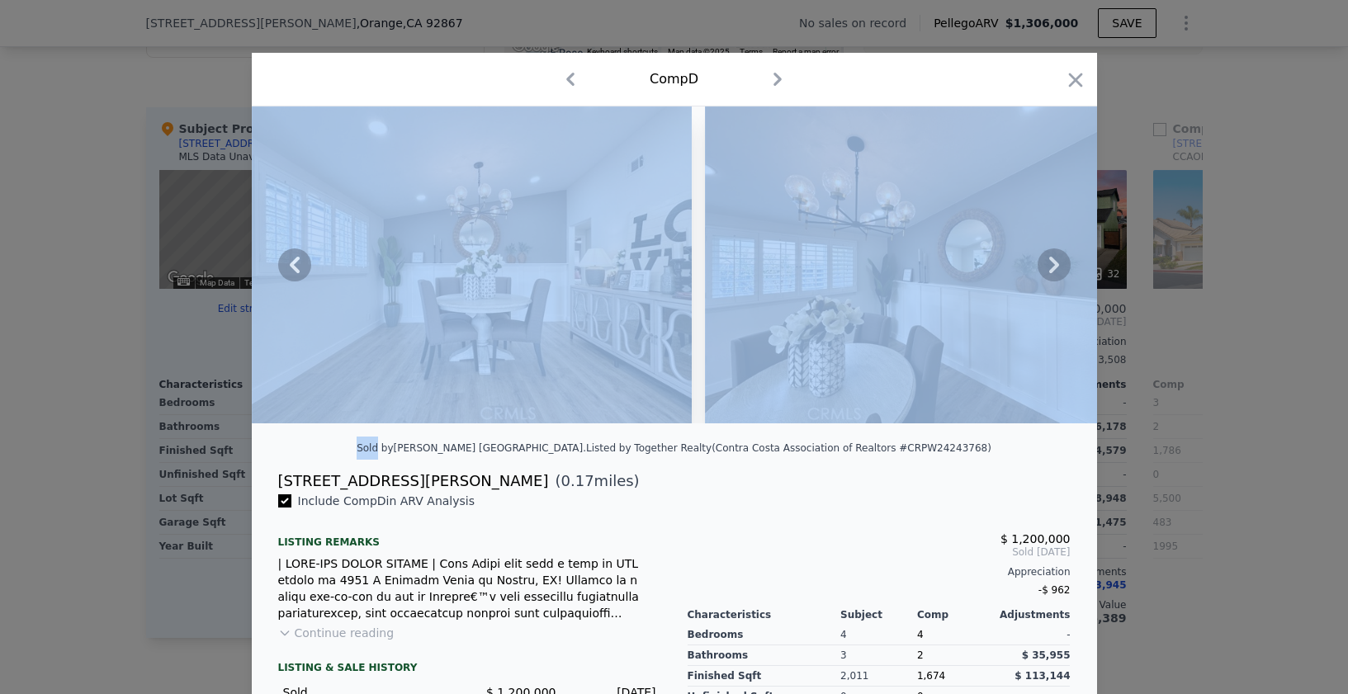
click at [1067, 92] on div at bounding box center [1075, 83] width 23 height 29
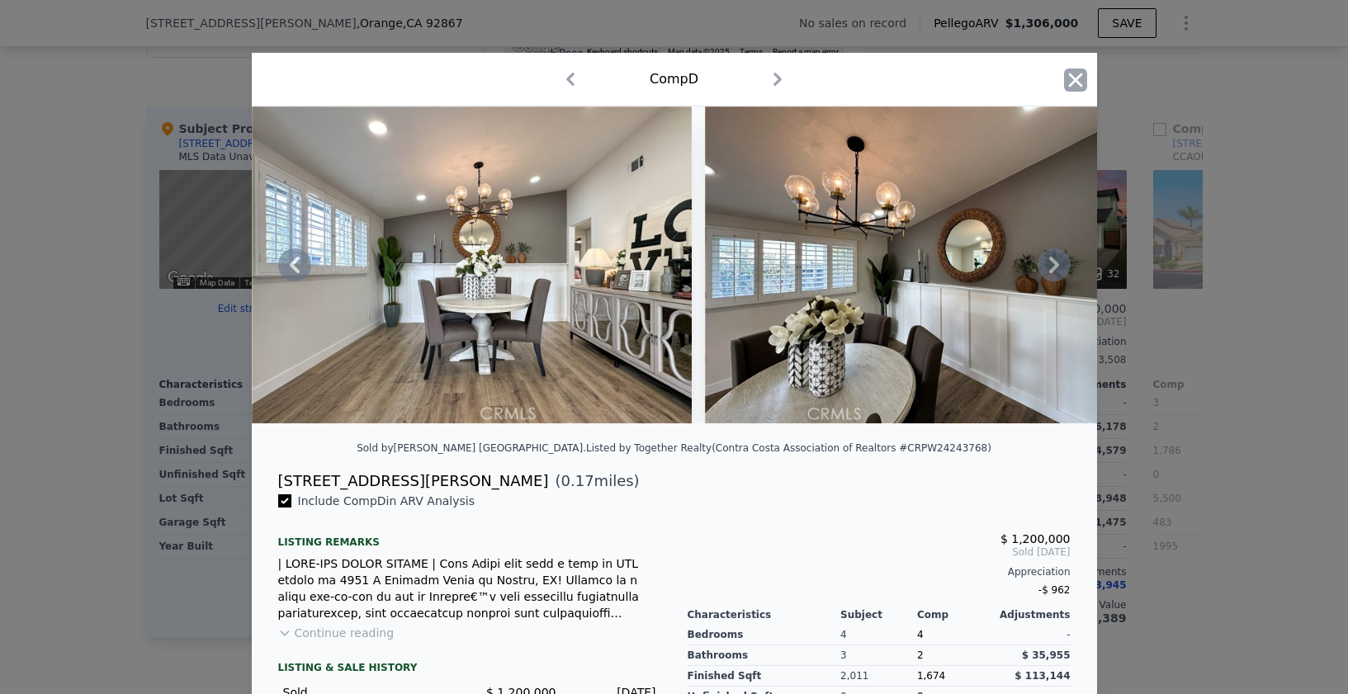
click at [1068, 78] on icon "button" at bounding box center [1075, 80] width 14 height 14
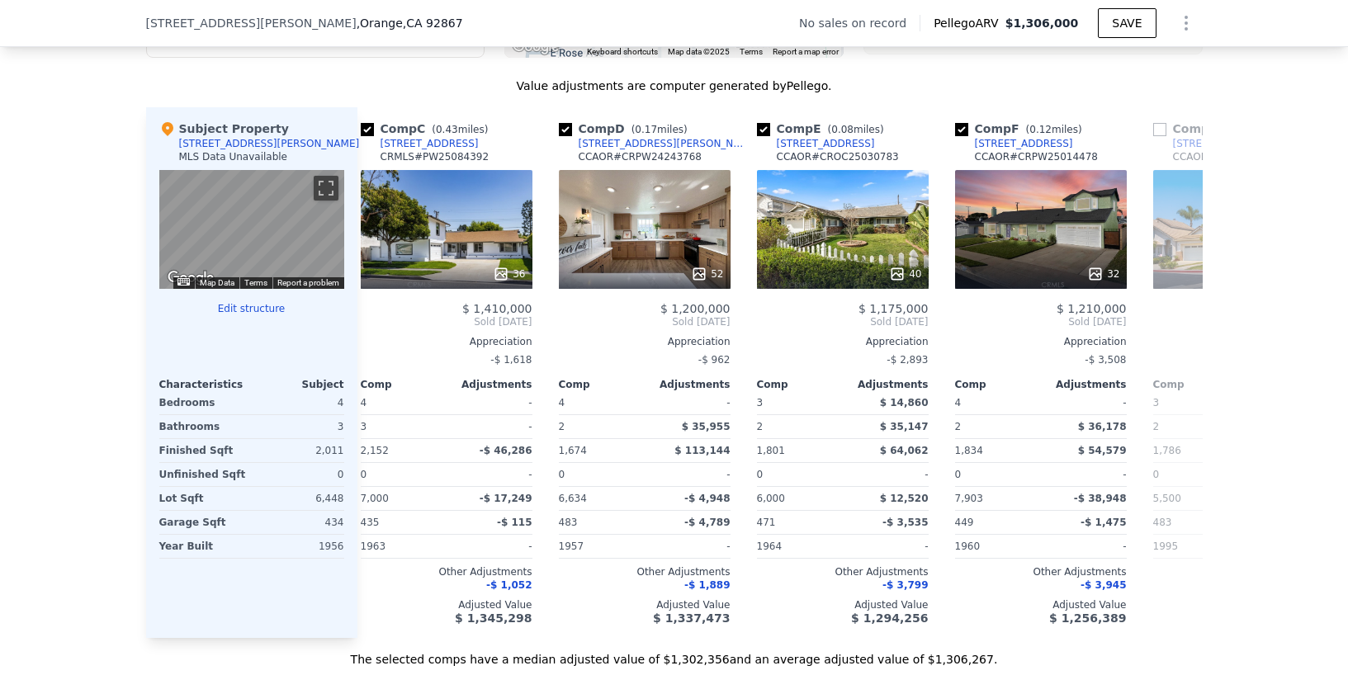
click at [1302, 185] on div "We found 12 sales that match your search Filters Map Prices Modify Comp Filters…" at bounding box center [674, 202] width 1348 height 931
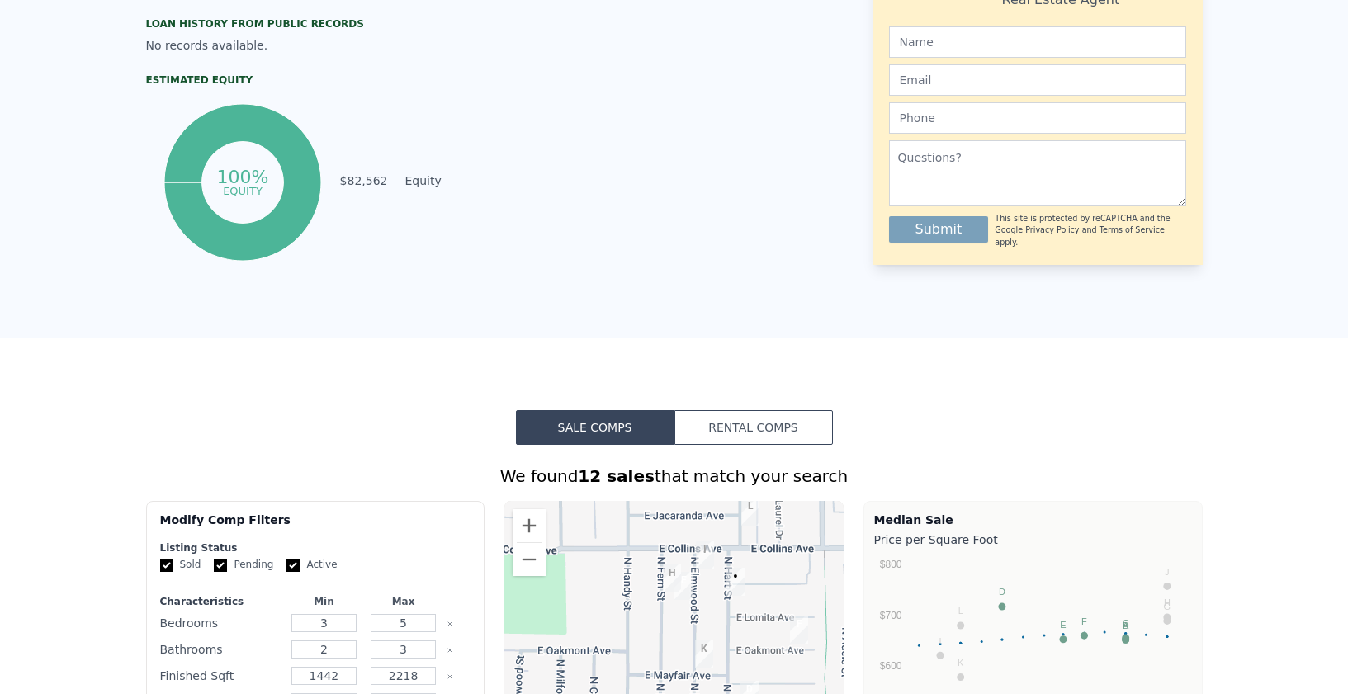
scroll to position [6, 0]
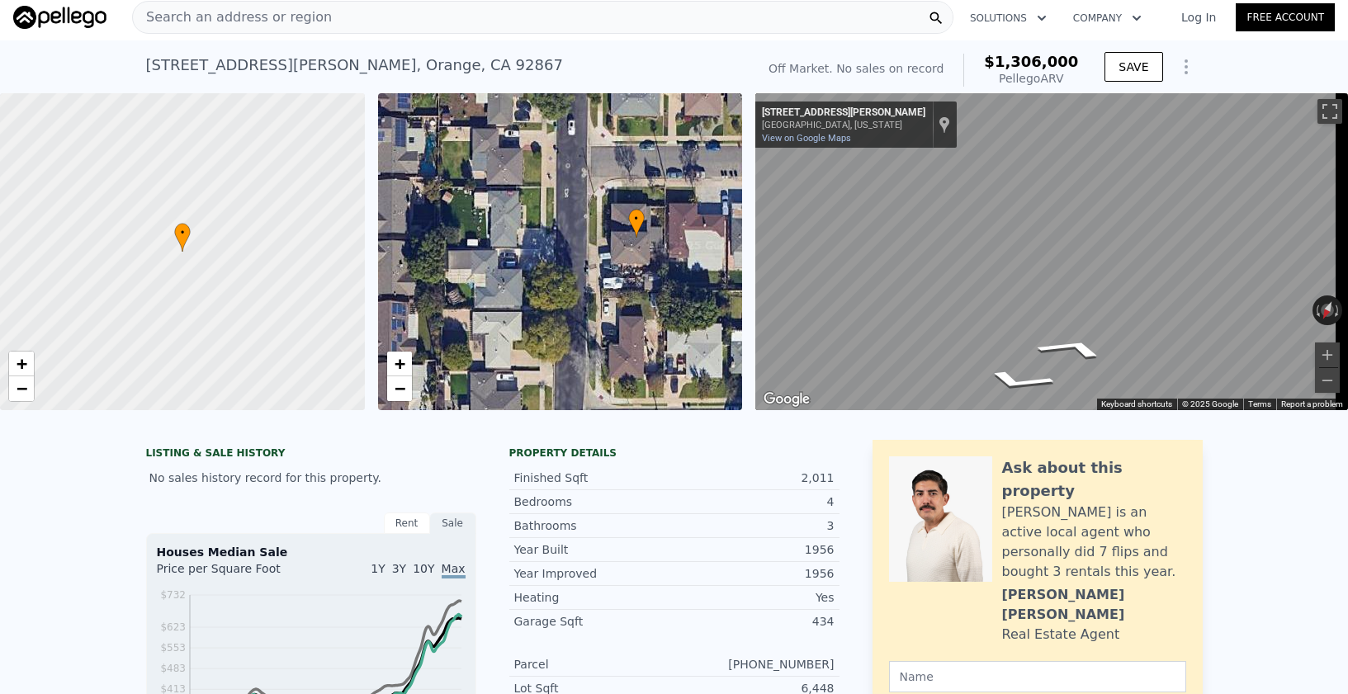
click at [741, 212] on div "• + − • + − ← Move left → Move right ↑ Move up ↓ Move down + Zoom in - Zoom out…" at bounding box center [674, 251] width 1348 height 317
click at [1023, 298] on icon "Go North, N Hart St" at bounding box center [995, 296] width 118 height 45
click at [1348, 260] on html "Search an address or region Solutions Company Open main menu Log In Free Accoun…" at bounding box center [674, 347] width 1348 height 694
click at [1297, 314] on div "← Move left → Move right ↑ Move up ↓ Move down + Zoom in - Zoom out [STREET_ADD…" at bounding box center [1052, 251] width 593 height 317
